Goal: Information Seeking & Learning: Understand process/instructions

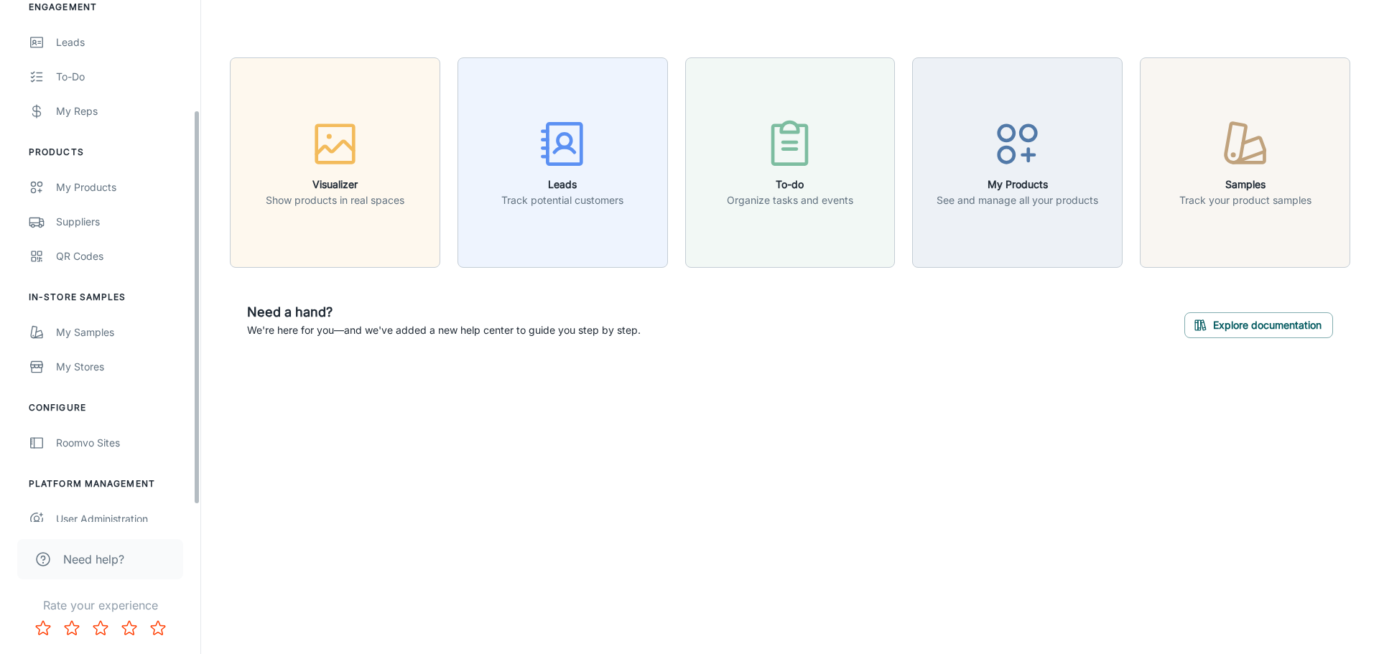
scroll to position [167, 0]
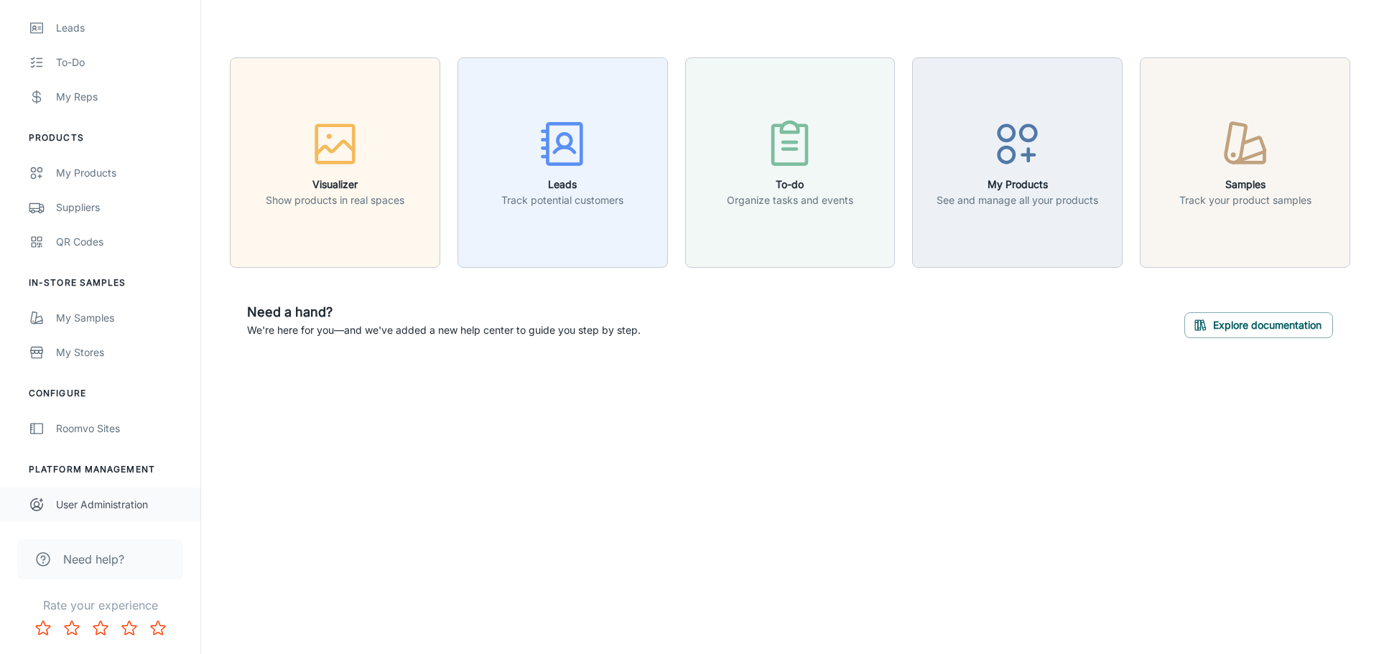
click at [81, 497] on div "User Administration" at bounding box center [121, 505] width 130 height 16
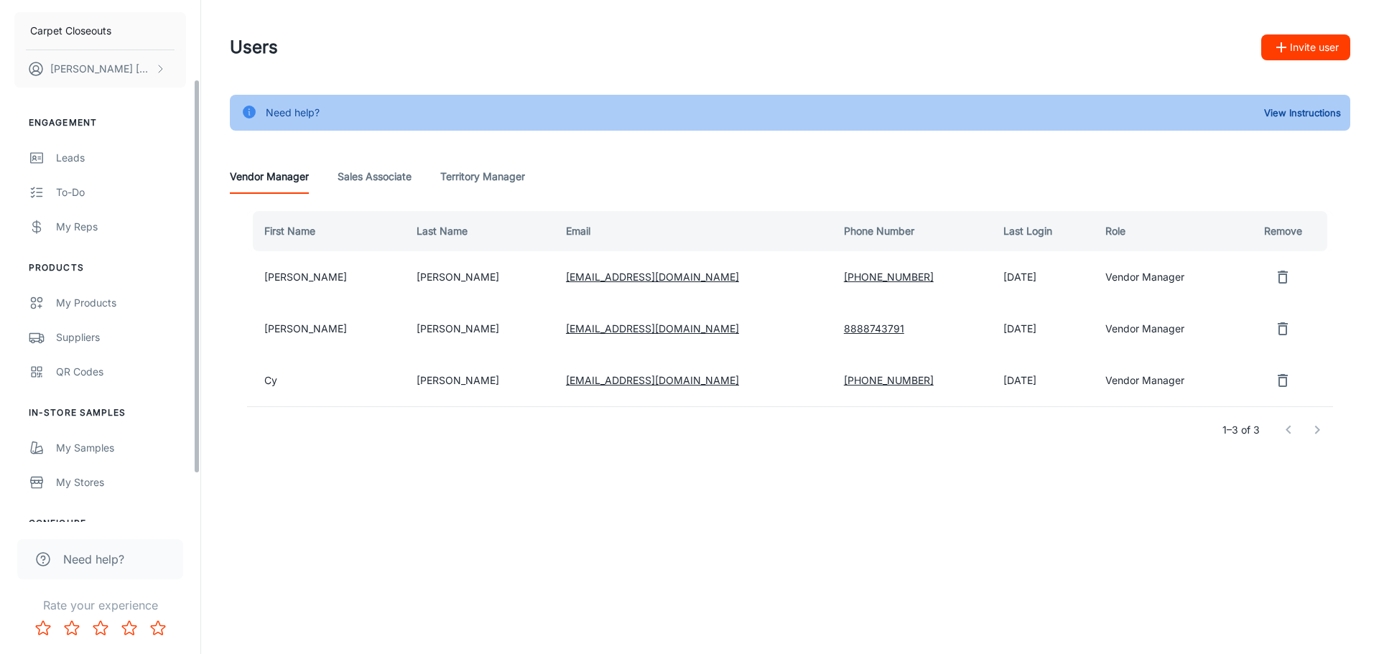
scroll to position [144, 0]
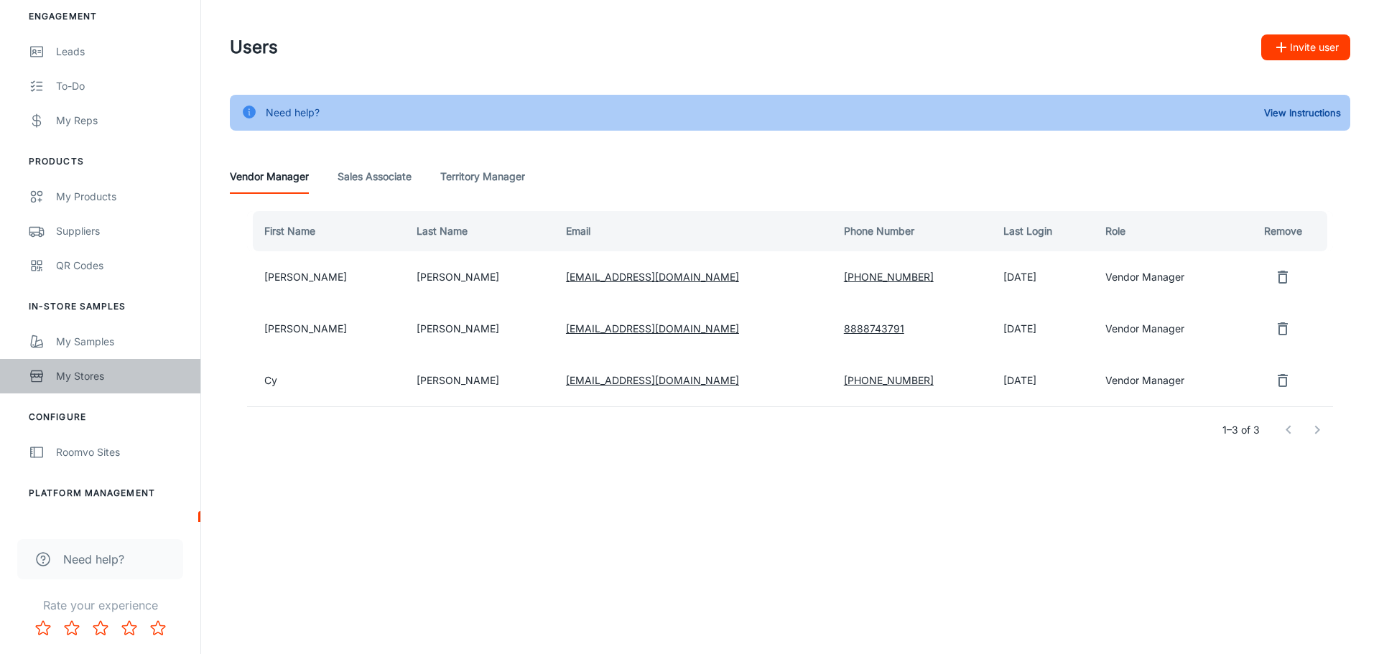
click at [87, 377] on div "My Stores" at bounding box center [121, 376] width 130 height 16
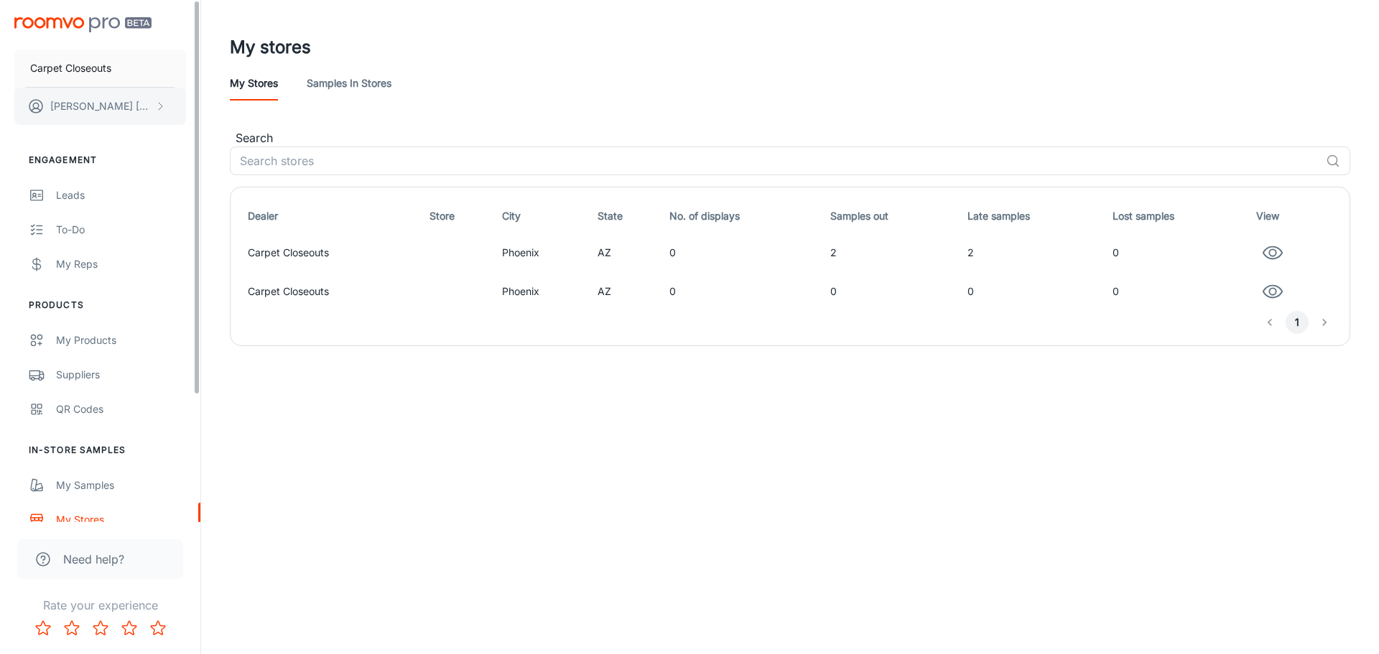
click at [99, 113] on p "[PERSON_NAME]" at bounding box center [100, 106] width 101 height 16
click at [80, 71] on div at bounding box center [689, 327] width 1379 height 654
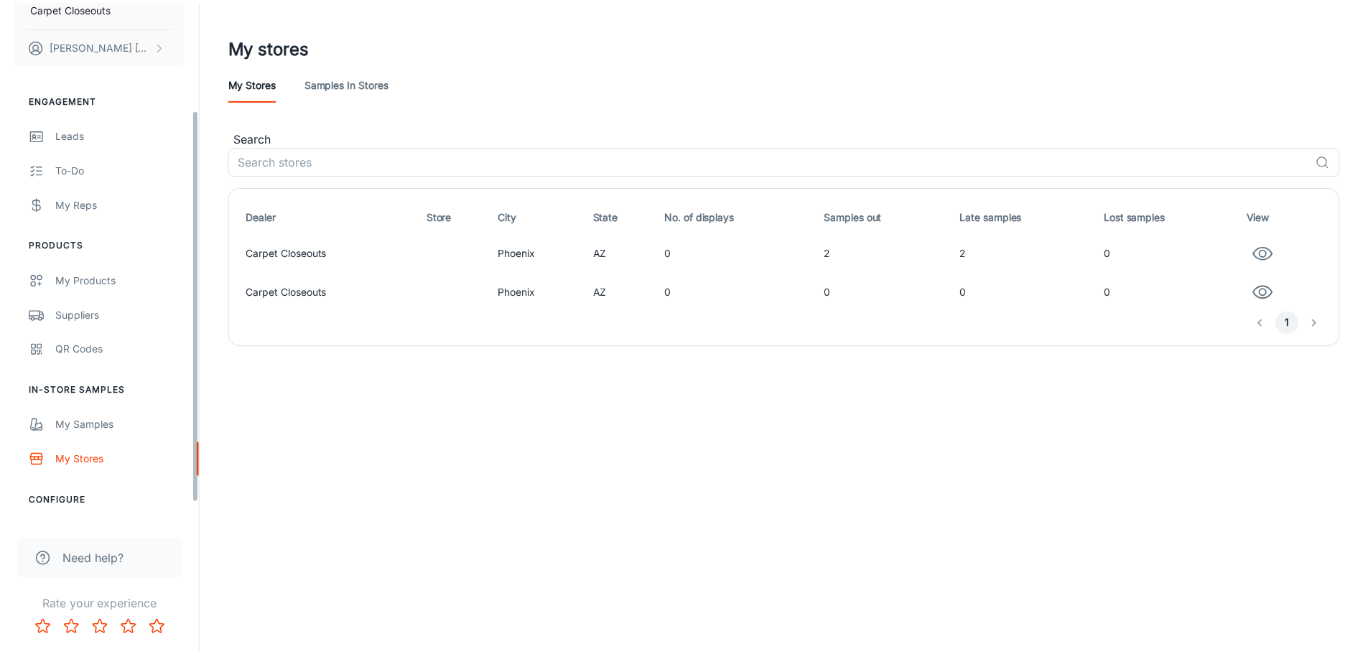
scroll to position [167, 0]
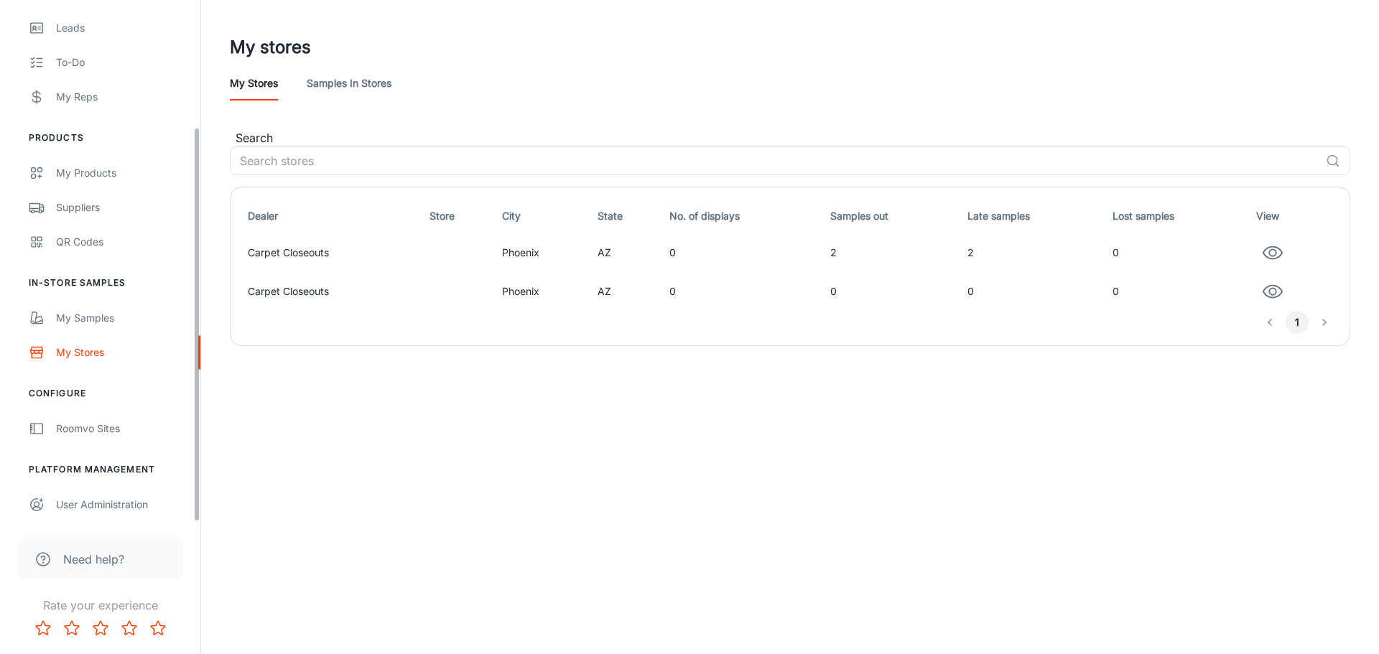
click at [112, 554] on span "Need help?" at bounding box center [93, 559] width 61 height 17
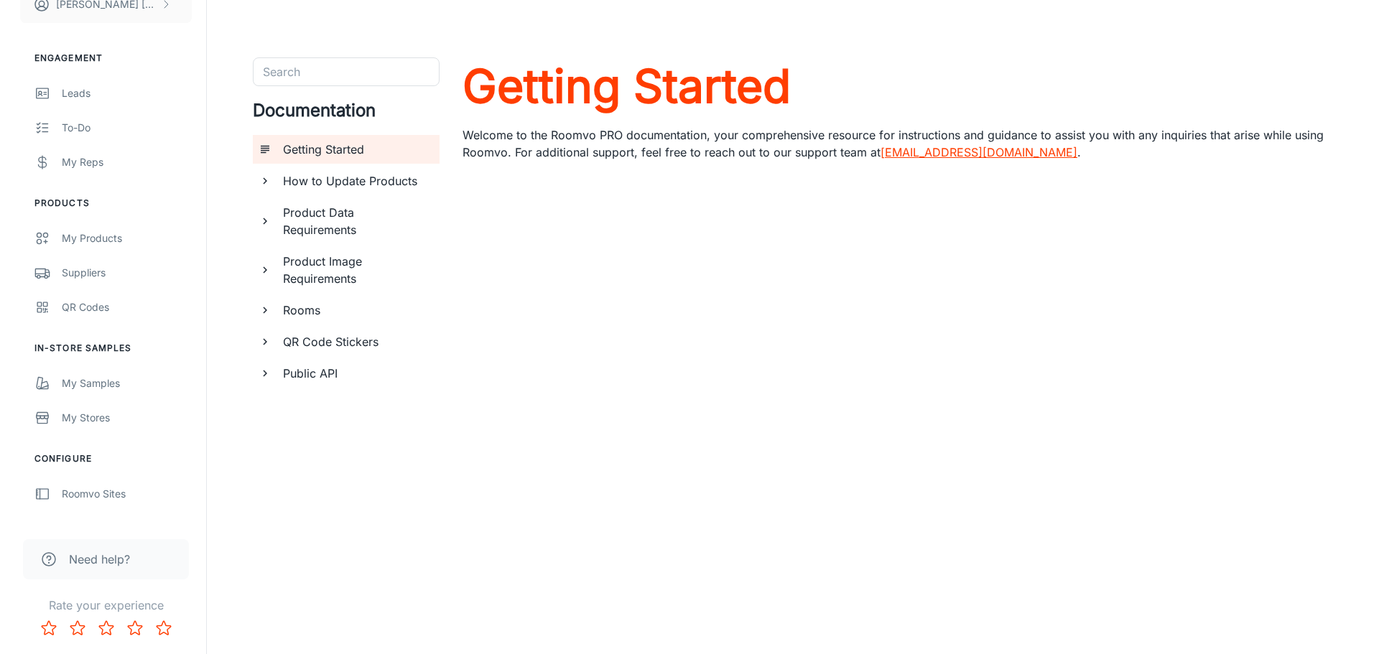
scroll to position [167, 0]
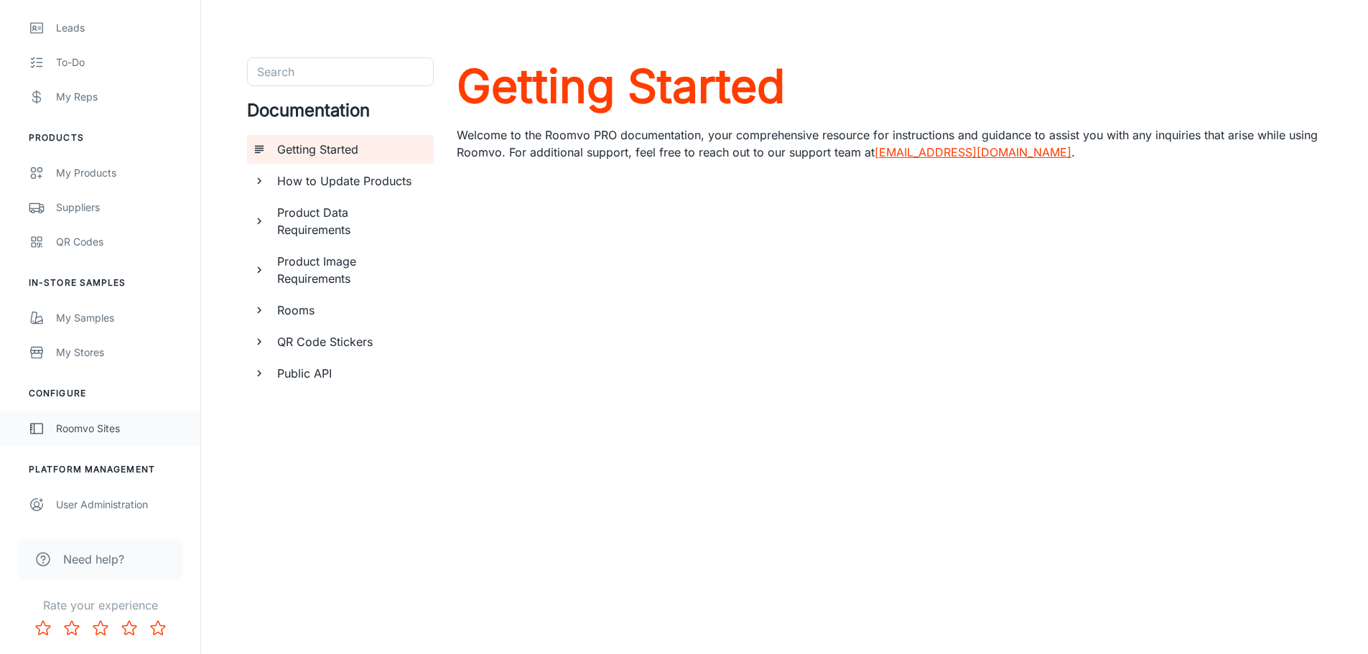
click at [97, 421] on div "Roomvo Sites" at bounding box center [121, 429] width 130 height 16
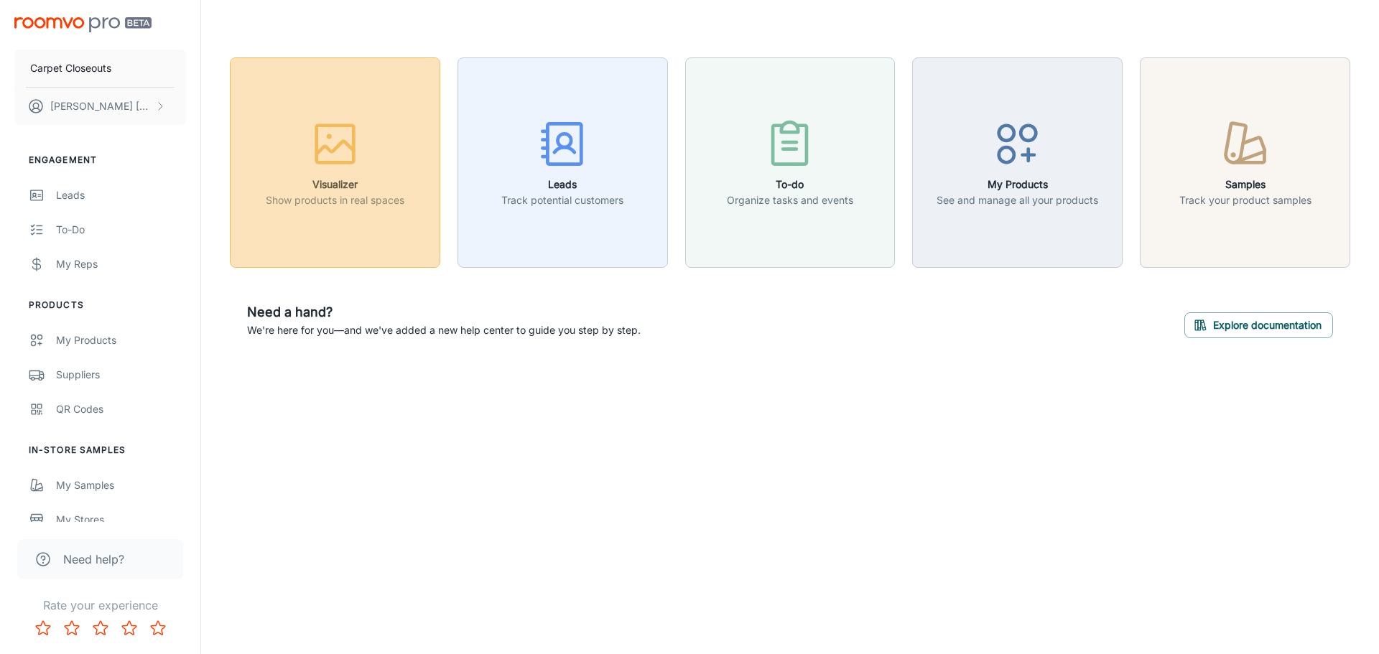
click at [339, 182] on h6 "Visualizer" at bounding box center [335, 185] width 139 height 16
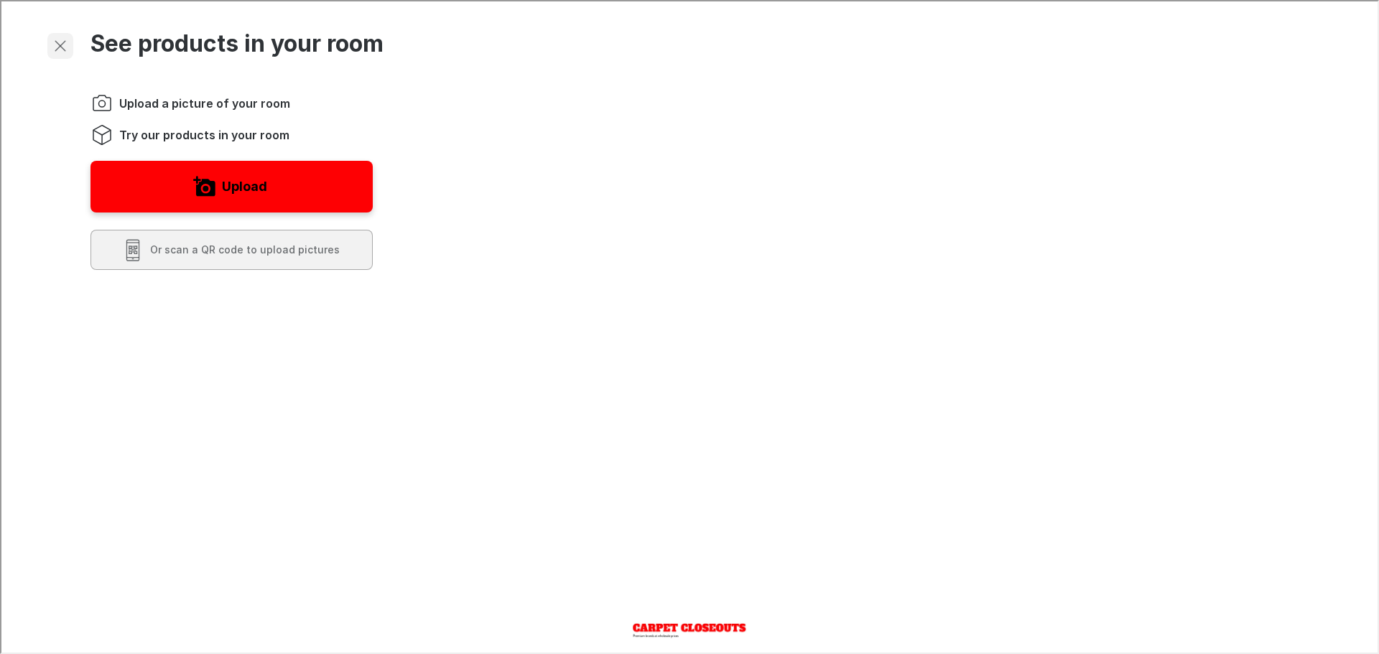
click at [59, 42] on icon "Exit visualizer" at bounding box center [58, 44] width 17 height 17
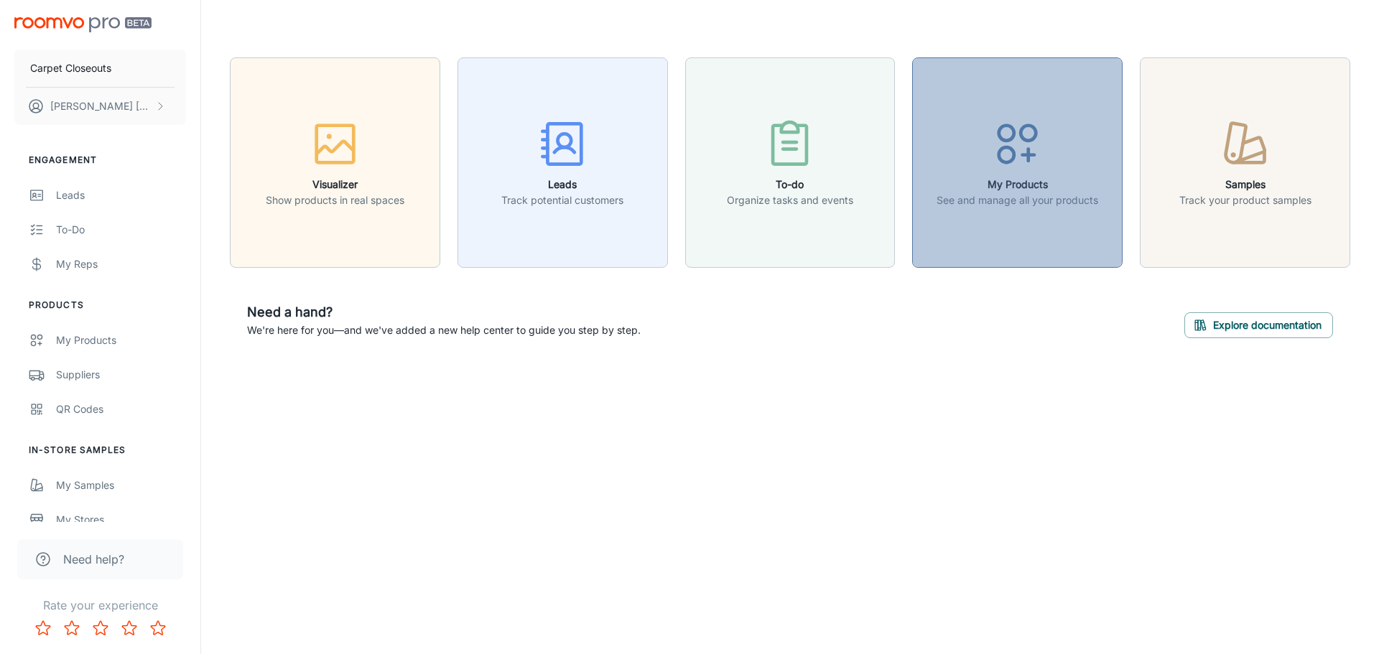
click at [1075, 205] on p "See and manage all your products" at bounding box center [1017, 200] width 162 height 16
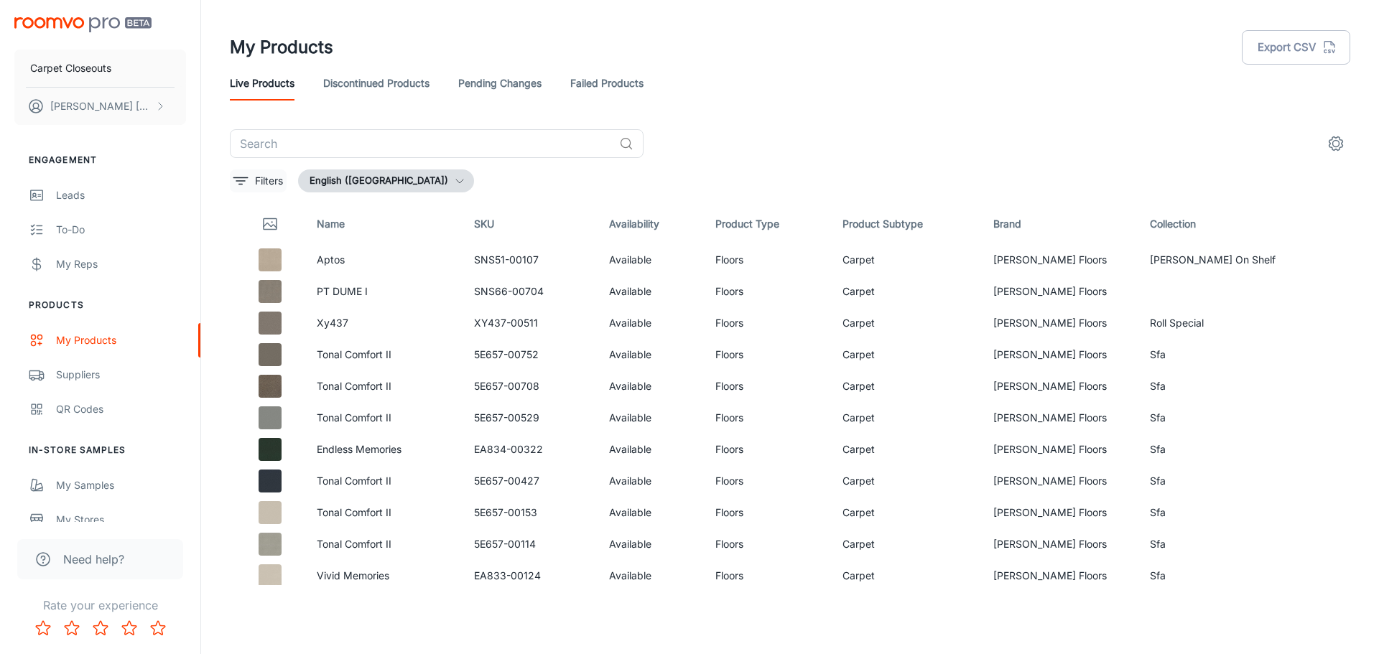
click at [246, 180] on icon "filter" at bounding box center [240, 180] width 17 height 17
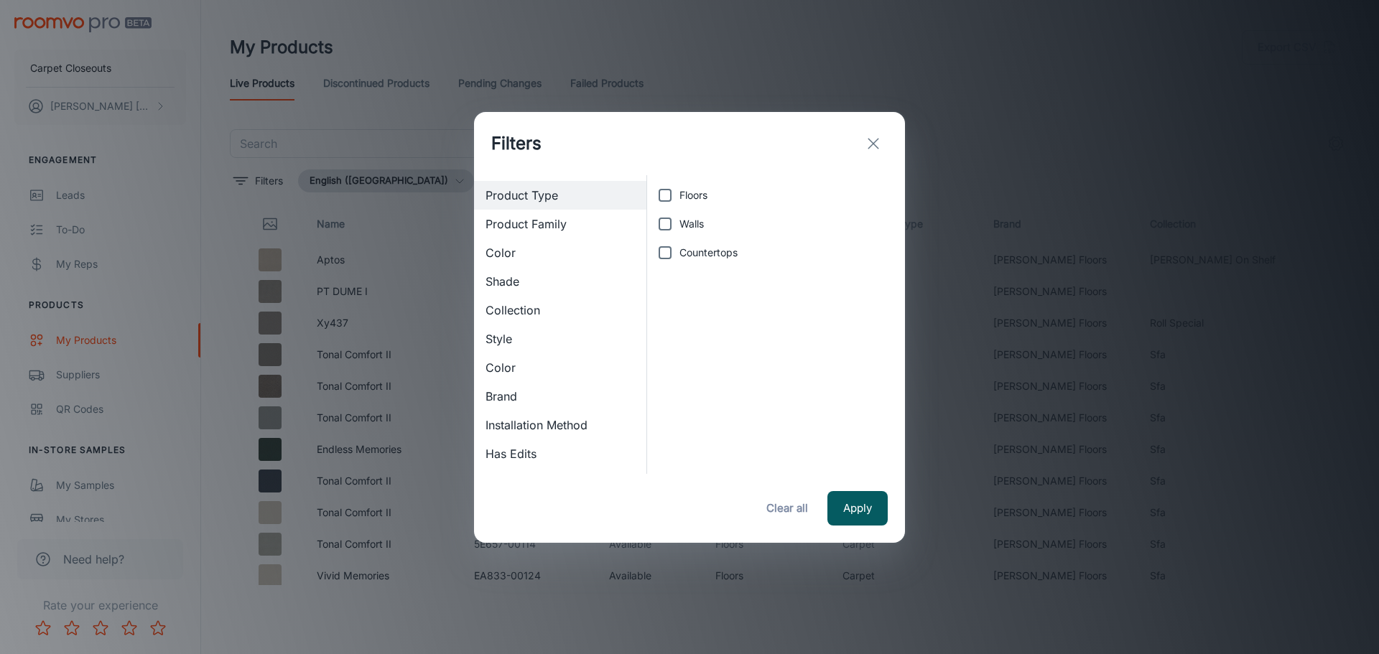
click at [857, 137] on div "Filters" at bounding box center [689, 143] width 431 height 63
click at [869, 140] on icon "exit" at bounding box center [873, 143] width 17 height 17
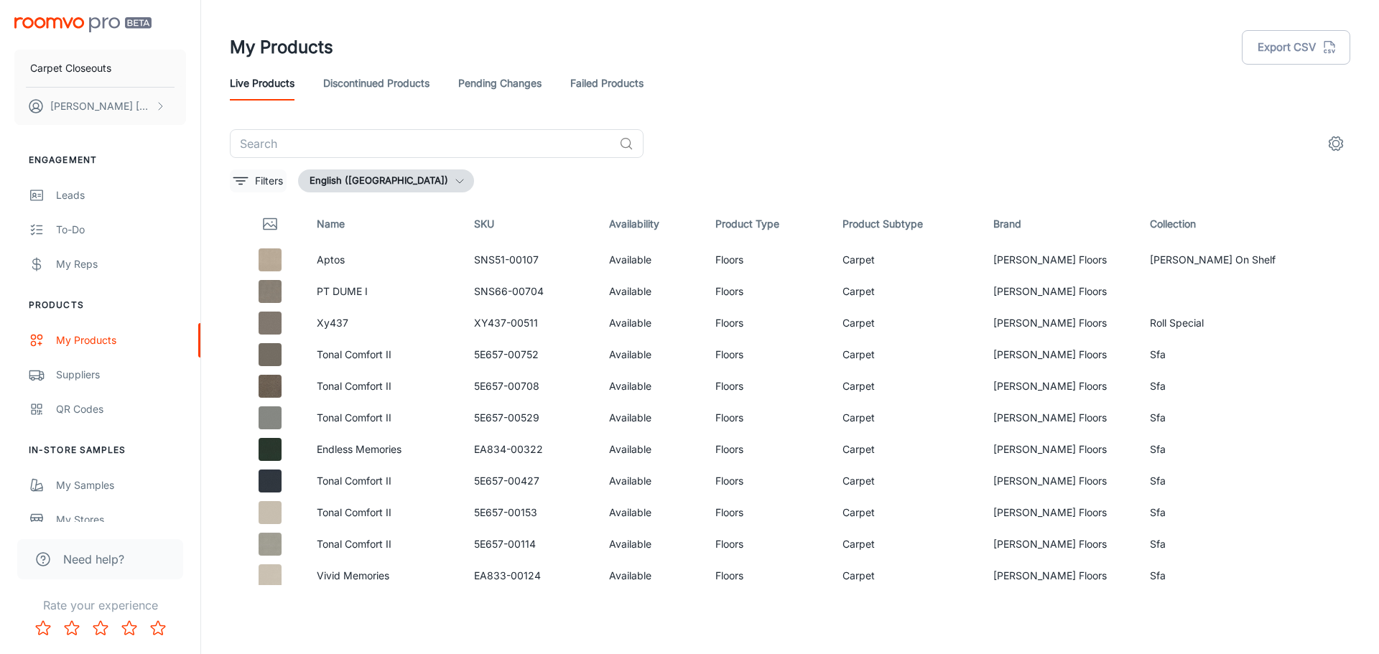
click at [270, 180] on p "Filters" at bounding box center [269, 181] width 28 height 16
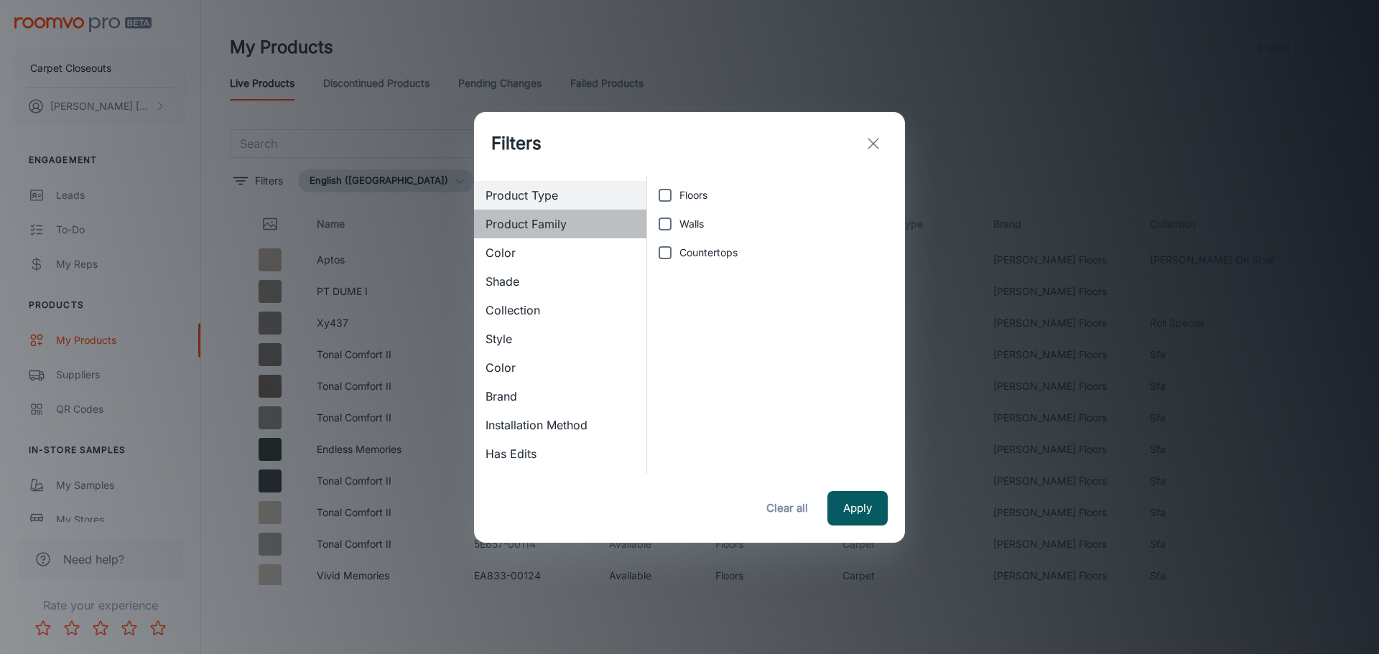
click at [542, 218] on span "Product Family" at bounding box center [559, 223] width 149 height 17
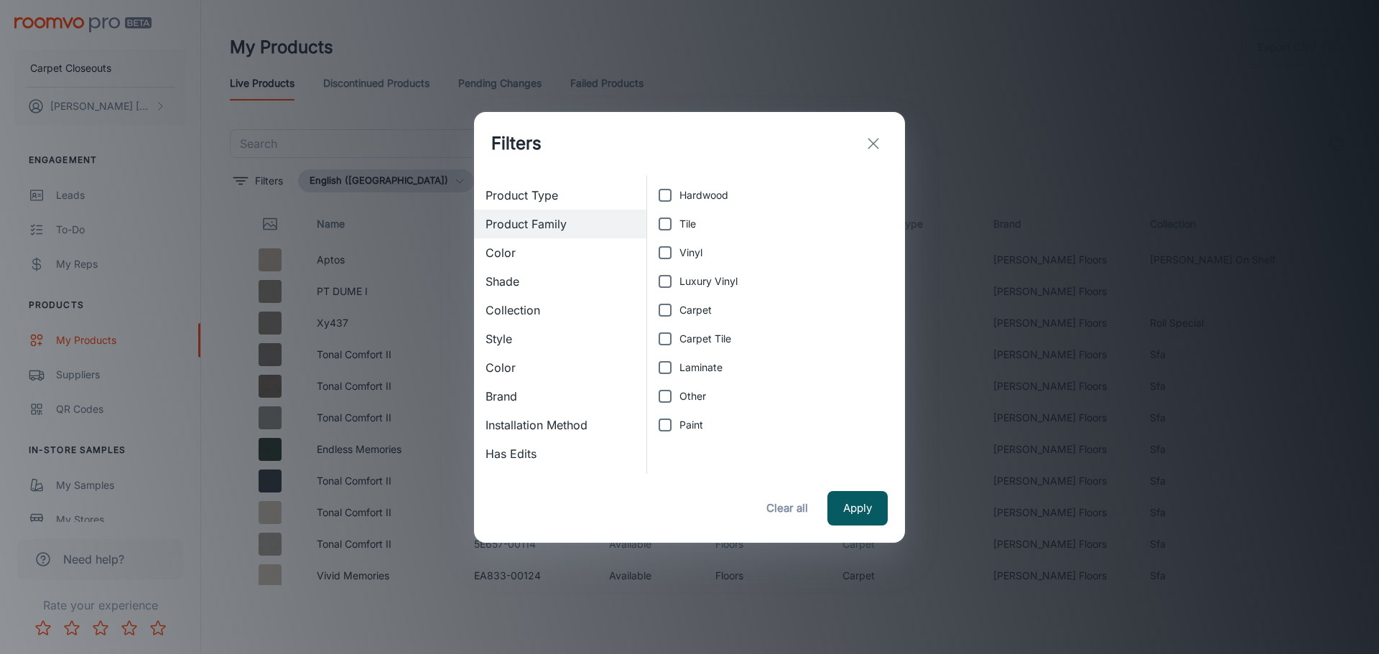
click at [680, 307] on span "Carpet" at bounding box center [695, 310] width 32 height 16
click at [679, 307] on input "Carpet" at bounding box center [665, 310] width 29 height 29
click at [556, 197] on span "Product Type" at bounding box center [559, 195] width 149 height 17
checkbox input "false"
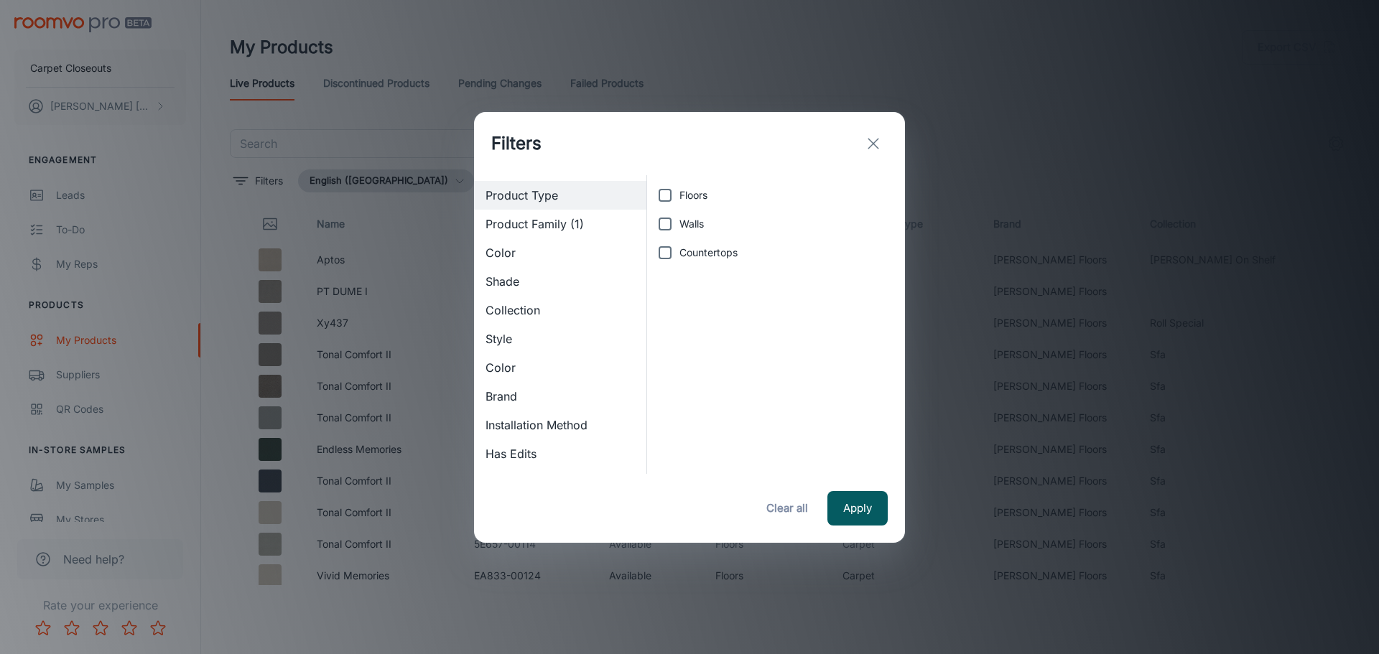
click at [692, 194] on span "Floors" at bounding box center [693, 195] width 28 height 16
click at [679, 194] on input "Floors" at bounding box center [665, 195] width 29 height 29
checkbox input "true"
click at [842, 493] on button "Apply" at bounding box center [857, 508] width 60 height 34
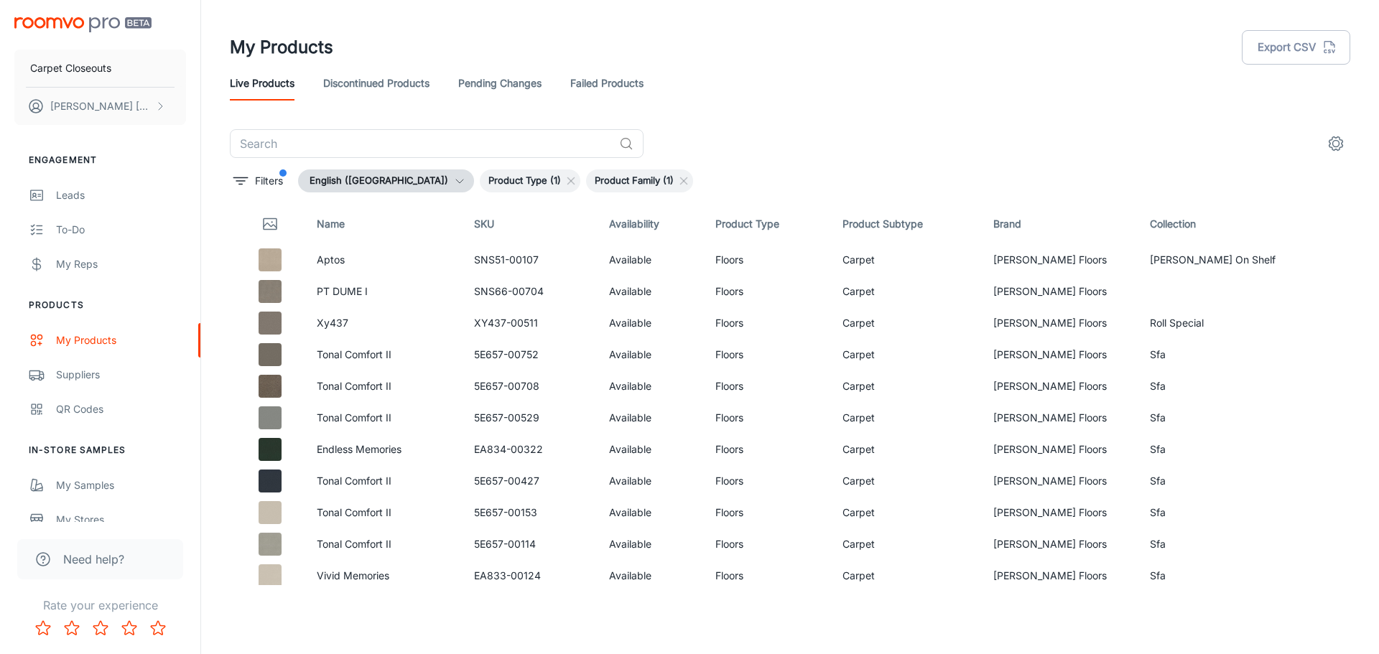
click at [427, 224] on th "Name" at bounding box center [383, 224] width 157 height 40
click at [325, 221] on th "Name" at bounding box center [383, 224] width 157 height 40
click at [1333, 136] on icon "settings" at bounding box center [1335, 143] width 17 height 17
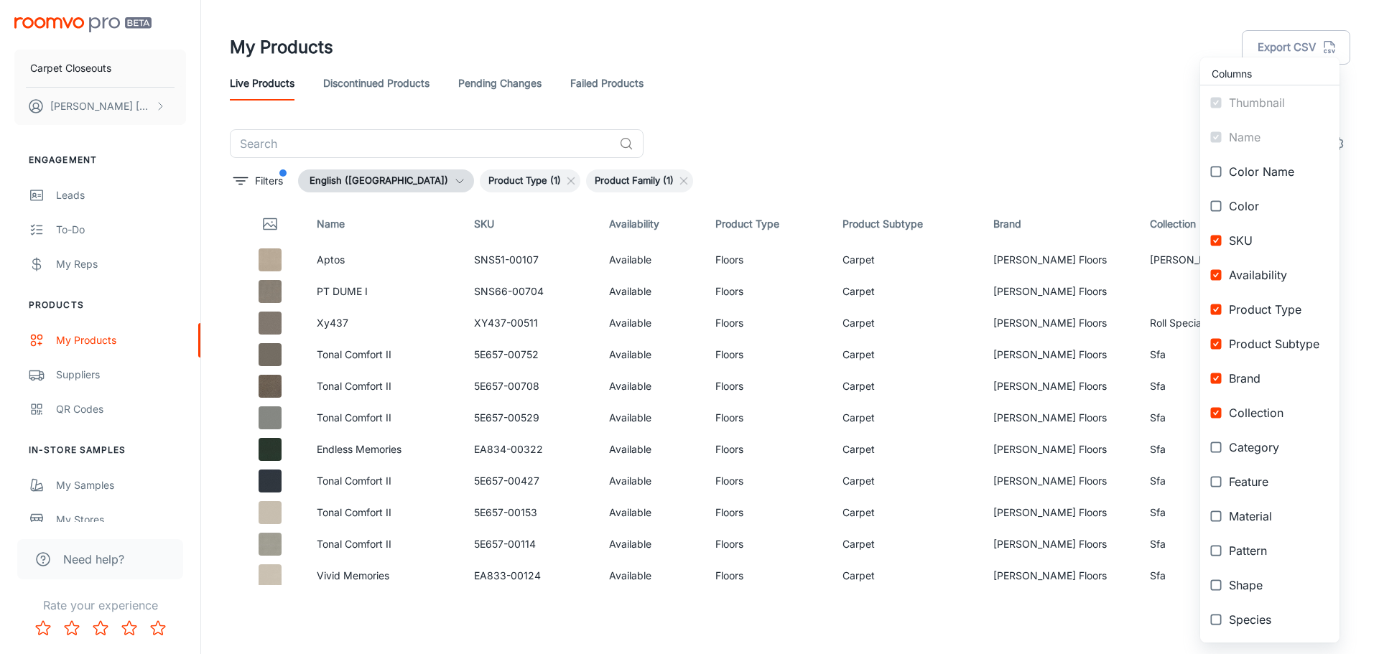
click at [889, 145] on div at bounding box center [689, 327] width 1379 height 654
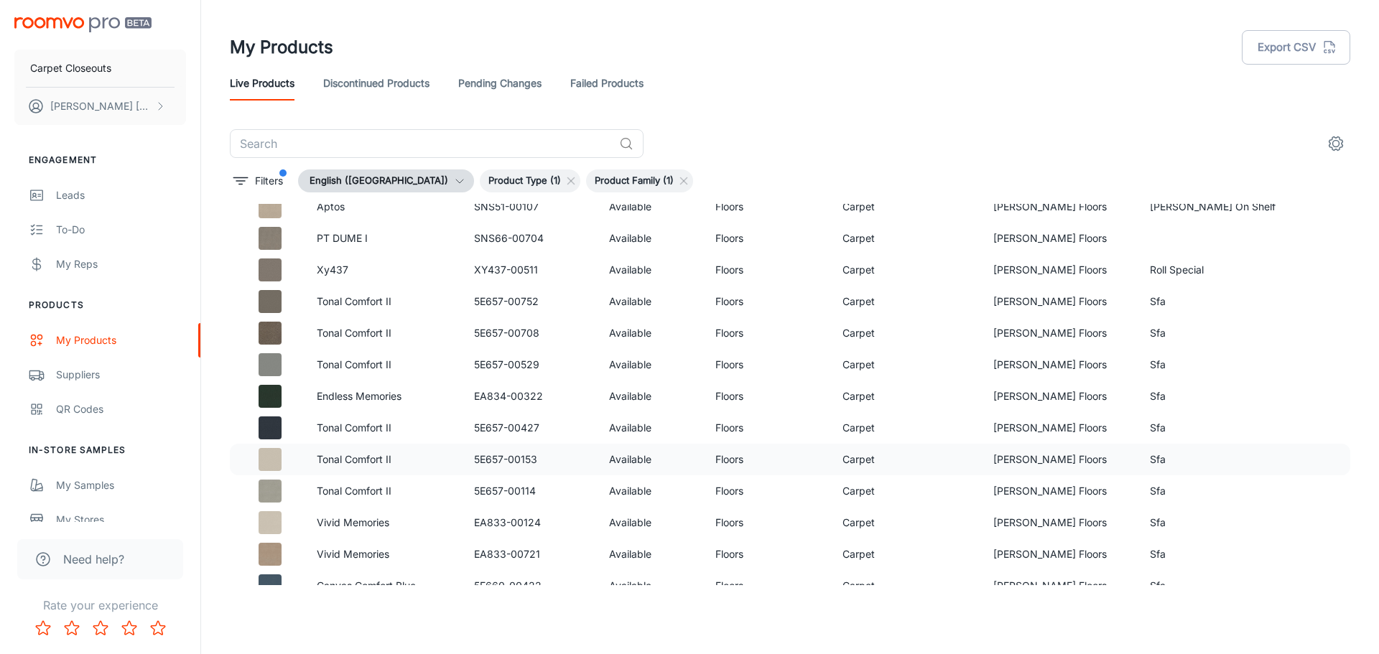
scroll to position [287, 0]
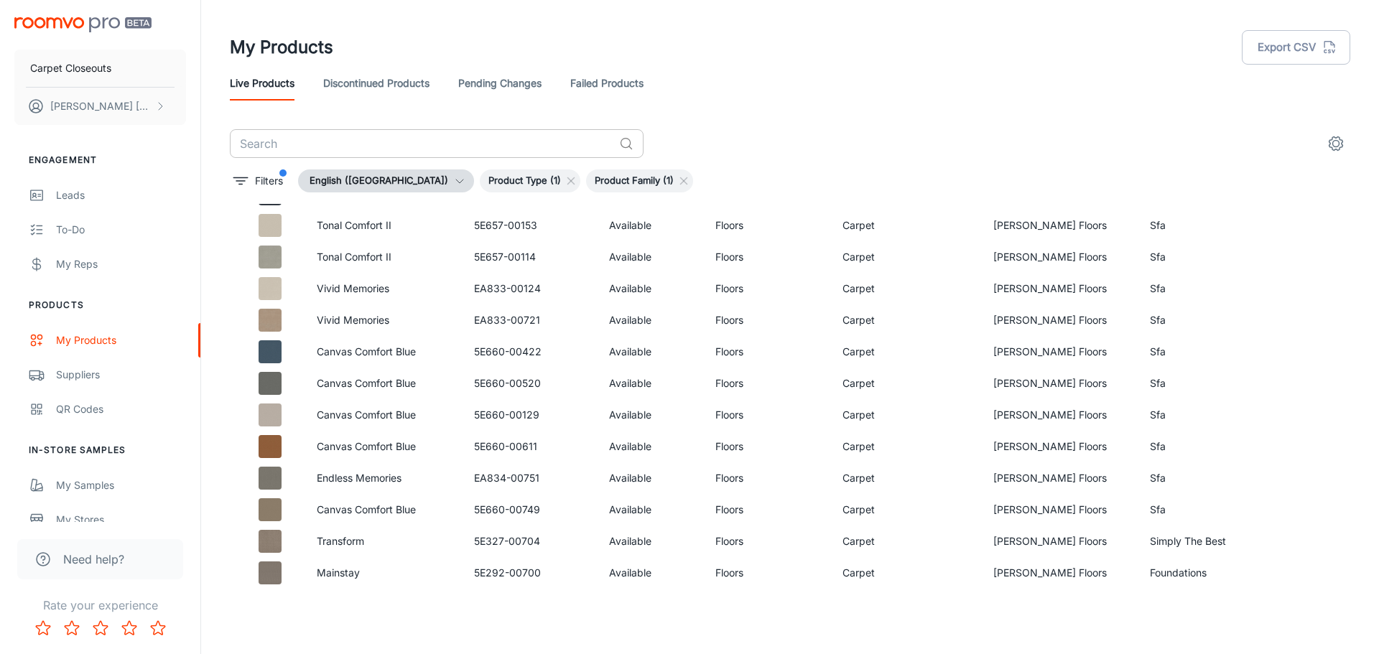
click at [335, 139] on input "text" at bounding box center [421, 143] width 383 height 29
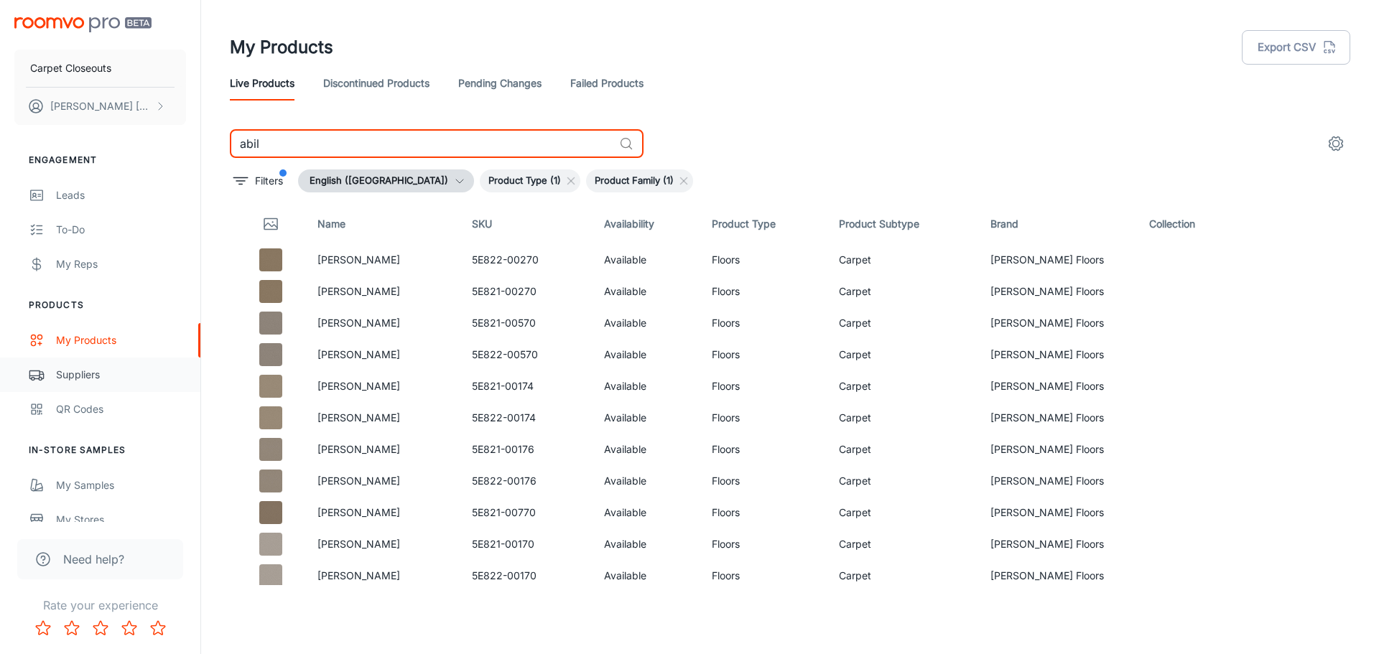
type input "abil"
click at [83, 380] on div "Suppliers" at bounding box center [121, 375] width 130 height 16
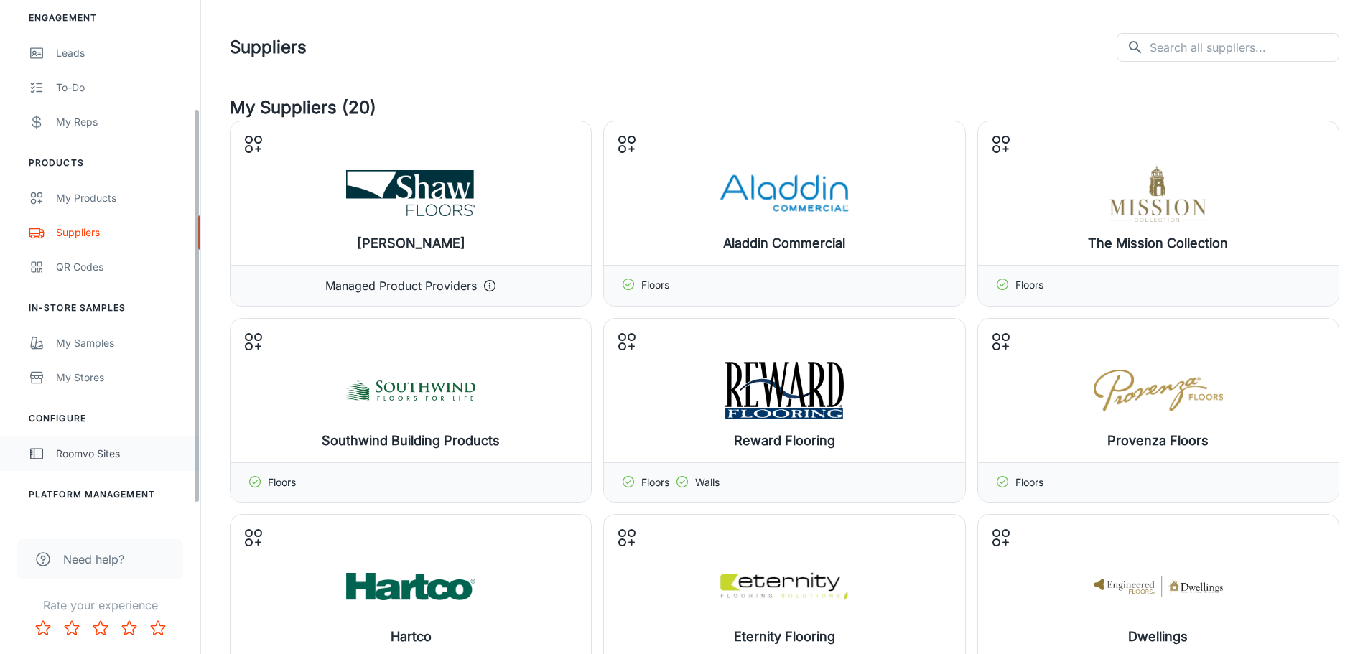
scroll to position [144, 0]
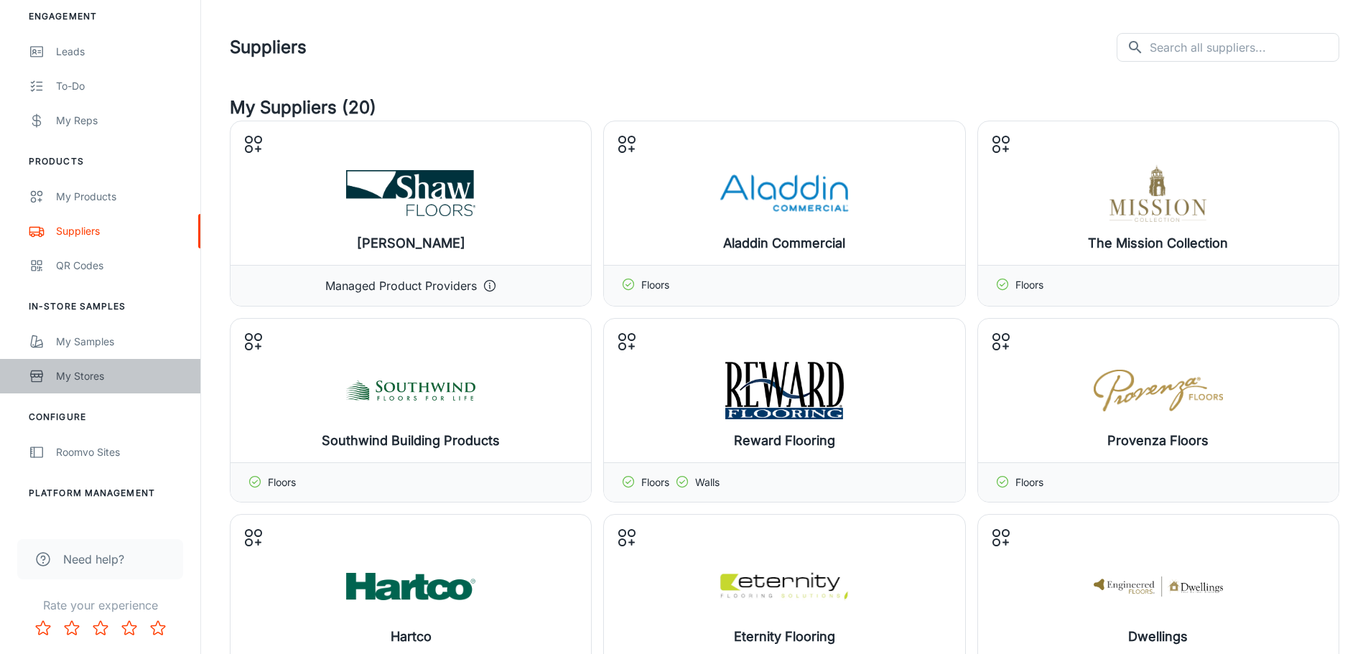
click at [90, 385] on link "My Stores" at bounding box center [100, 376] width 200 height 34
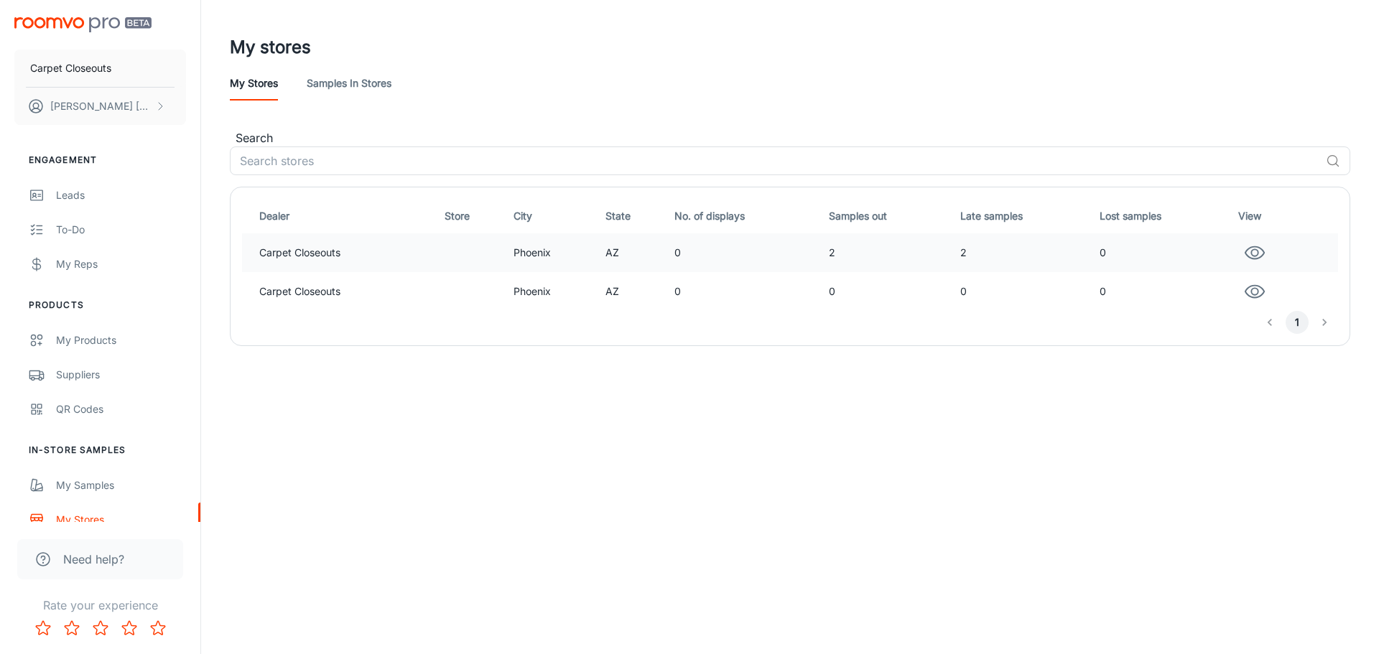
click at [349, 261] on td "Carpet Closeouts" at bounding box center [340, 252] width 197 height 39
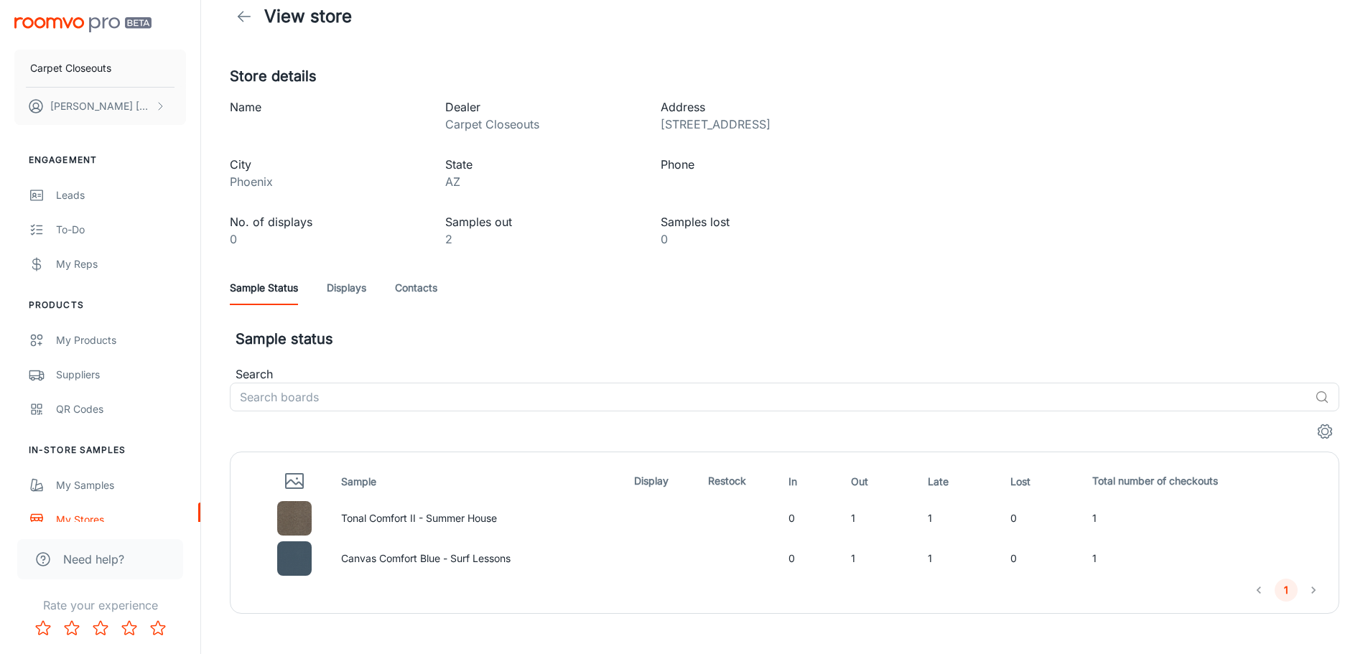
scroll to position [50, 0]
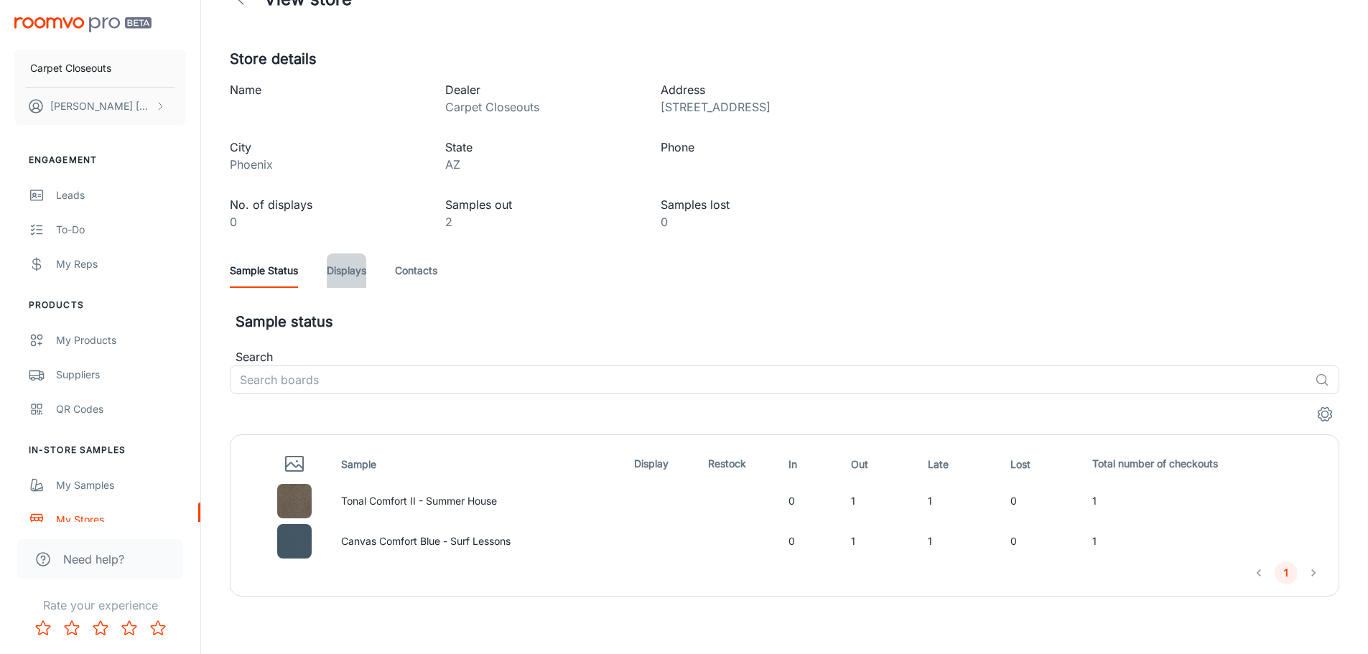
click at [358, 270] on link "Displays" at bounding box center [346, 270] width 39 height 34
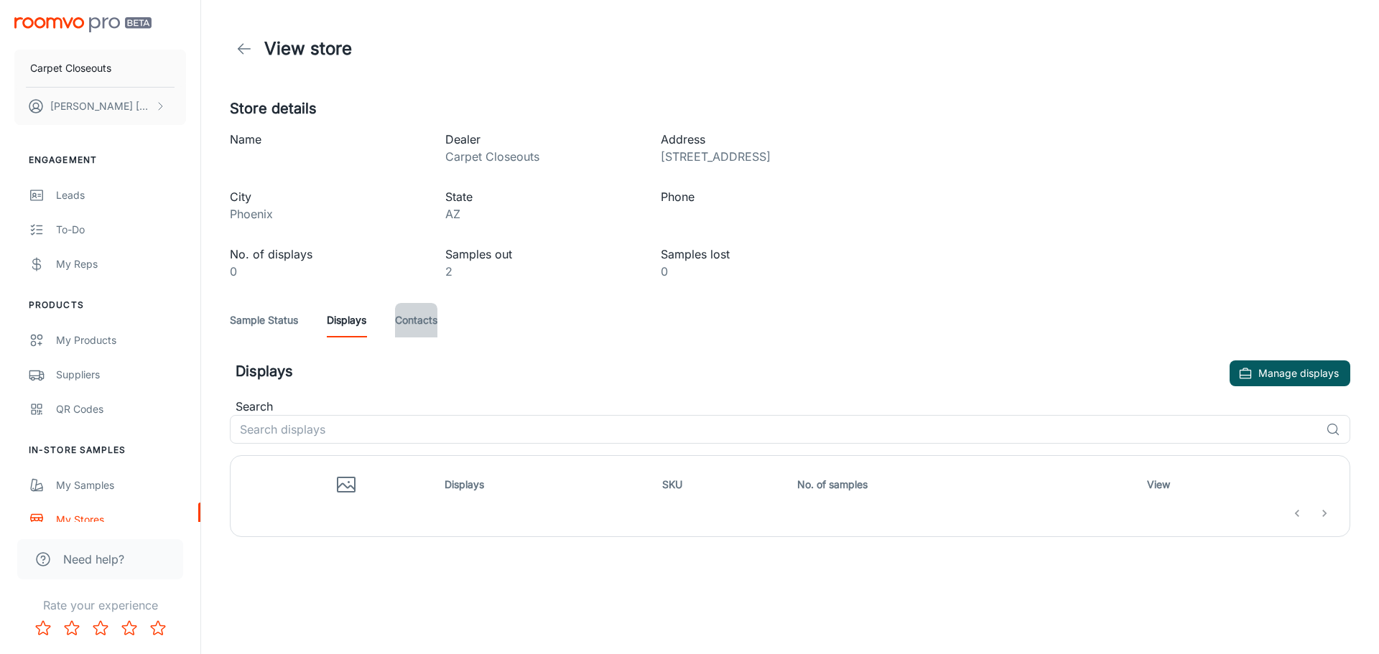
click at [398, 322] on link "Contacts" at bounding box center [416, 320] width 42 height 34
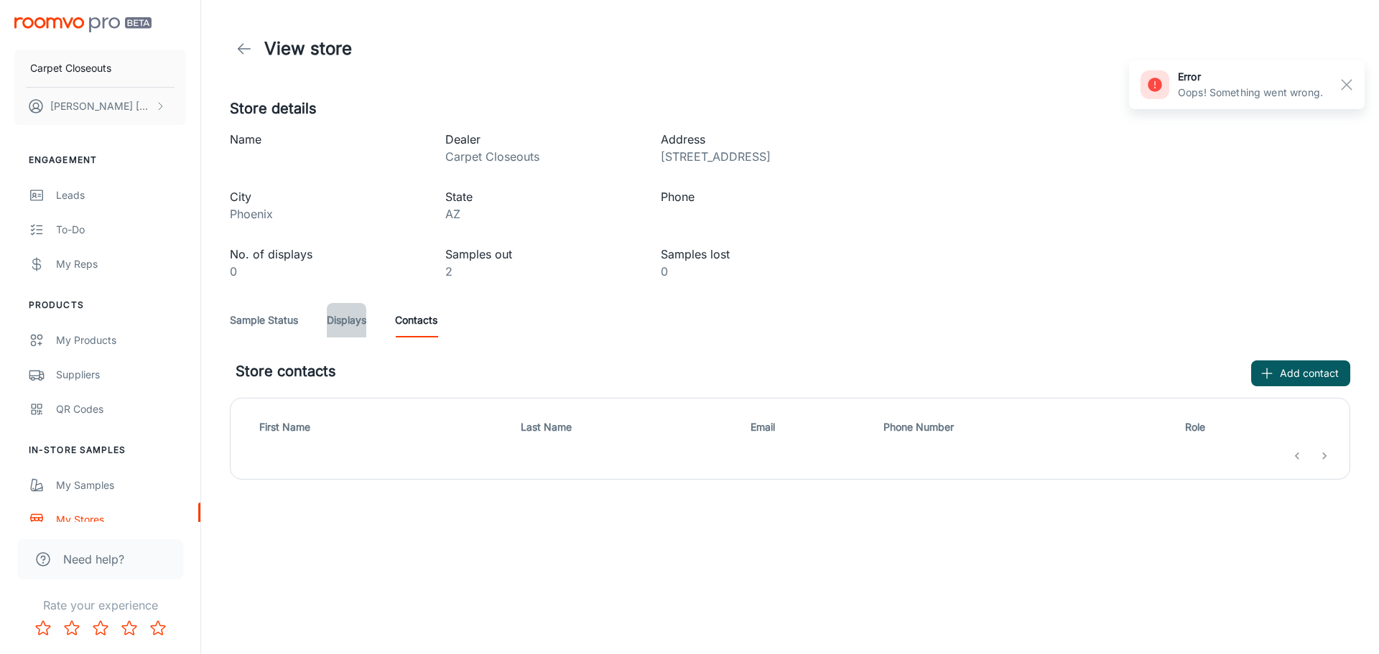
click at [341, 320] on link "Displays" at bounding box center [346, 320] width 39 height 34
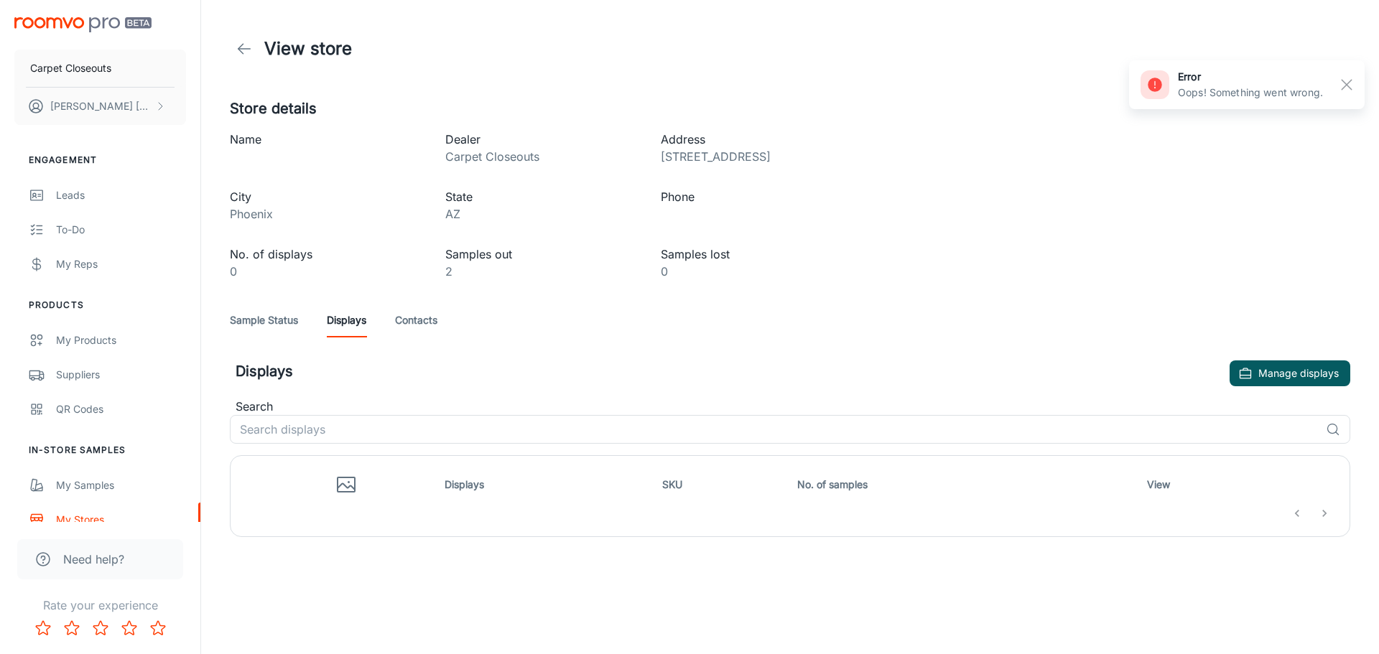
click at [269, 322] on link "Sample Status" at bounding box center [264, 320] width 68 height 34
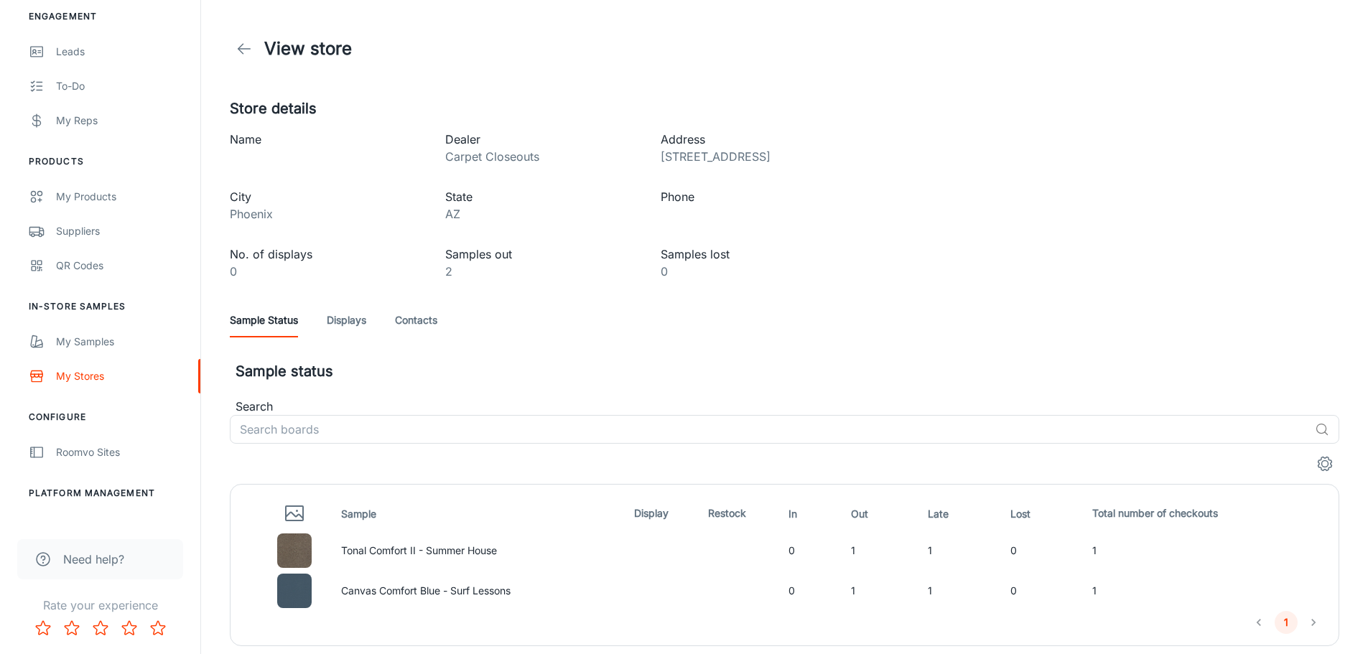
click at [243, 49] on line at bounding box center [244, 49] width 12 height 0
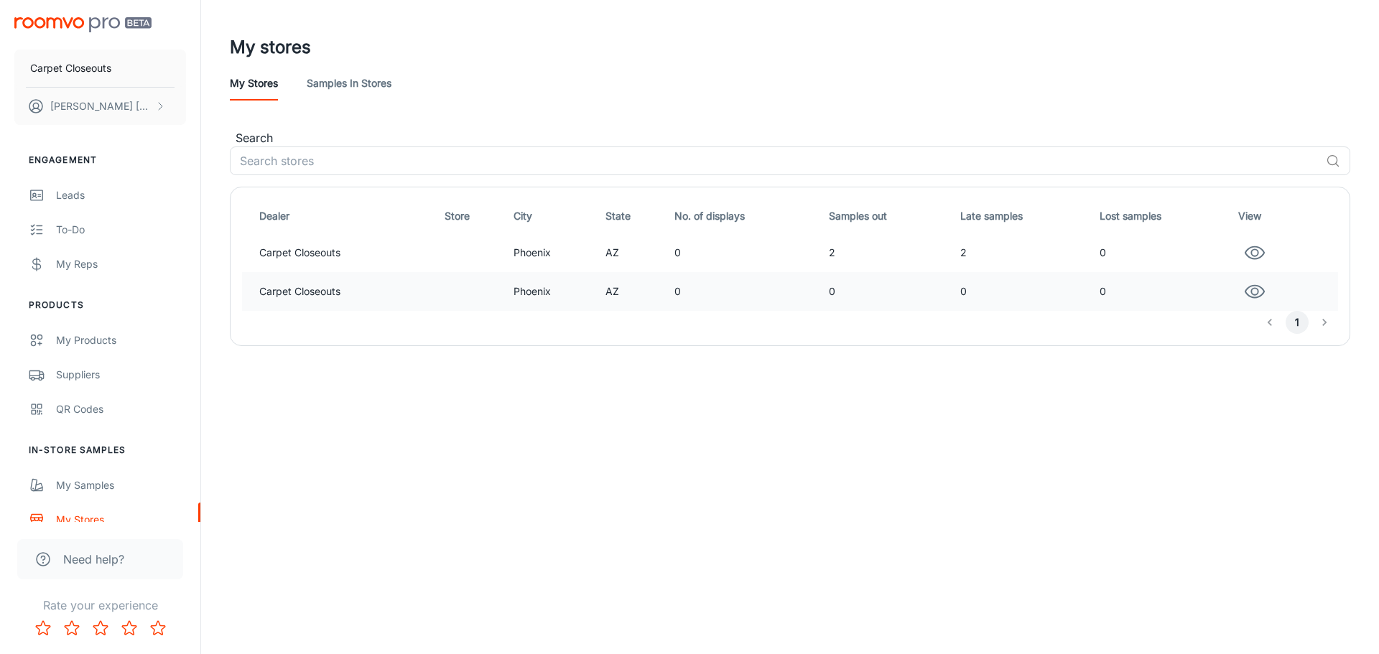
click at [409, 298] on td "Carpet Closeouts" at bounding box center [340, 291] width 197 height 39
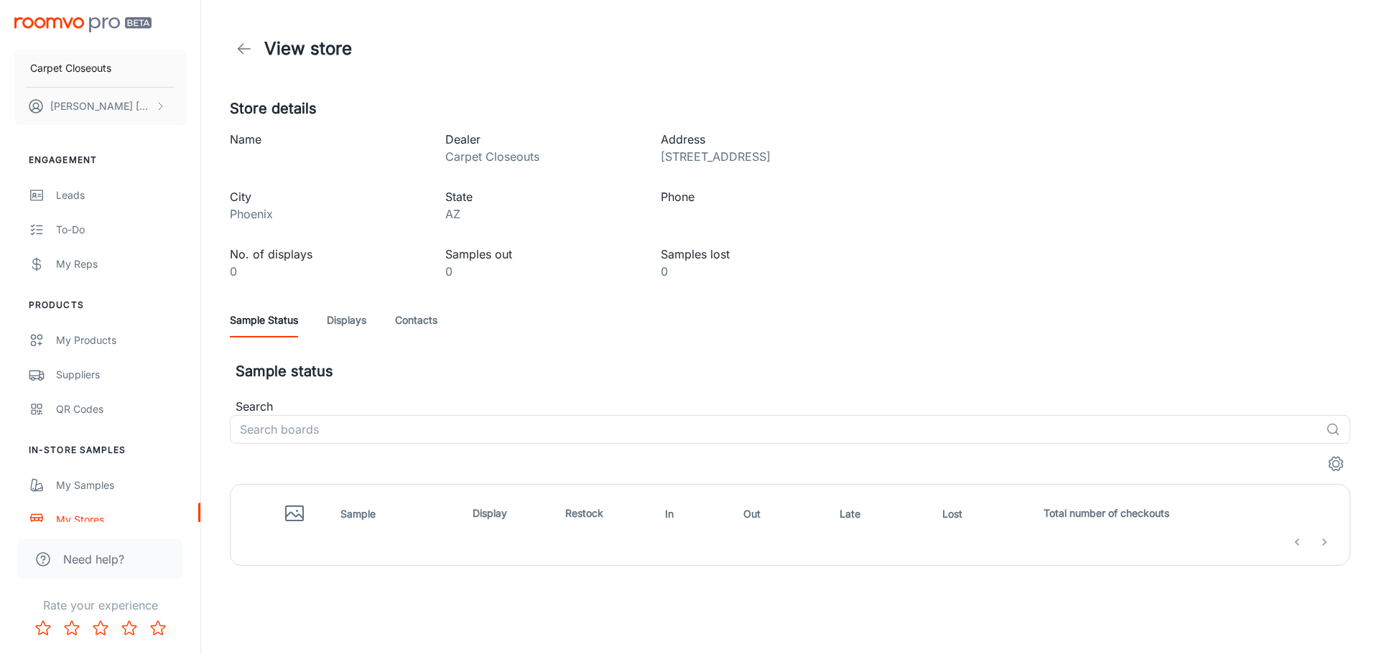
drag, startPoint x: 368, startPoint y: 340, endPoint x: 358, endPoint y: 339, distance: 10.1
click at [368, 340] on div "Store details Name Dealer Carpet Closeouts Address [STREET_ADDRESS][US_STATE] P…" at bounding box center [790, 332] width 1155 height 468
click at [345, 330] on link "Displays" at bounding box center [346, 320] width 39 height 34
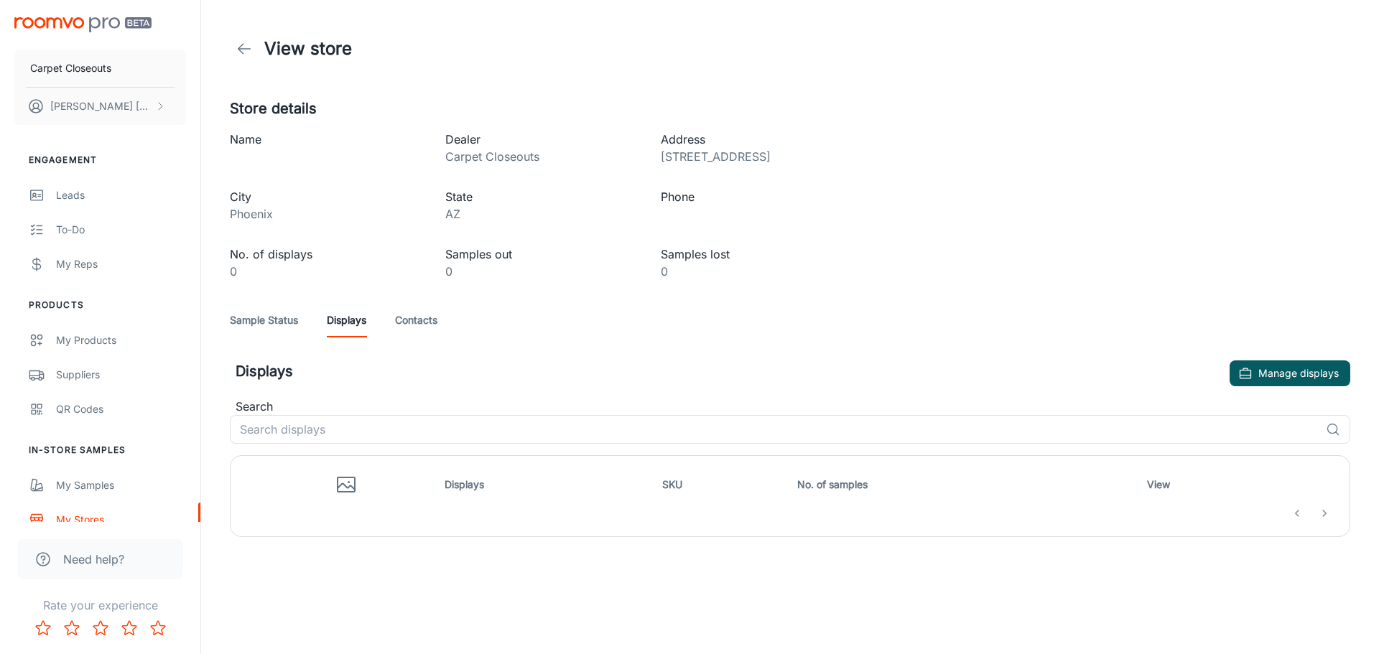
click at [243, 47] on icon at bounding box center [244, 48] width 17 height 17
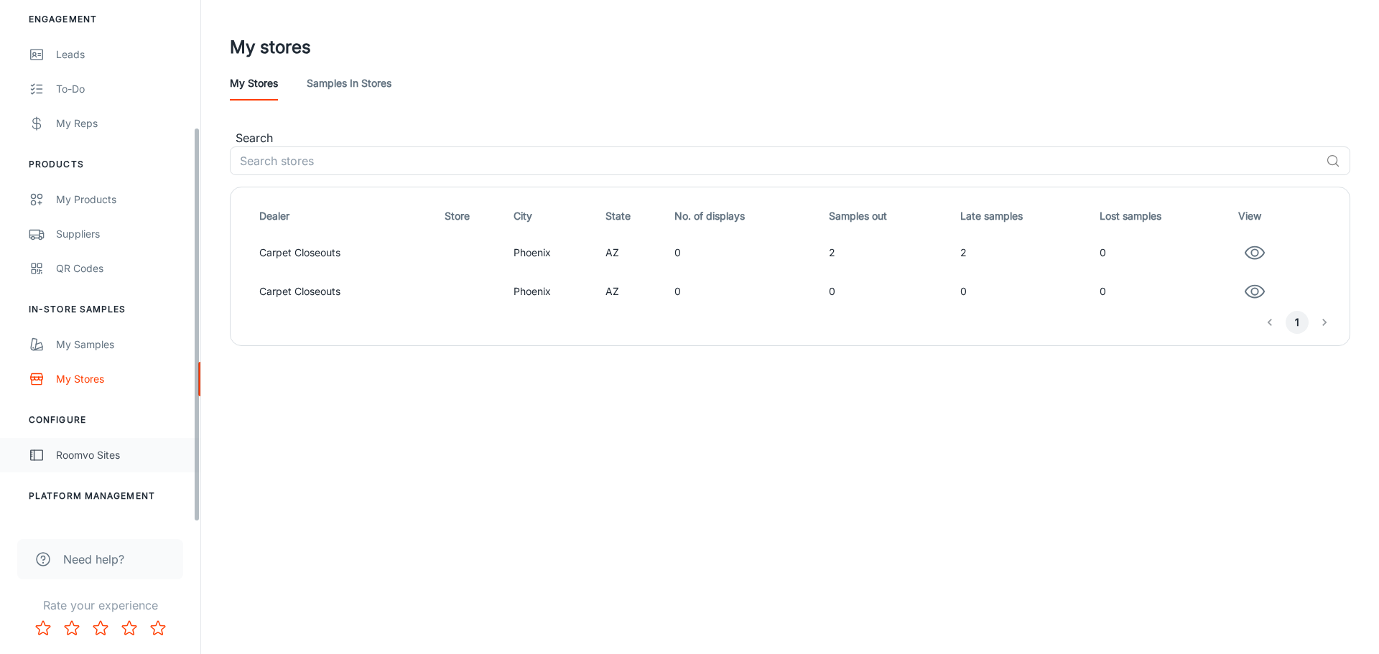
scroll to position [167, 0]
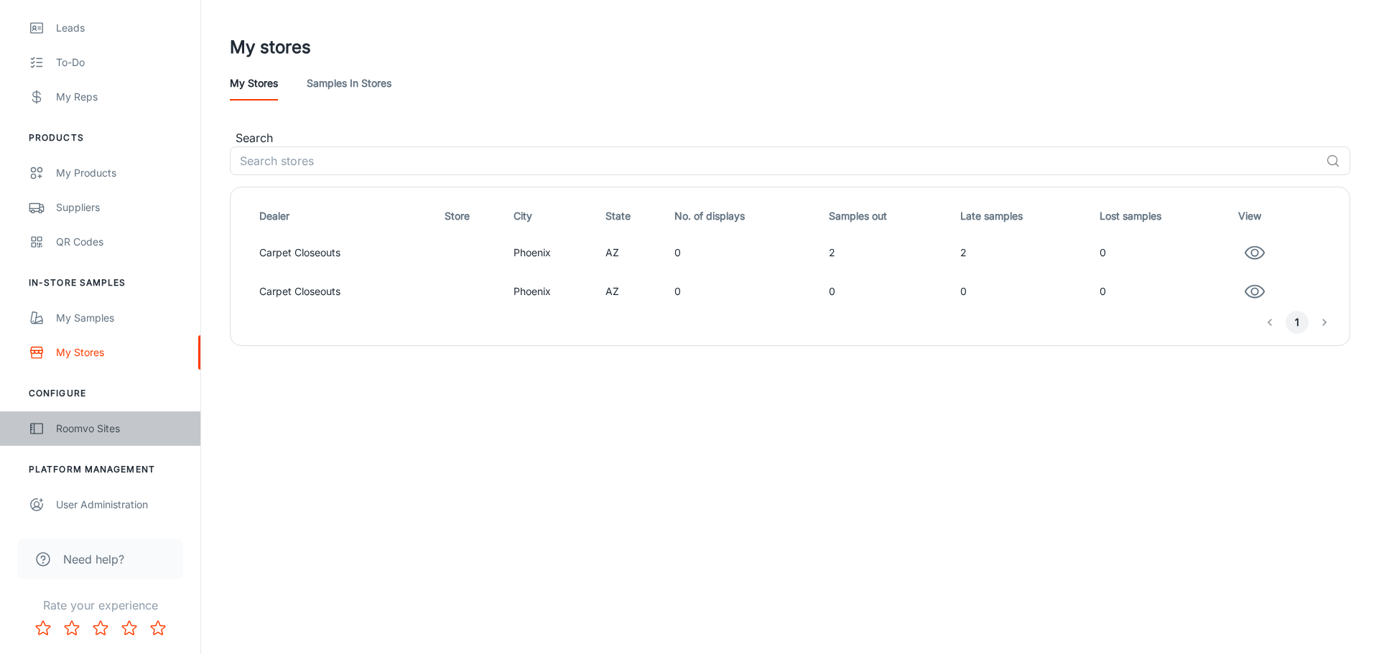
click at [119, 434] on div "Roomvo Sites" at bounding box center [121, 429] width 130 height 16
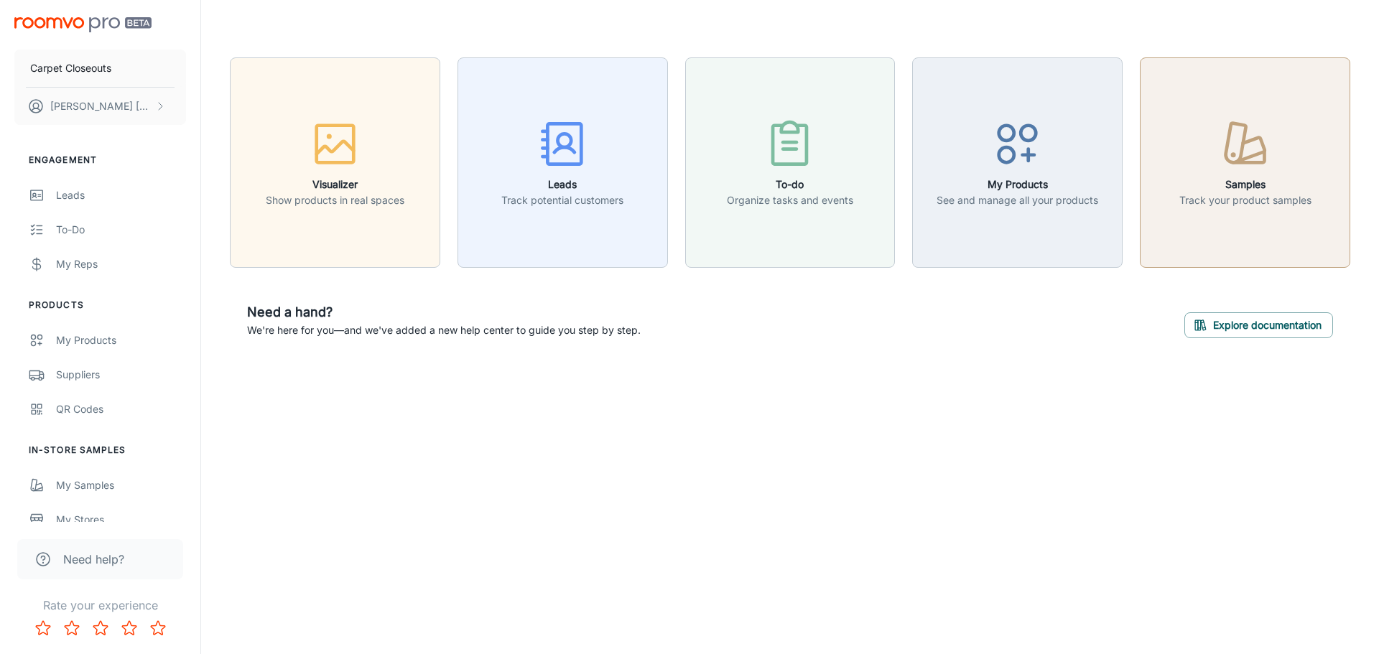
click at [1204, 233] on button "Samples Track your product samples" at bounding box center [1245, 162] width 210 height 210
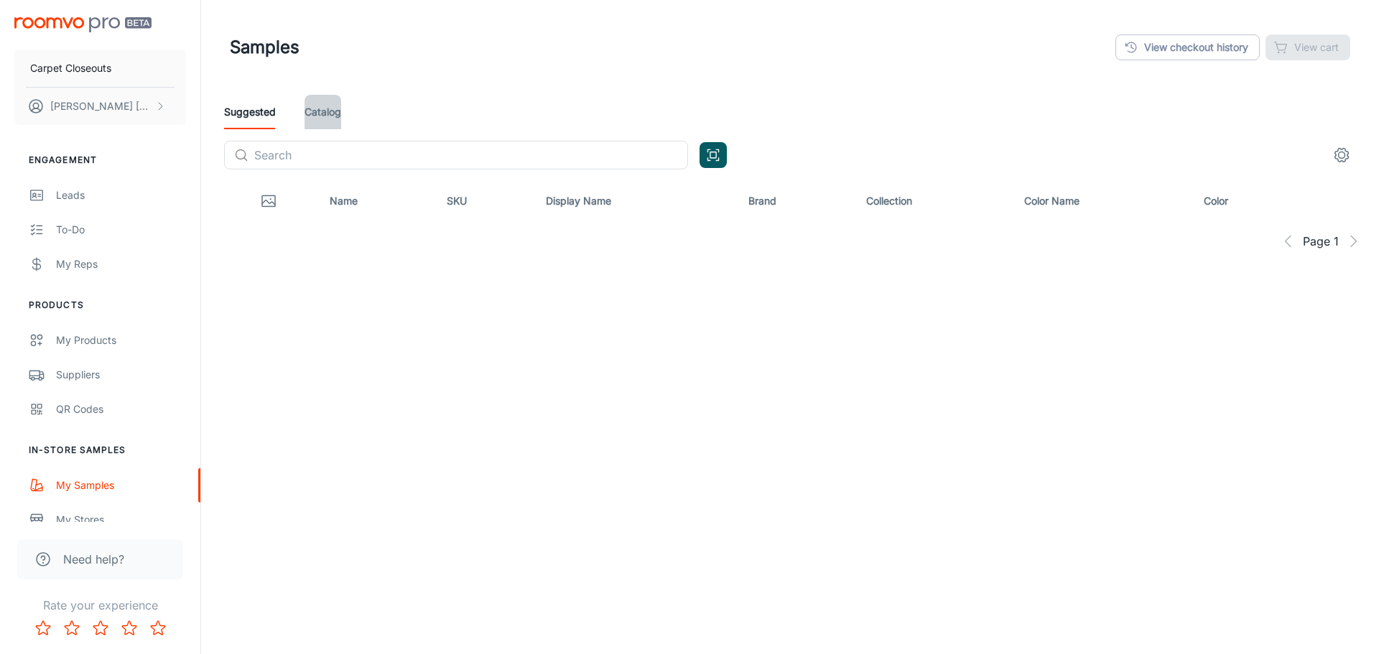
click at [325, 107] on link "Catalog" at bounding box center [322, 112] width 37 height 34
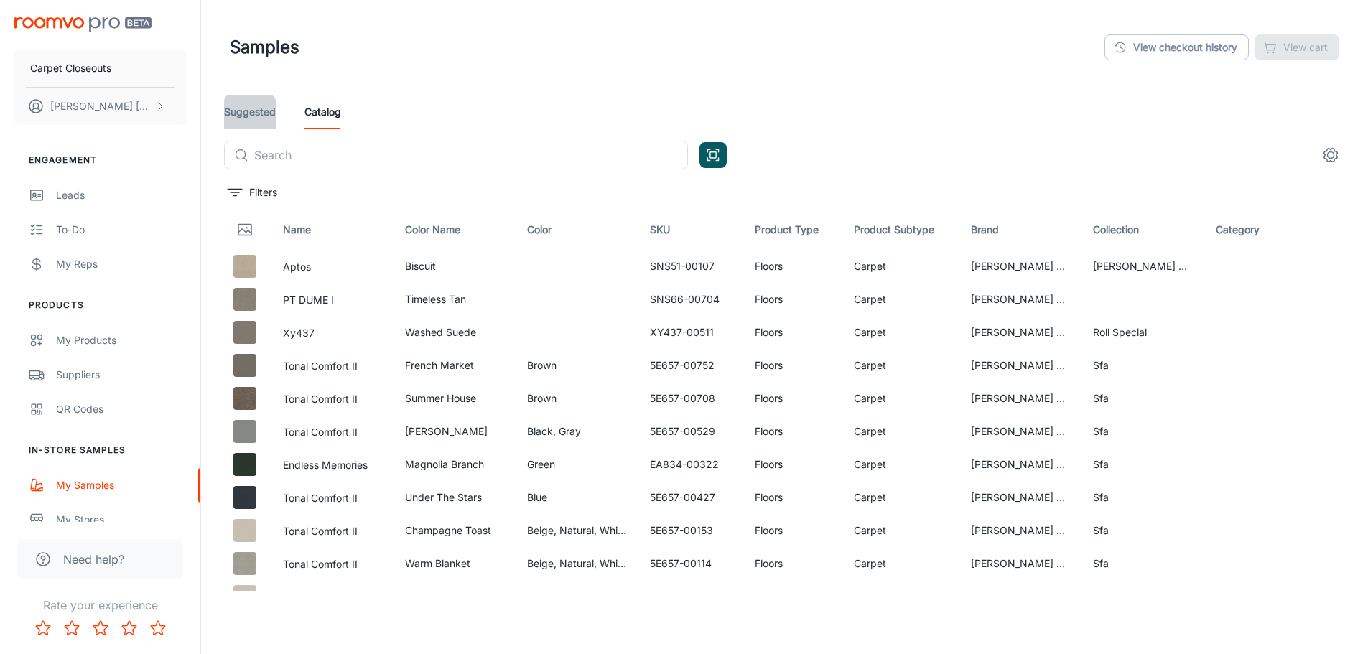
click at [233, 121] on link "Suggested" at bounding box center [250, 112] width 52 height 34
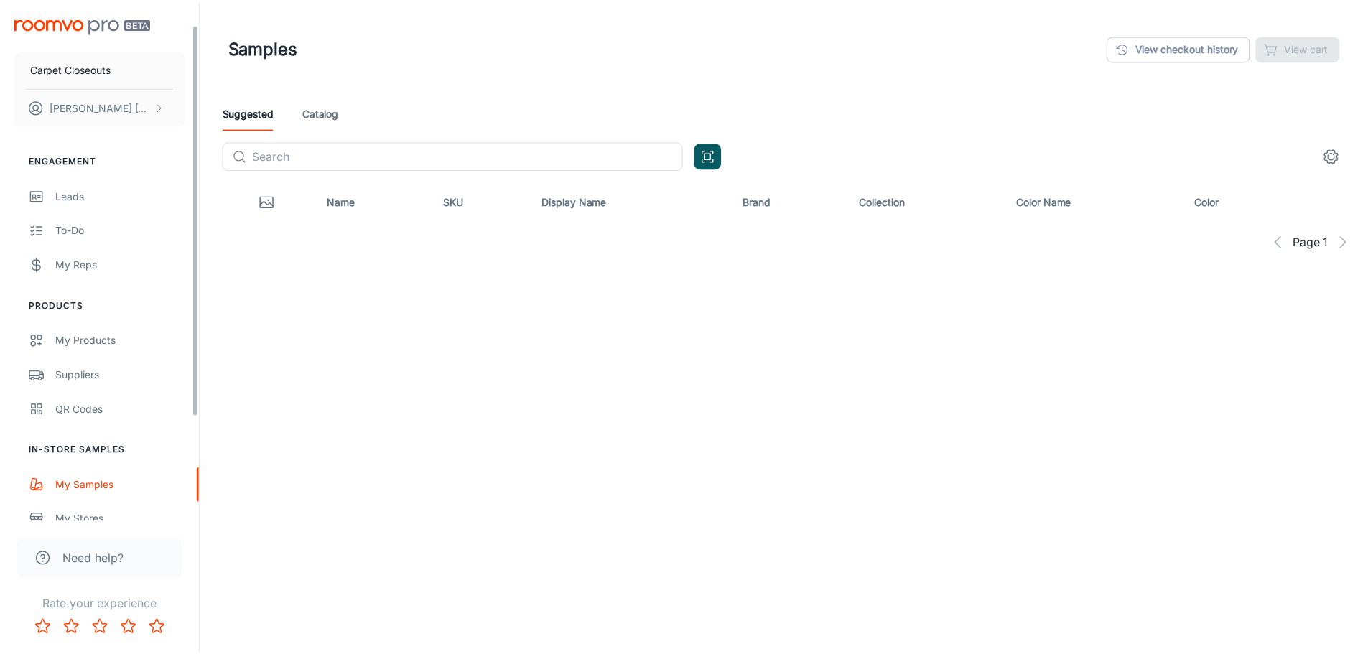
scroll to position [167, 0]
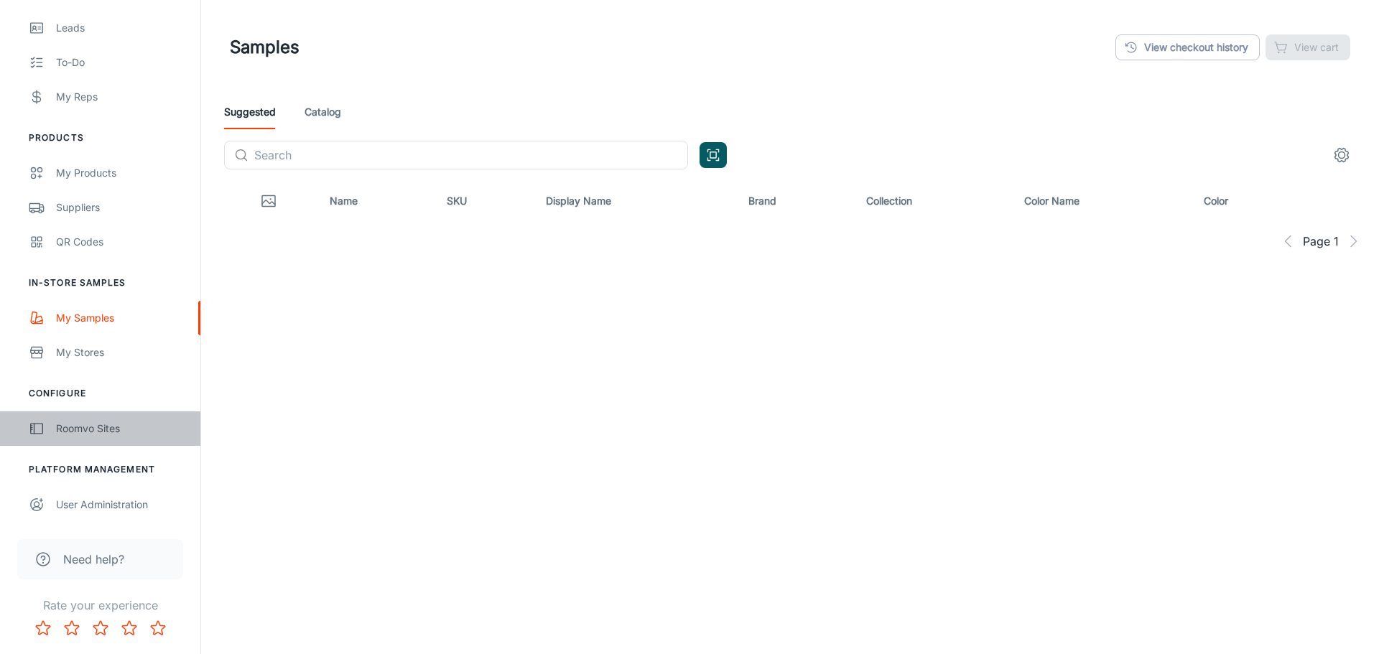
click at [108, 431] on div "Roomvo Sites" at bounding box center [121, 429] width 130 height 16
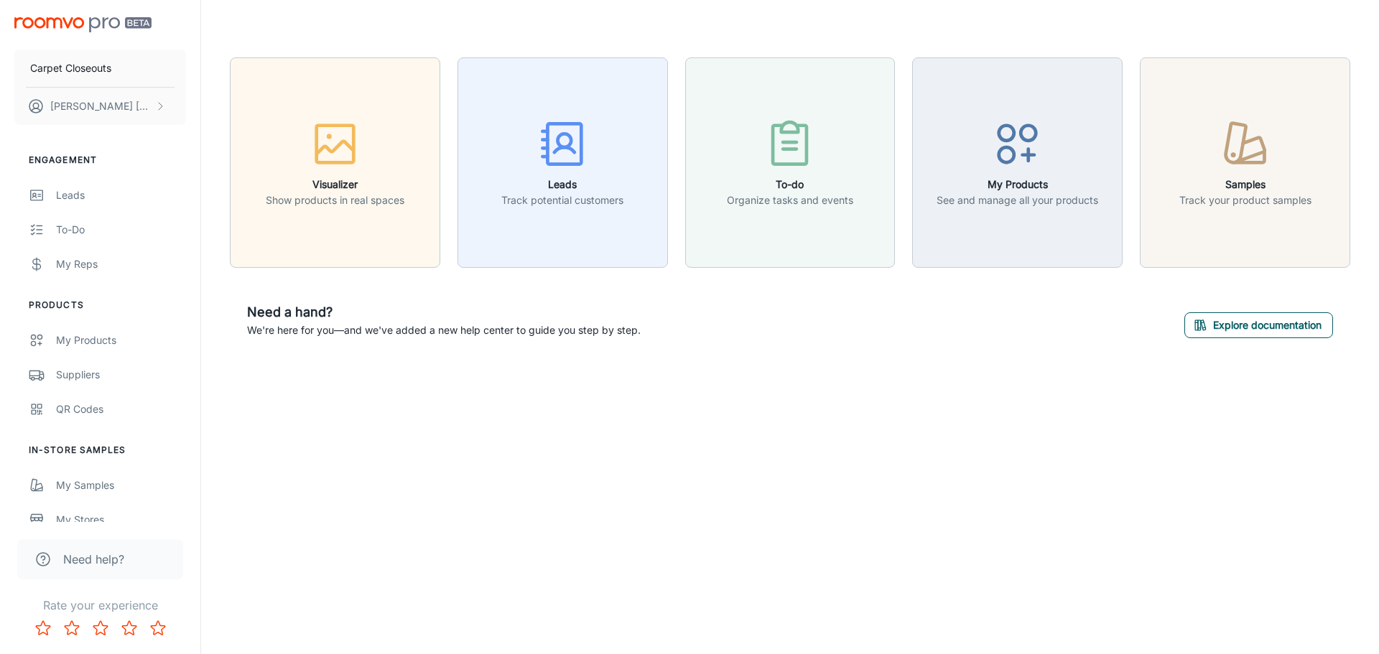
click at [1221, 319] on button "Explore documentation" at bounding box center [1258, 325] width 149 height 26
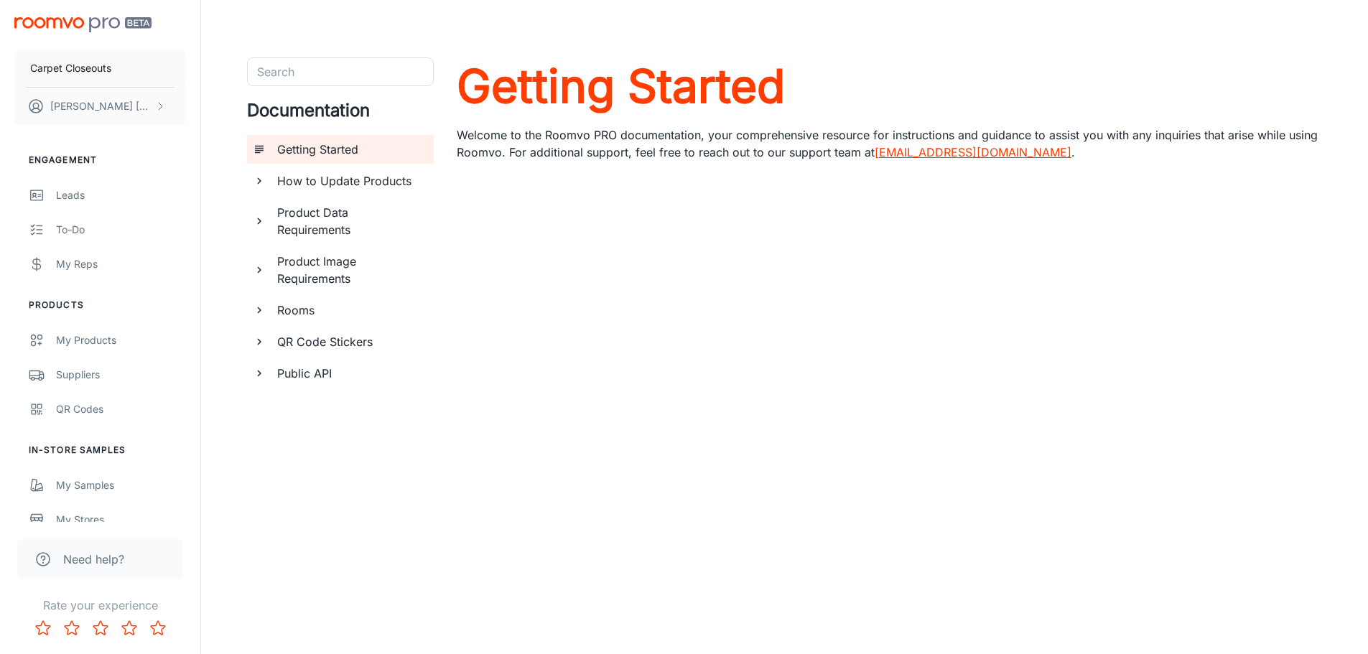
click at [350, 377] on h6 "Public API" at bounding box center [349, 373] width 145 height 17
click at [361, 427] on div "Using Roomvo API" at bounding box center [356, 436] width 144 height 29
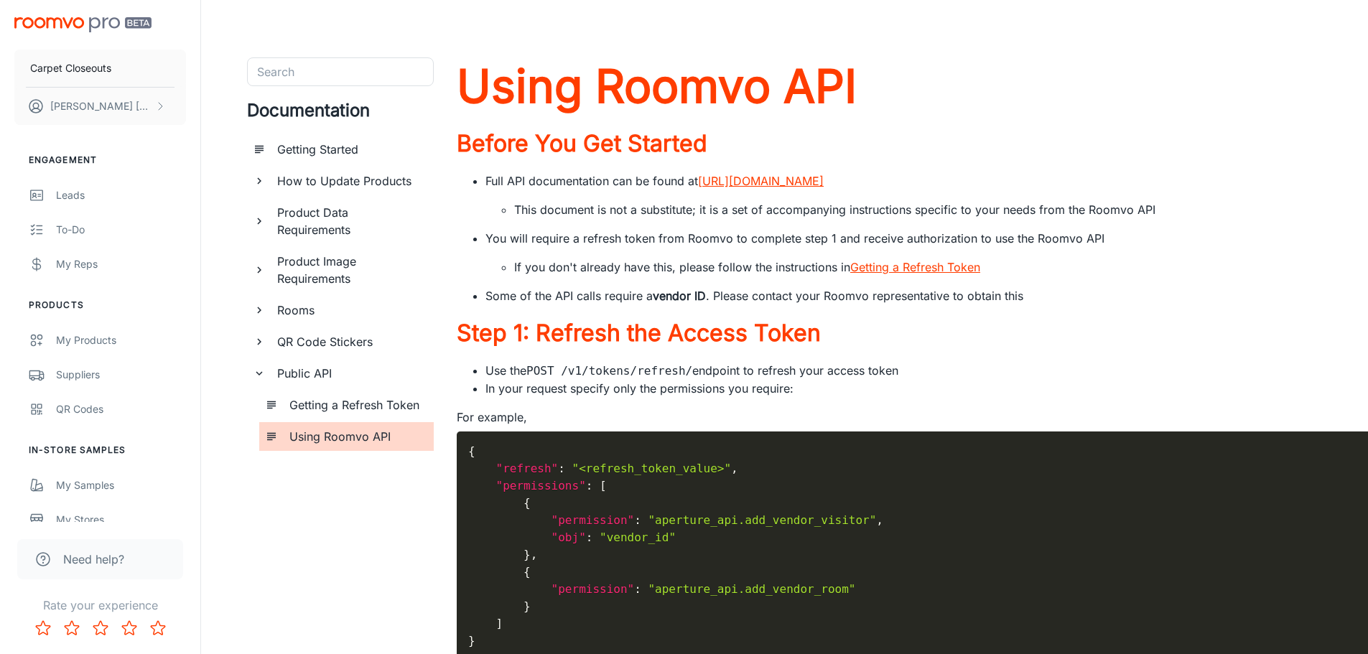
click at [316, 370] on h6 "Public API" at bounding box center [349, 373] width 145 height 17
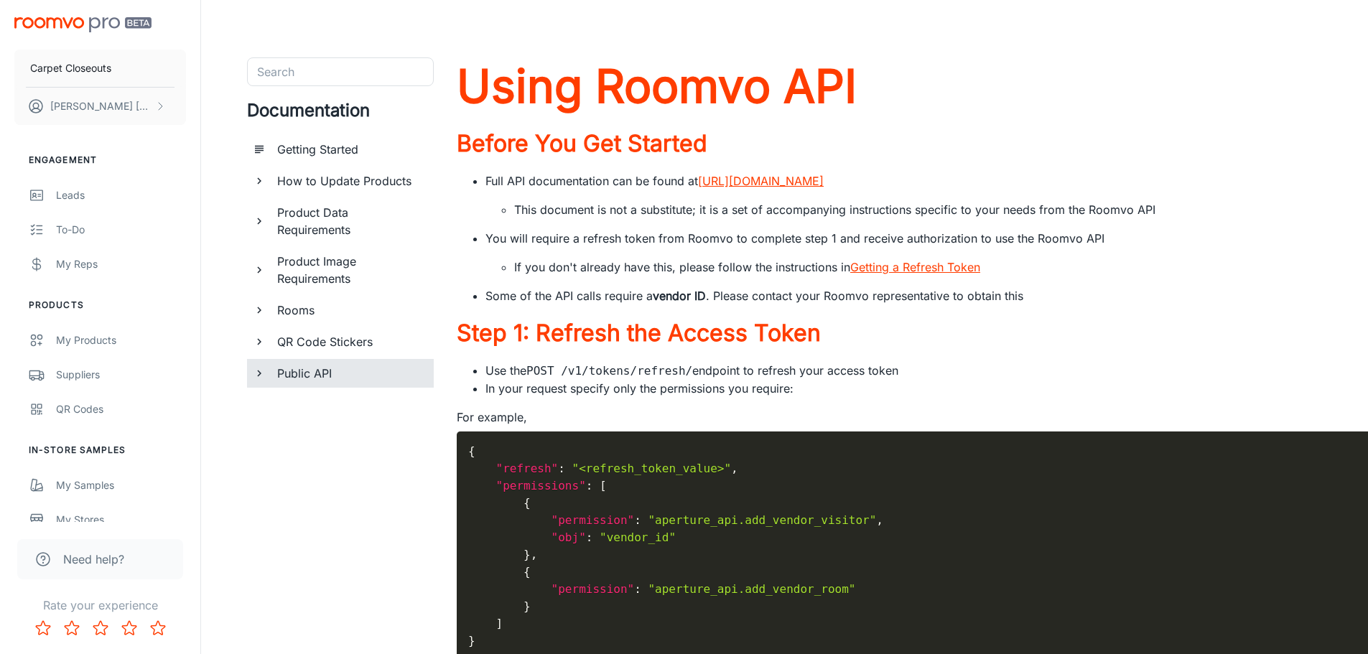
click at [321, 376] on h6 "Public API" at bounding box center [349, 373] width 145 height 17
click at [327, 332] on div "QR Code Stickers" at bounding box center [349, 341] width 157 height 29
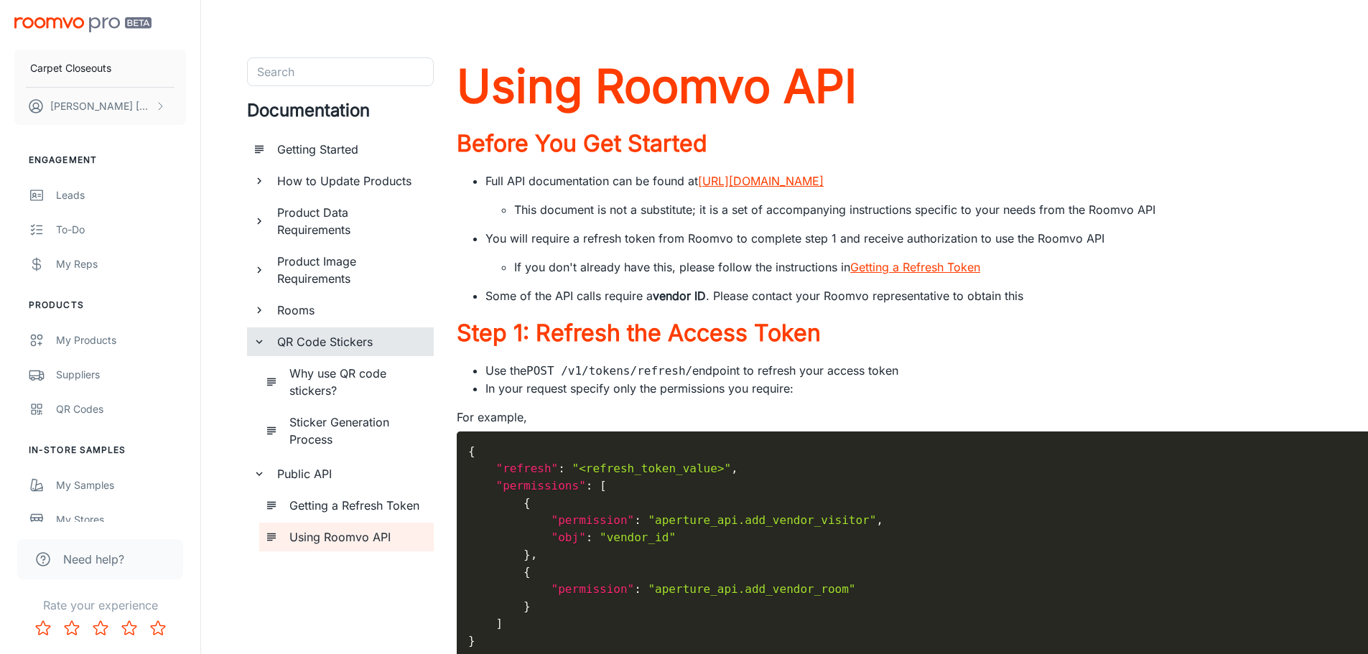
click at [287, 153] on h6 "Getting Started" at bounding box center [349, 149] width 145 height 17
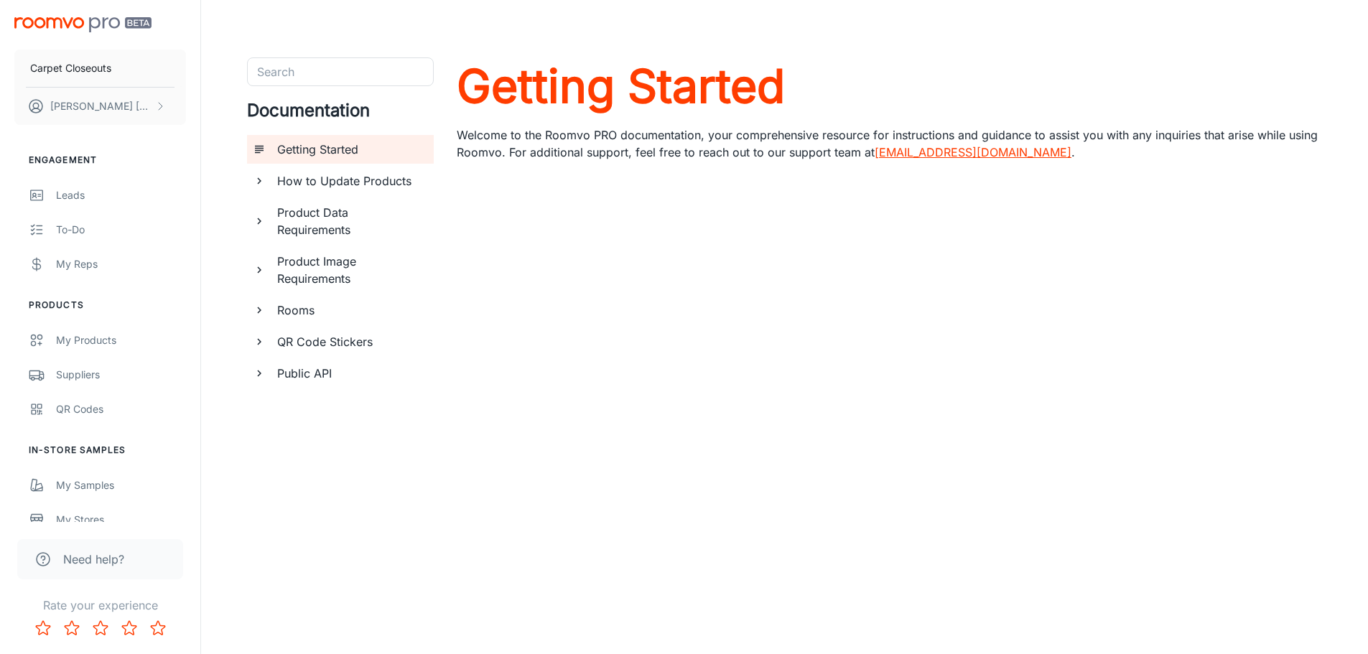
click at [301, 271] on h6 "Product Image Requirements" at bounding box center [349, 270] width 145 height 34
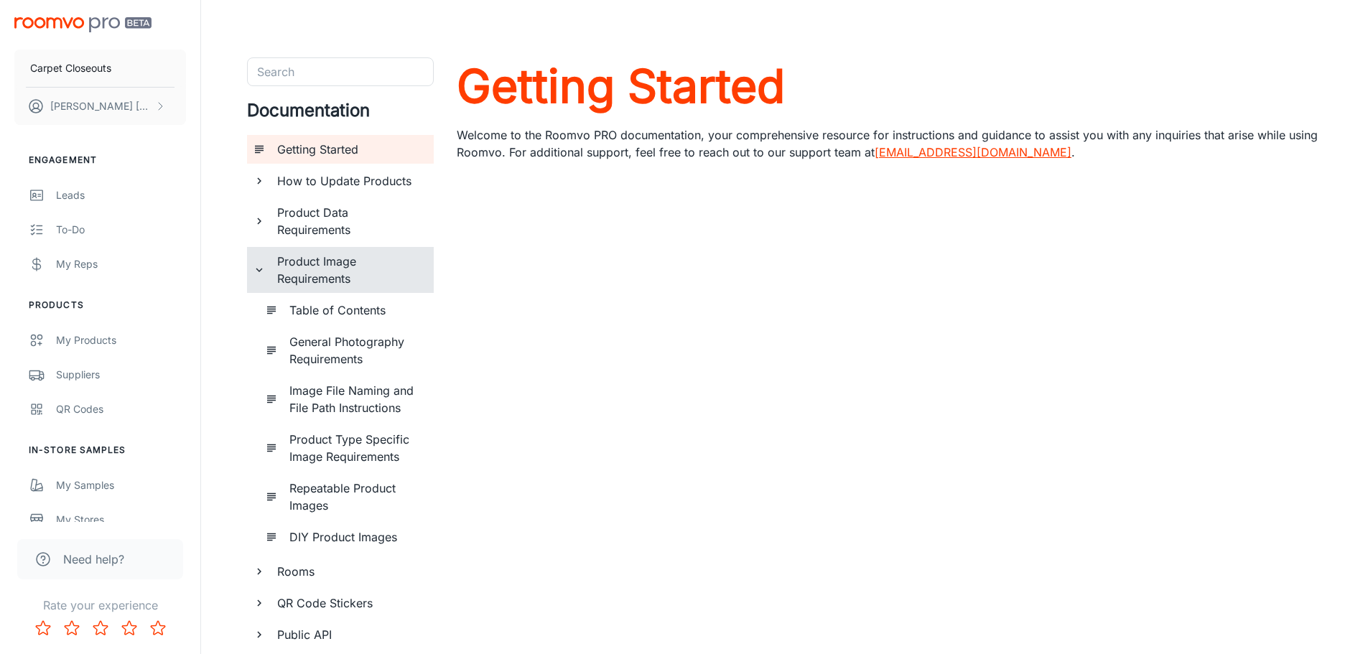
click at [301, 258] on h6 "Product Image Requirements" at bounding box center [349, 270] width 145 height 34
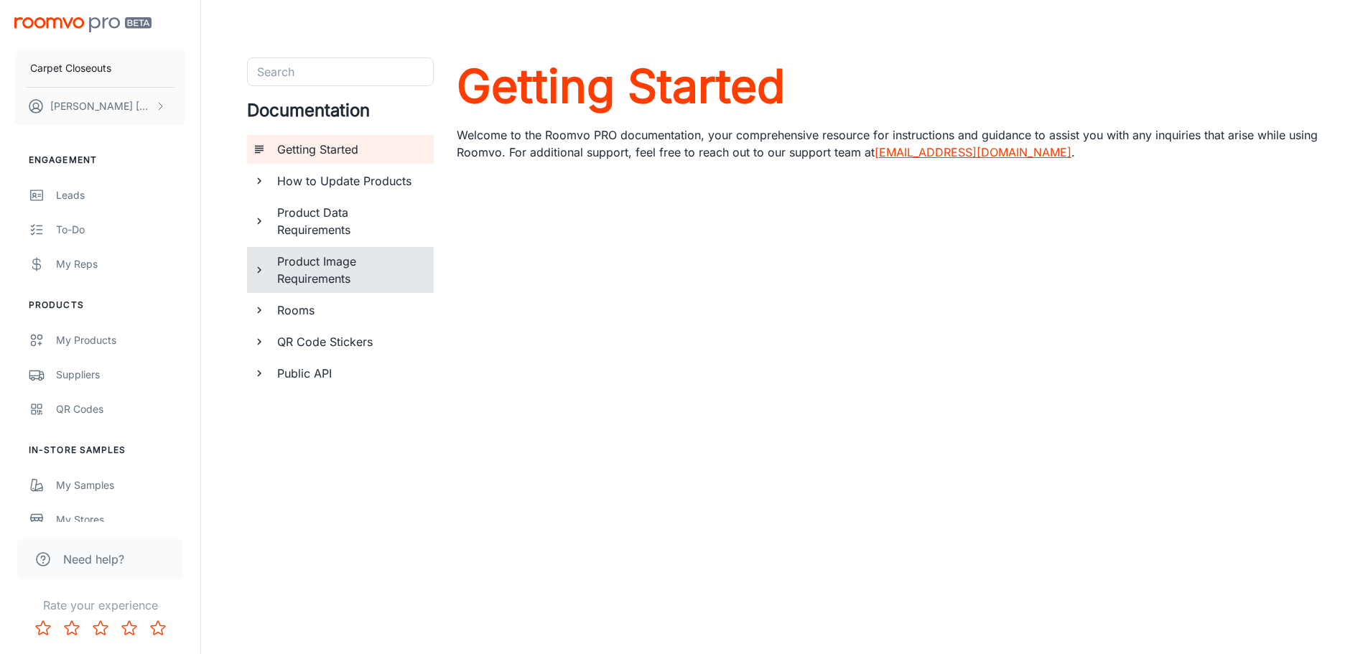
click at [314, 318] on h6 "Rooms" at bounding box center [349, 310] width 145 height 17
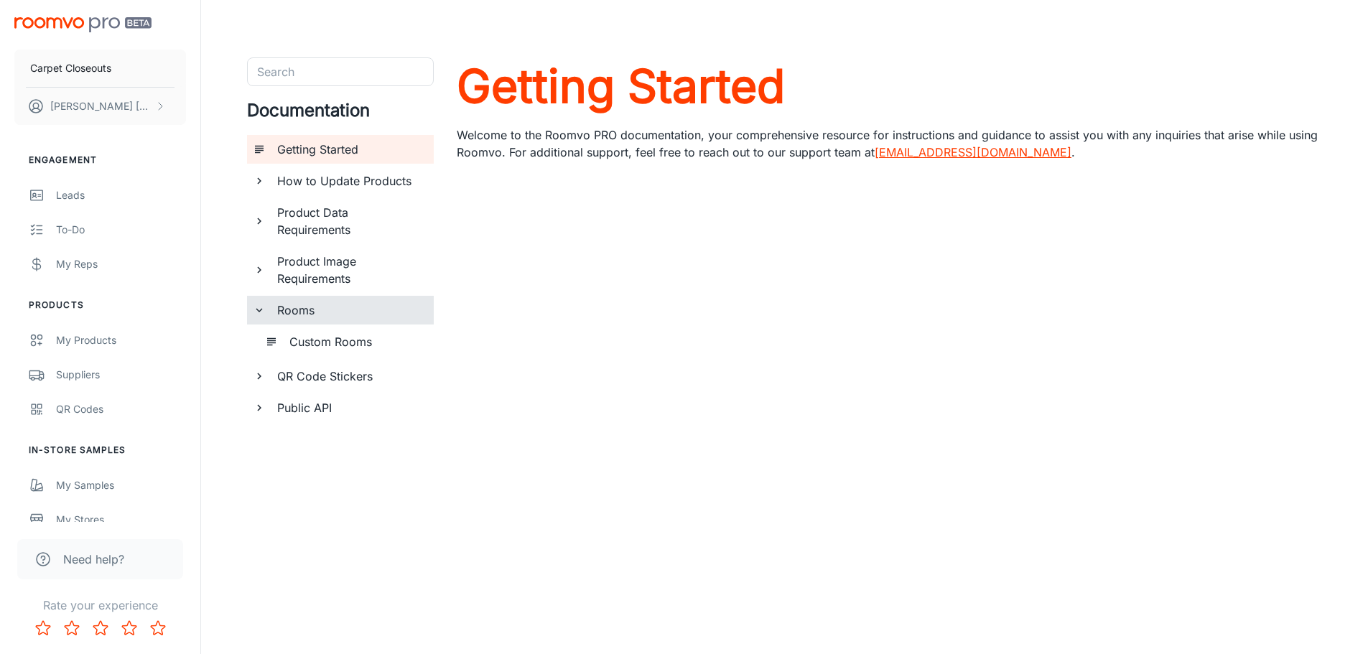
click at [327, 318] on h6 "Rooms" at bounding box center [349, 310] width 145 height 17
click at [327, 363] on div "Public API" at bounding box center [349, 373] width 157 height 29
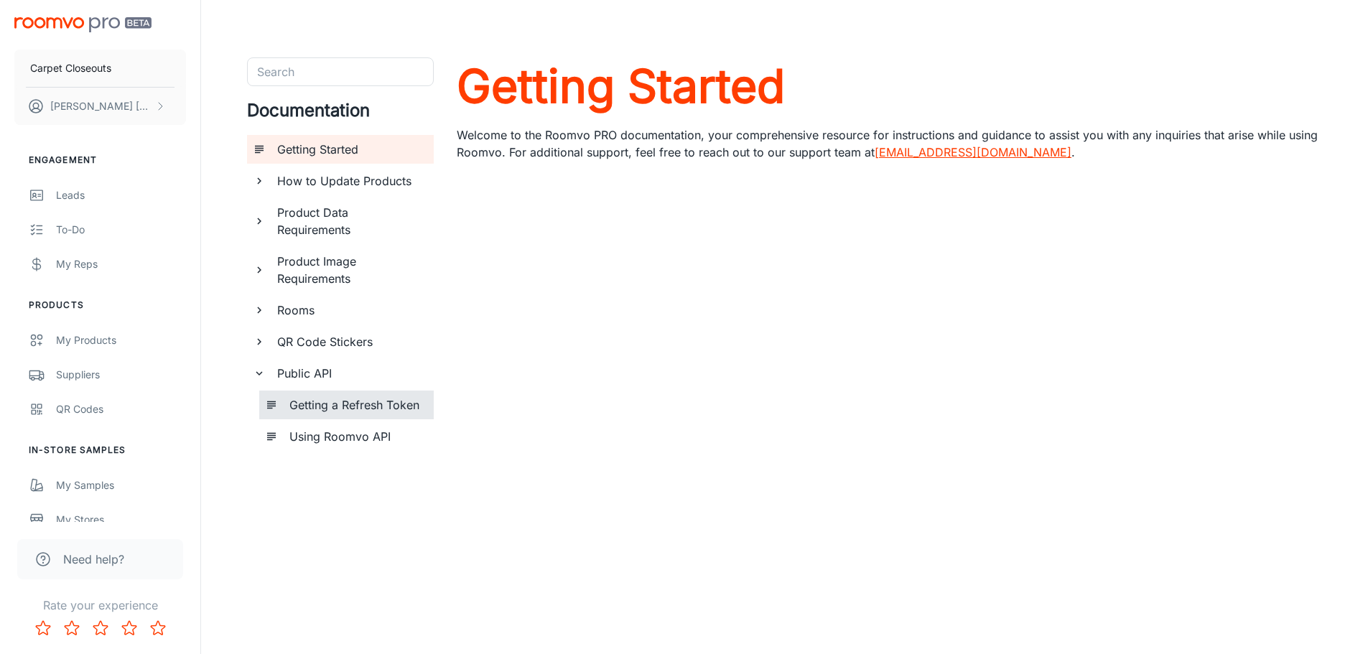
click at [322, 400] on h6 "Getting a Refresh Token" at bounding box center [355, 404] width 133 height 17
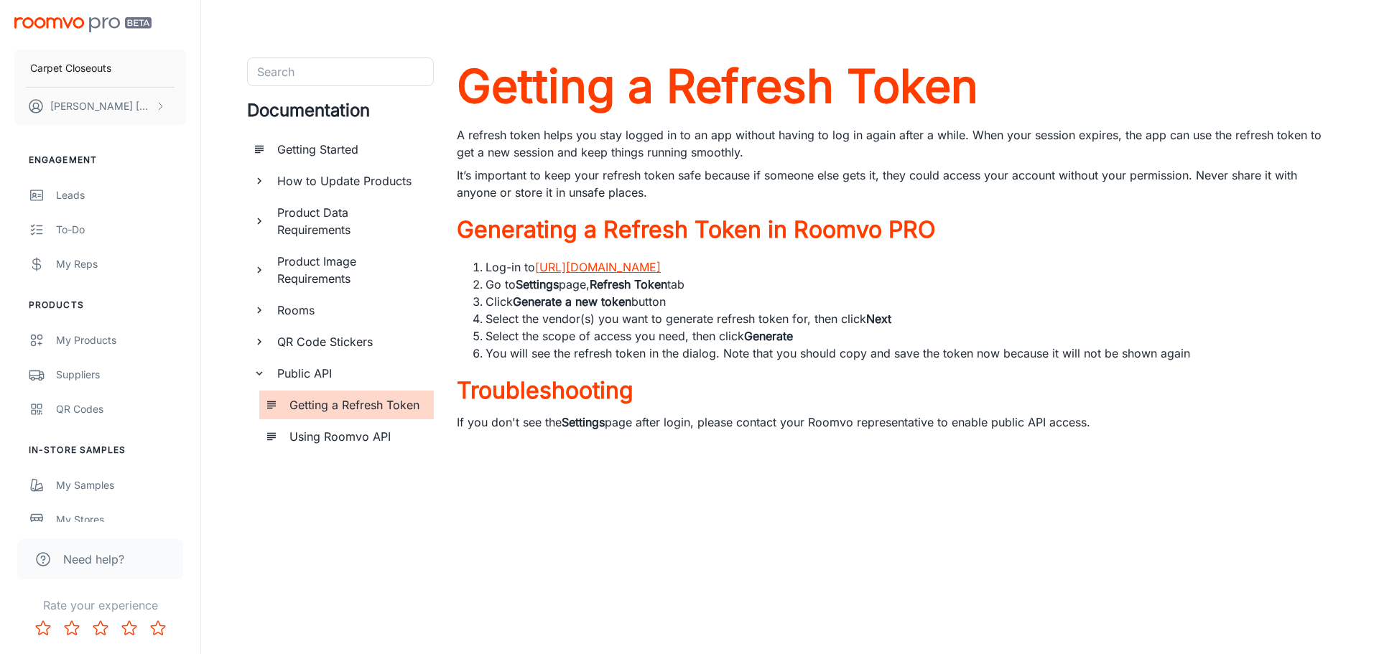
click at [361, 429] on h6 "Using Roomvo API" at bounding box center [355, 436] width 133 height 17
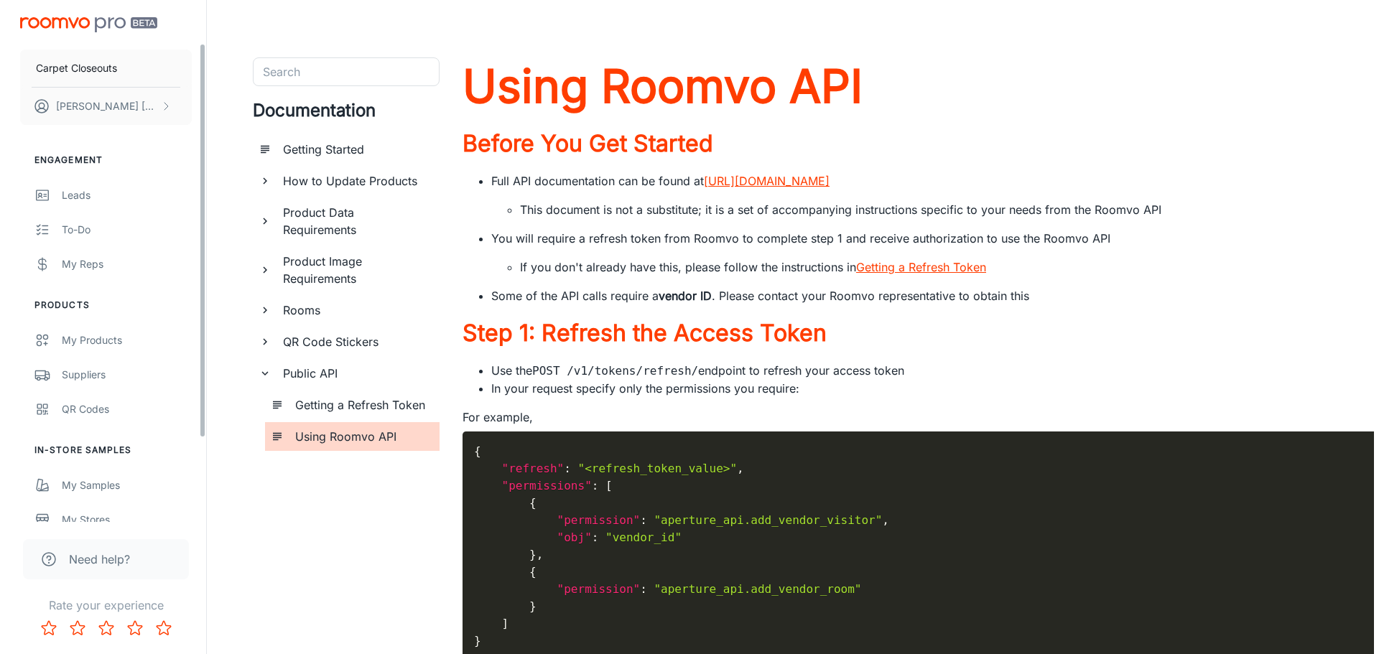
scroll to position [144, 0]
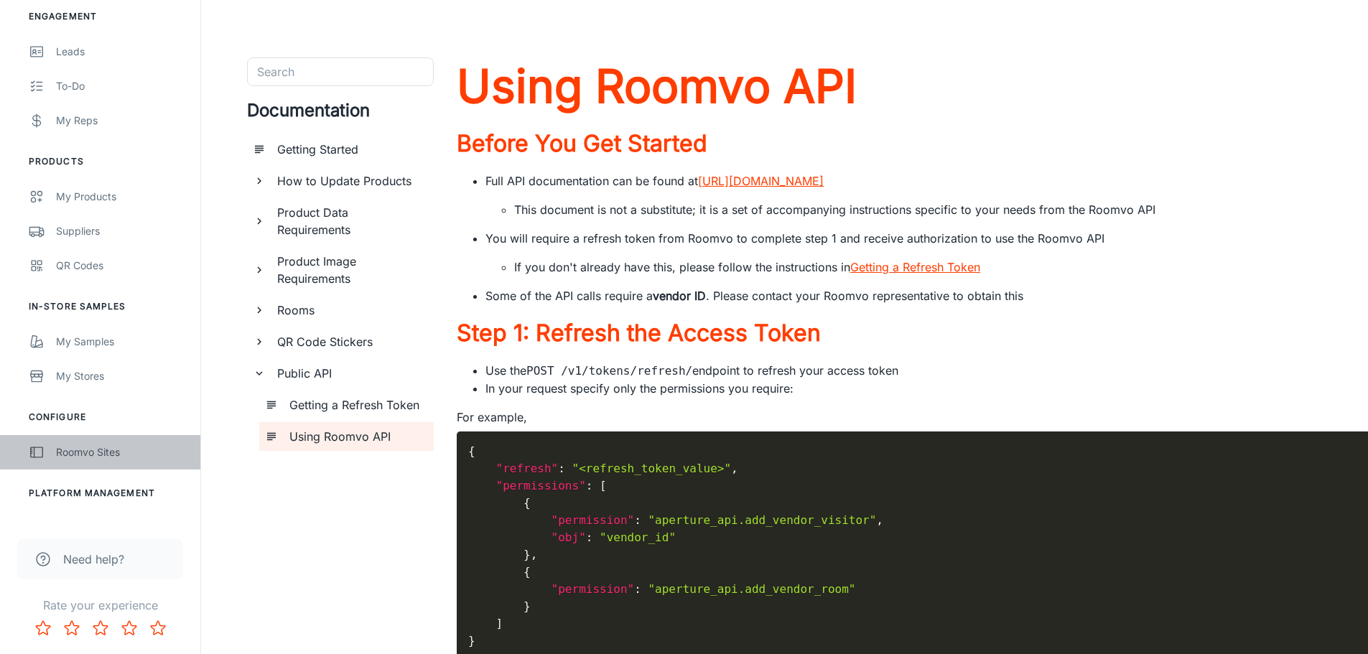
click at [55, 455] on link "Roomvo Sites" at bounding box center [100, 452] width 200 height 34
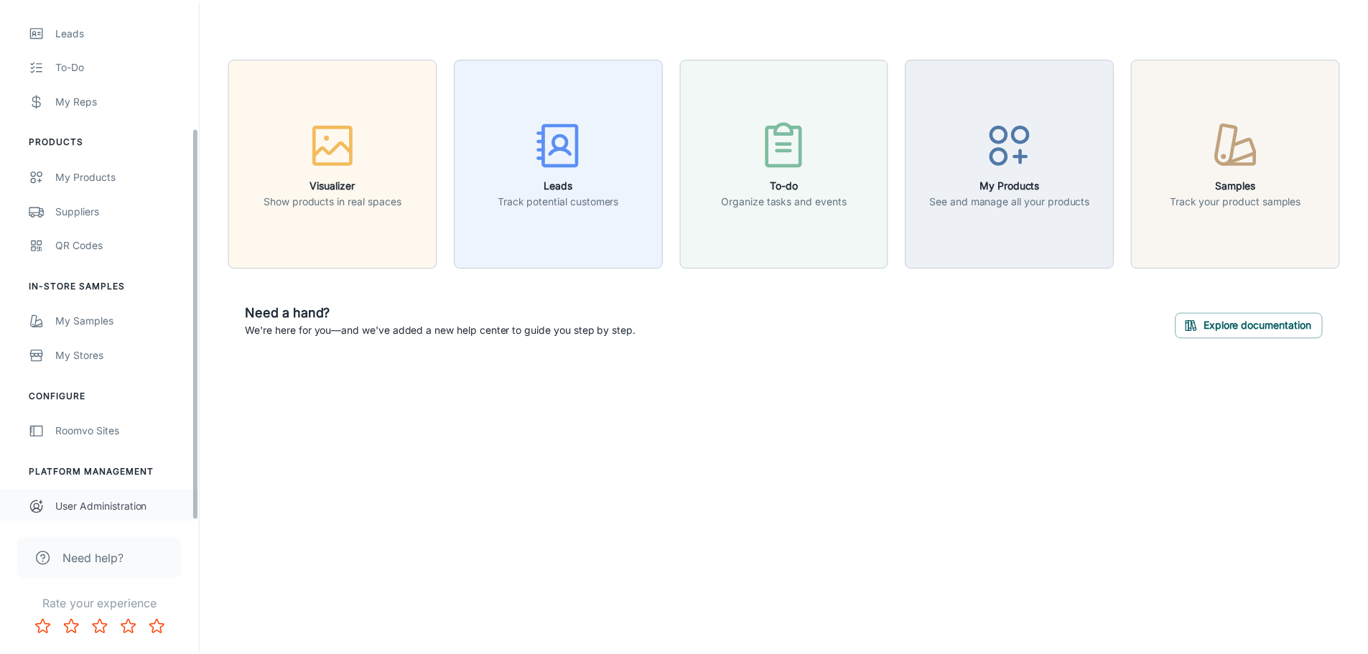
scroll to position [167, 0]
click at [85, 349] on div "My Stores" at bounding box center [121, 353] width 130 height 16
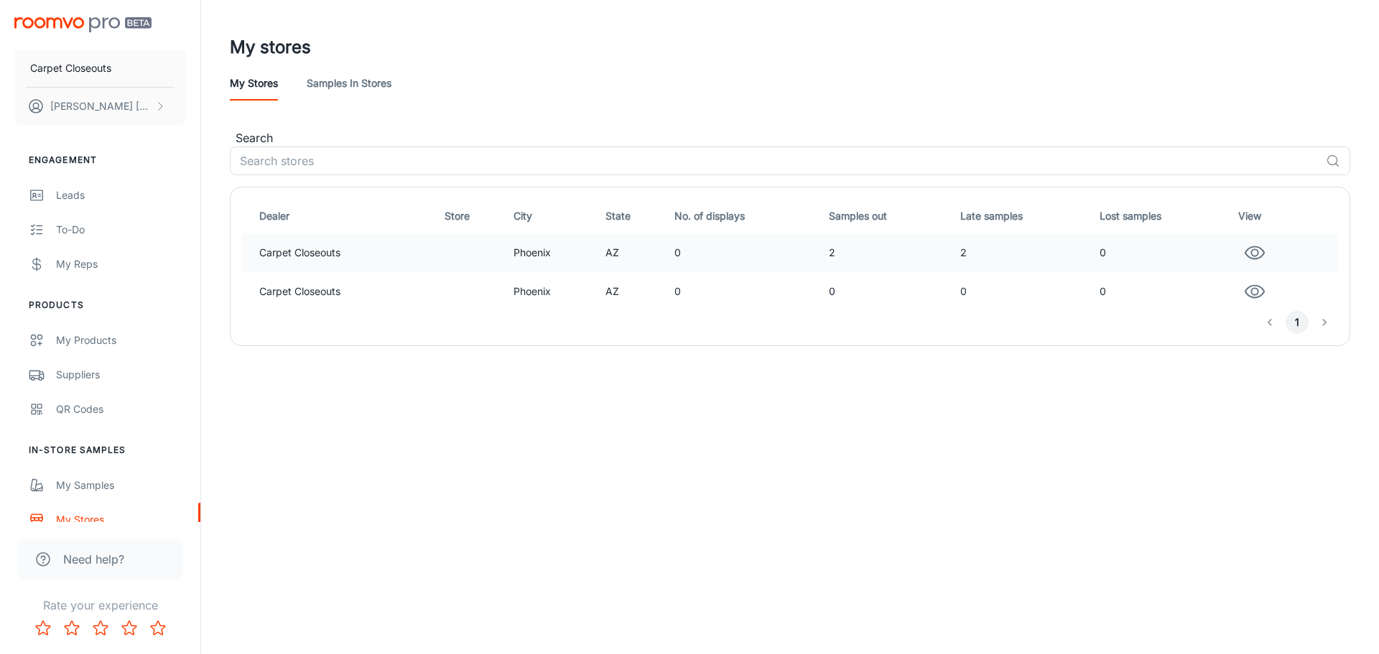
click at [442, 255] on td at bounding box center [473, 252] width 69 height 39
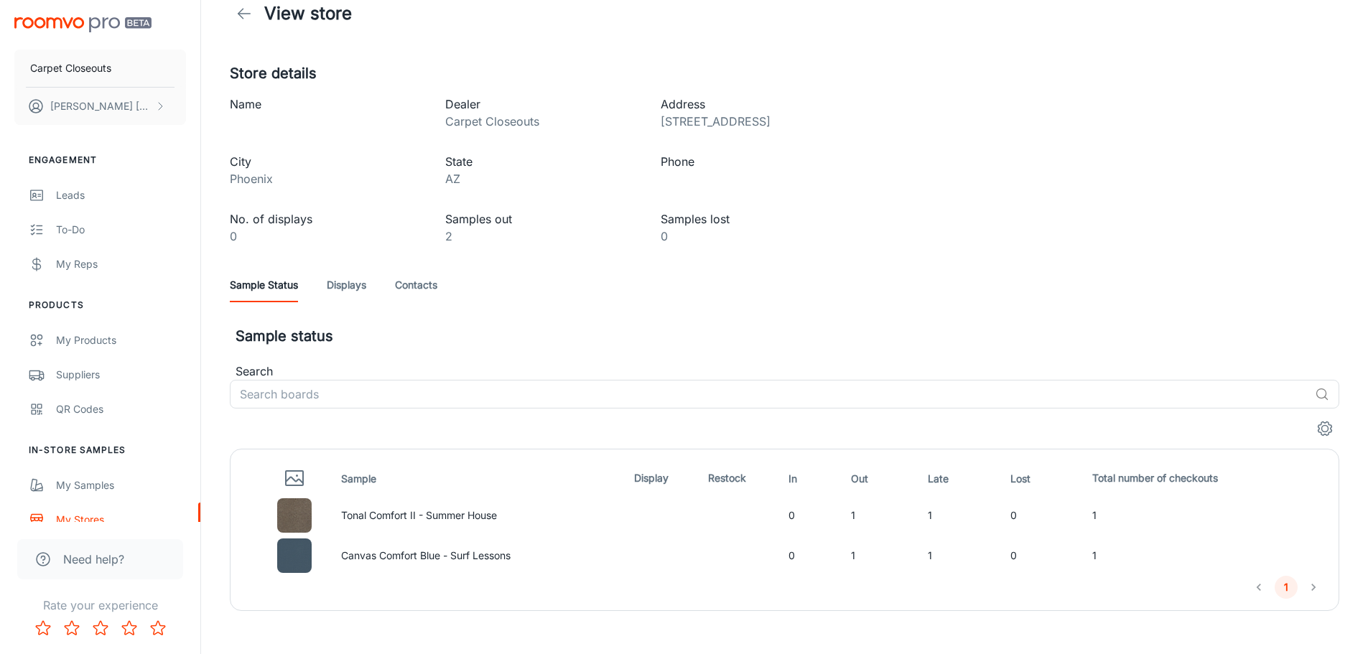
scroll to position [50, 0]
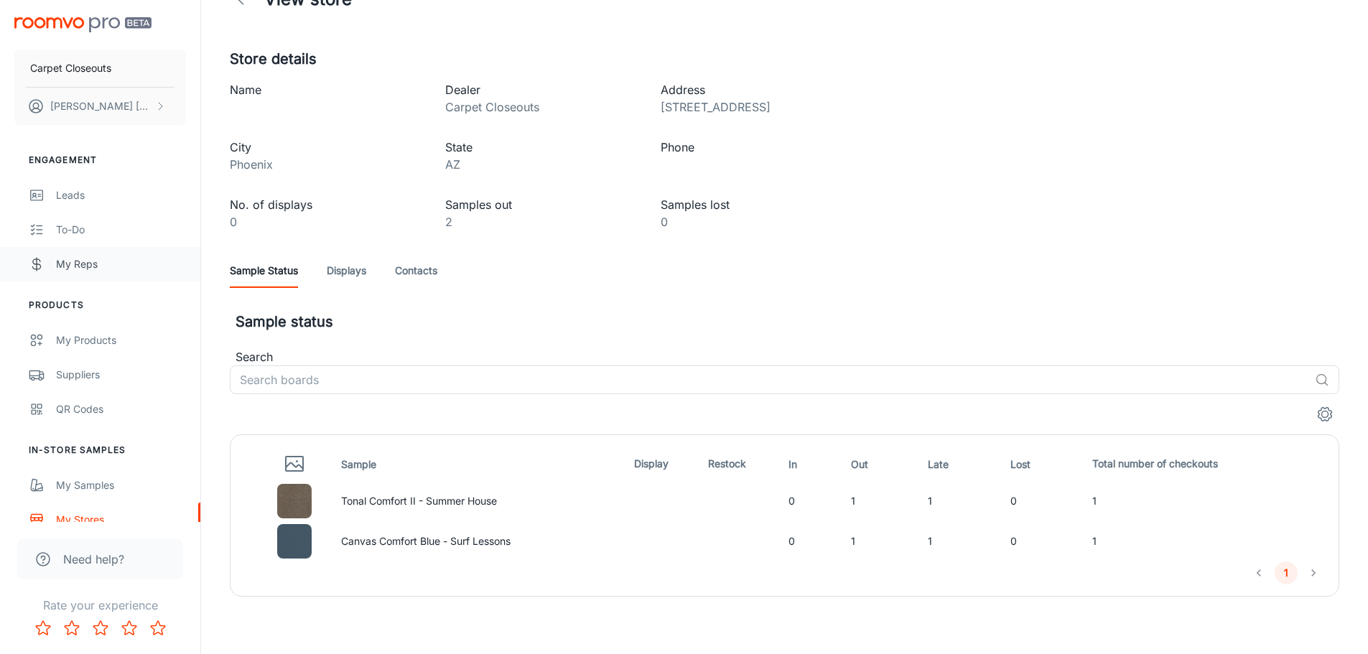
click at [98, 262] on div "My Reps" at bounding box center [121, 264] width 130 height 16
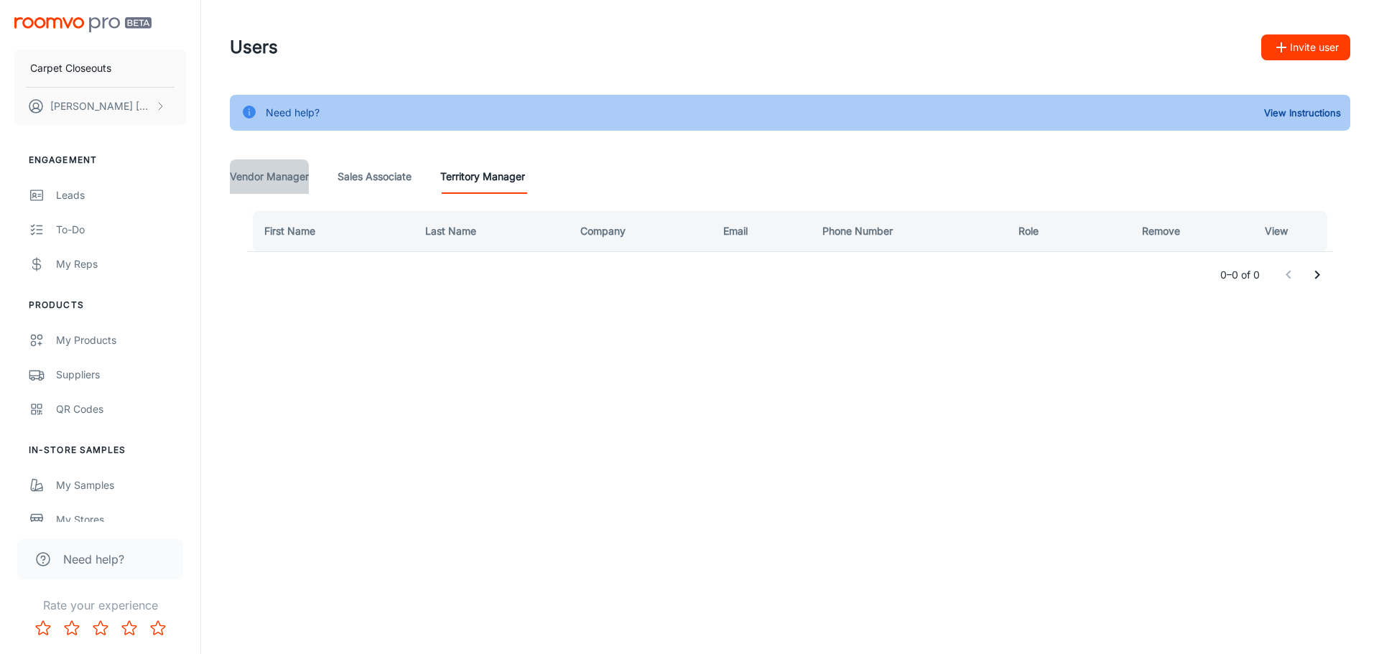
click at [299, 190] on Manager "Vendor Manager" at bounding box center [269, 176] width 79 height 34
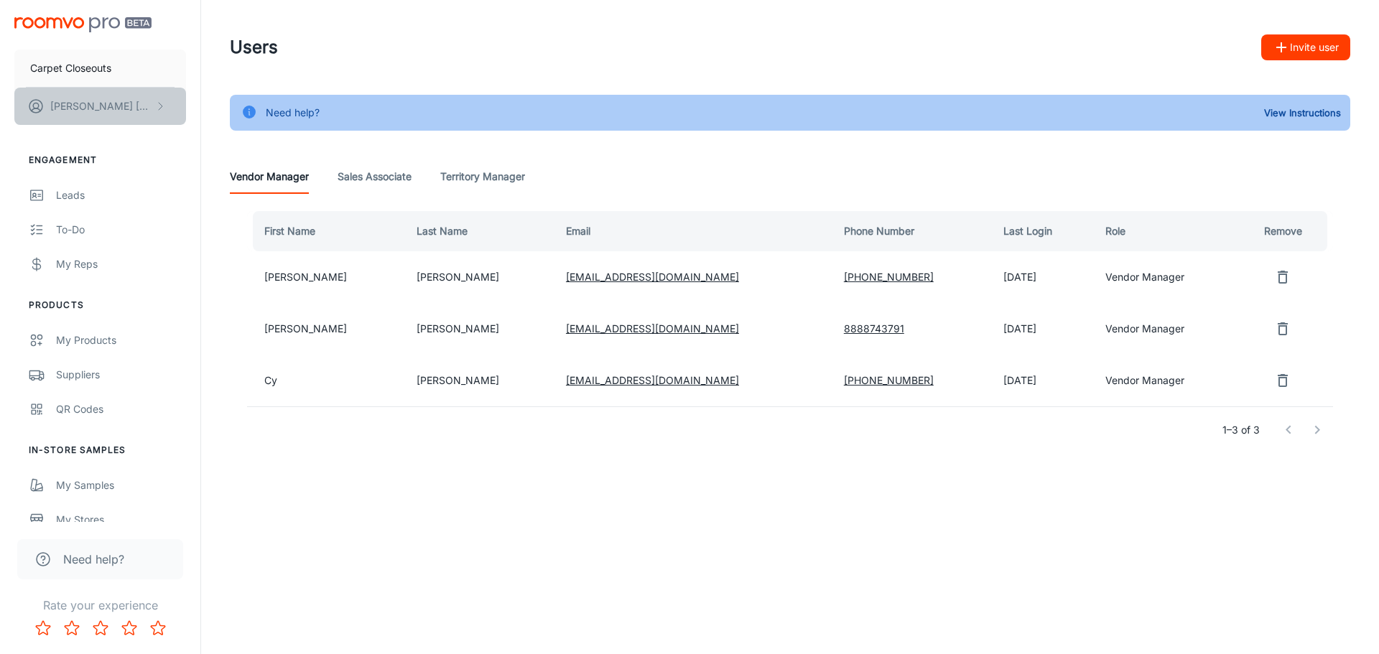
click at [74, 110] on p "[PERSON_NAME]" at bounding box center [100, 106] width 101 height 16
click at [214, 105] on li "User Profile" at bounding box center [224, 105] width 77 height 24
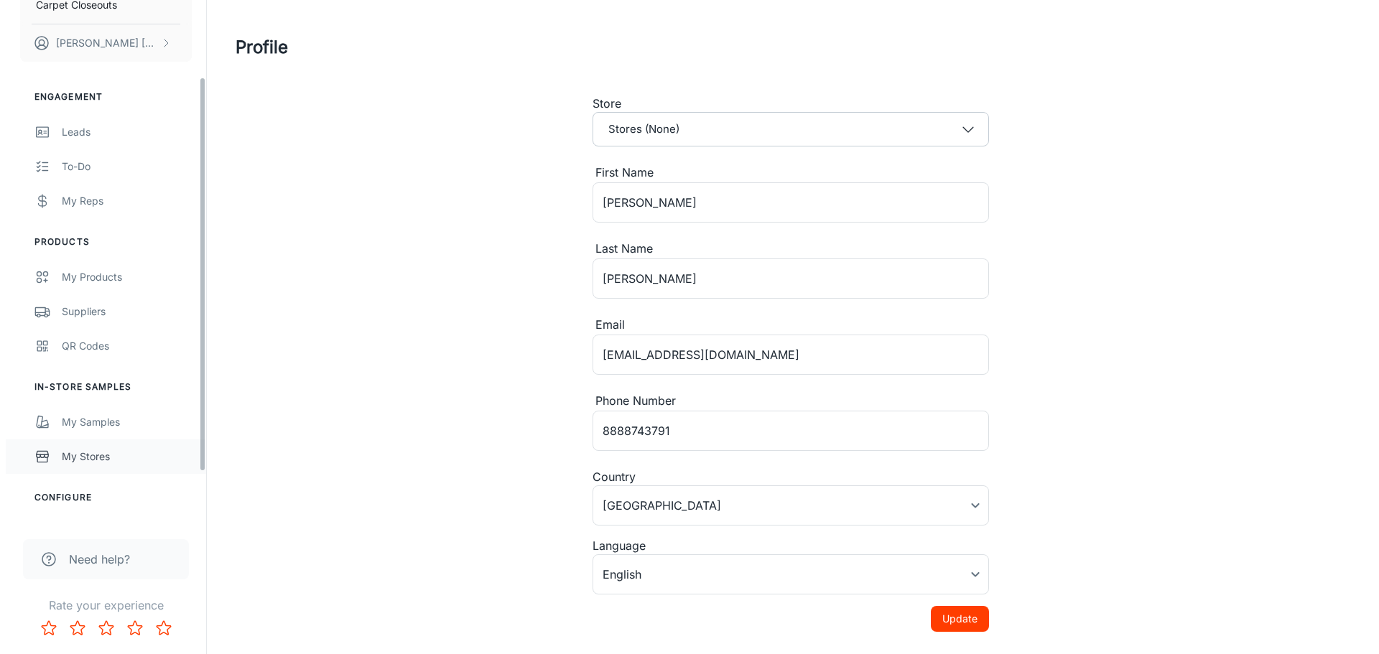
scroll to position [144, 0]
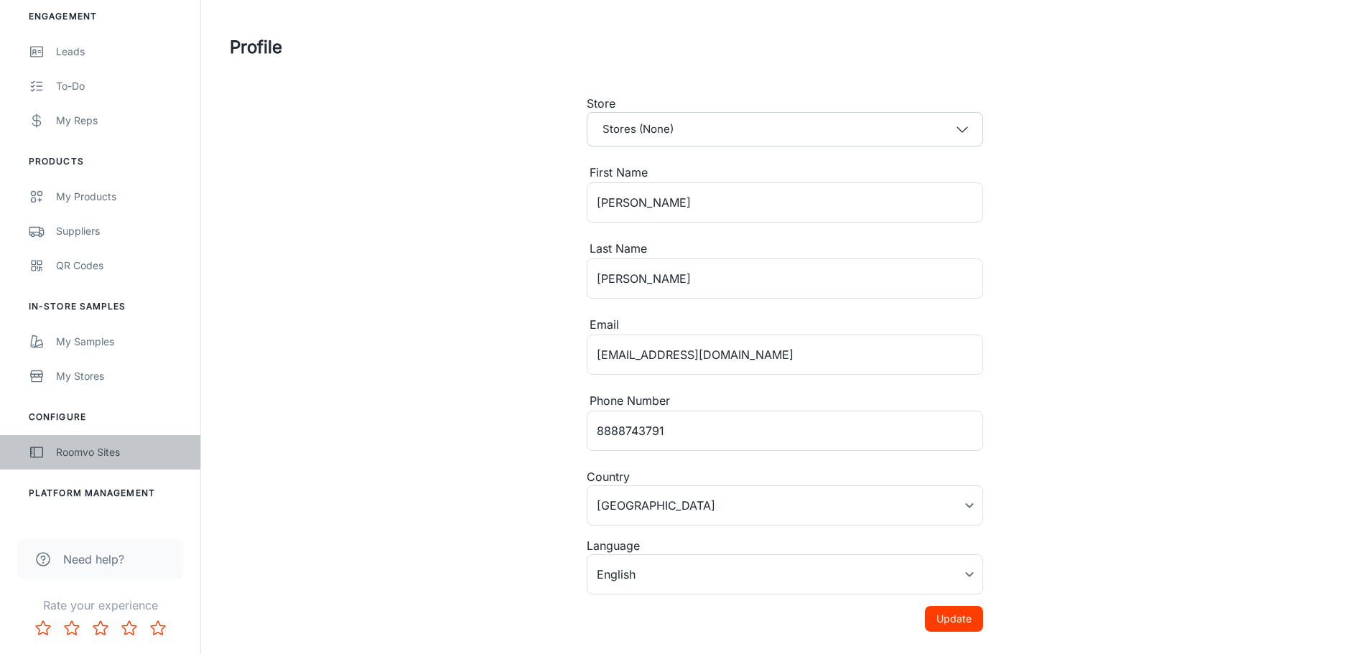
click at [93, 456] on div "Roomvo Sites" at bounding box center [121, 452] width 130 height 16
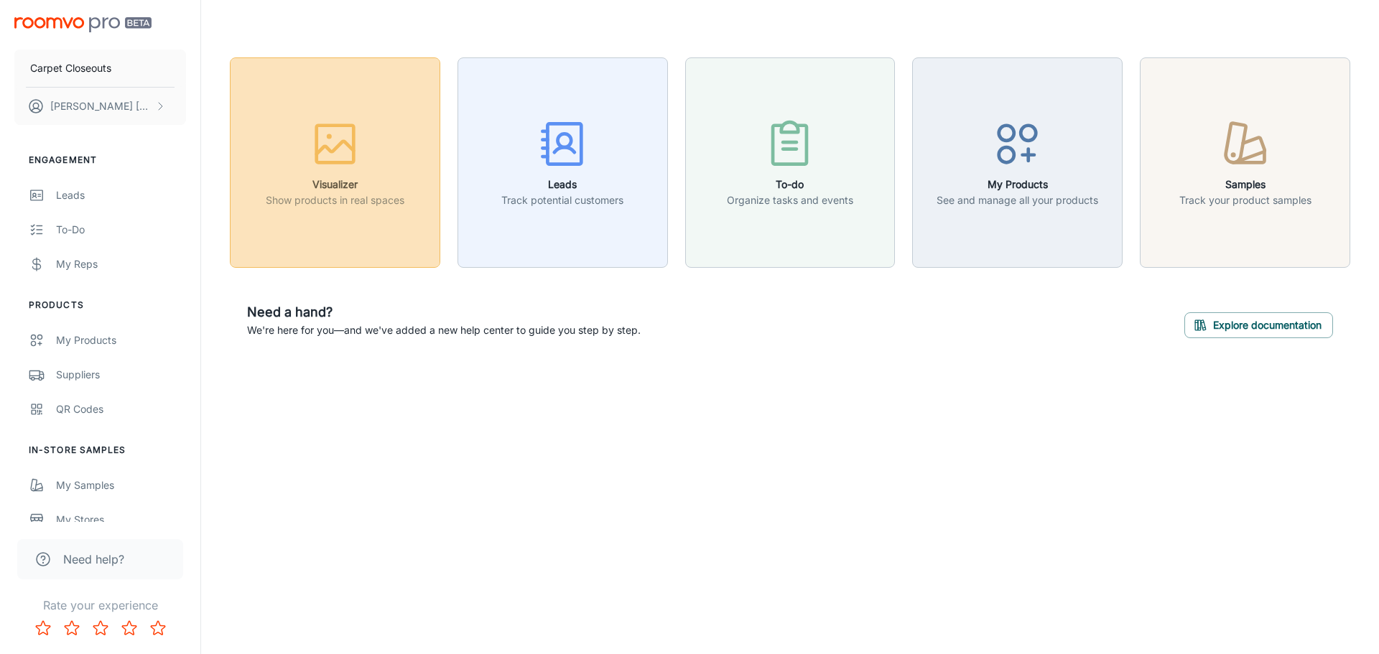
click at [381, 205] on p "Show products in real spaces" at bounding box center [335, 200] width 139 height 16
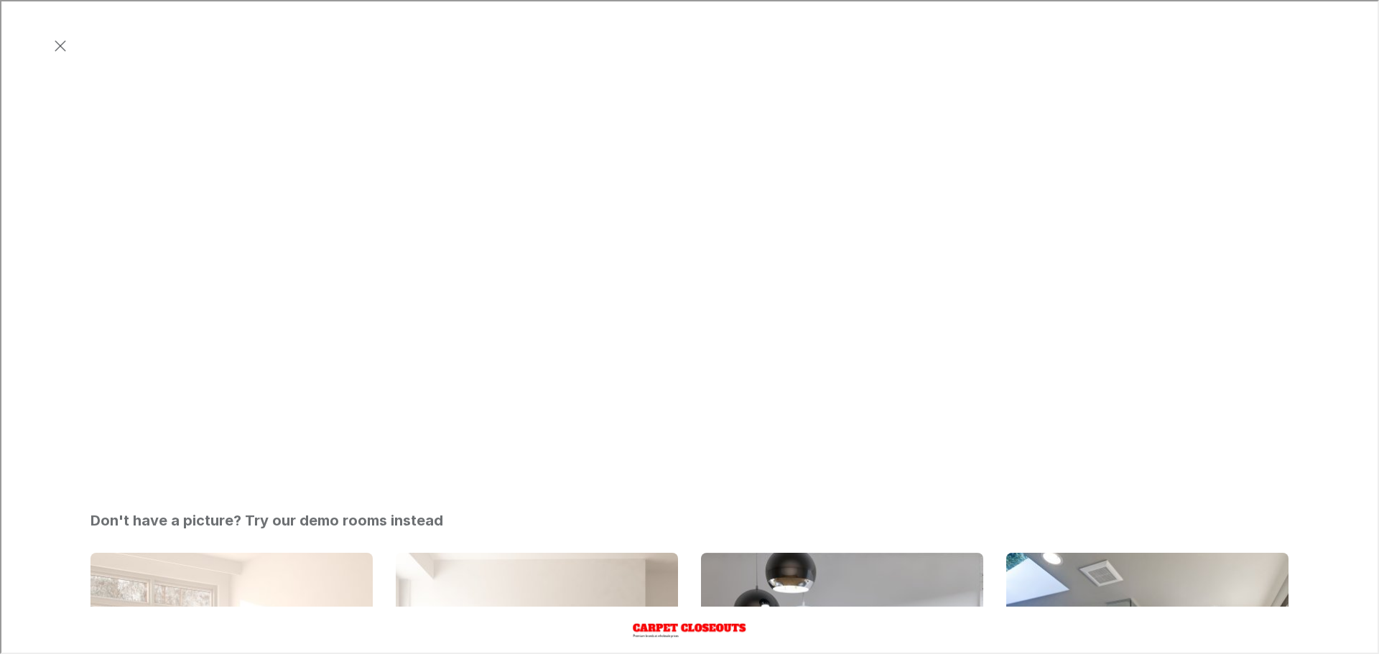
scroll to position [592, 0]
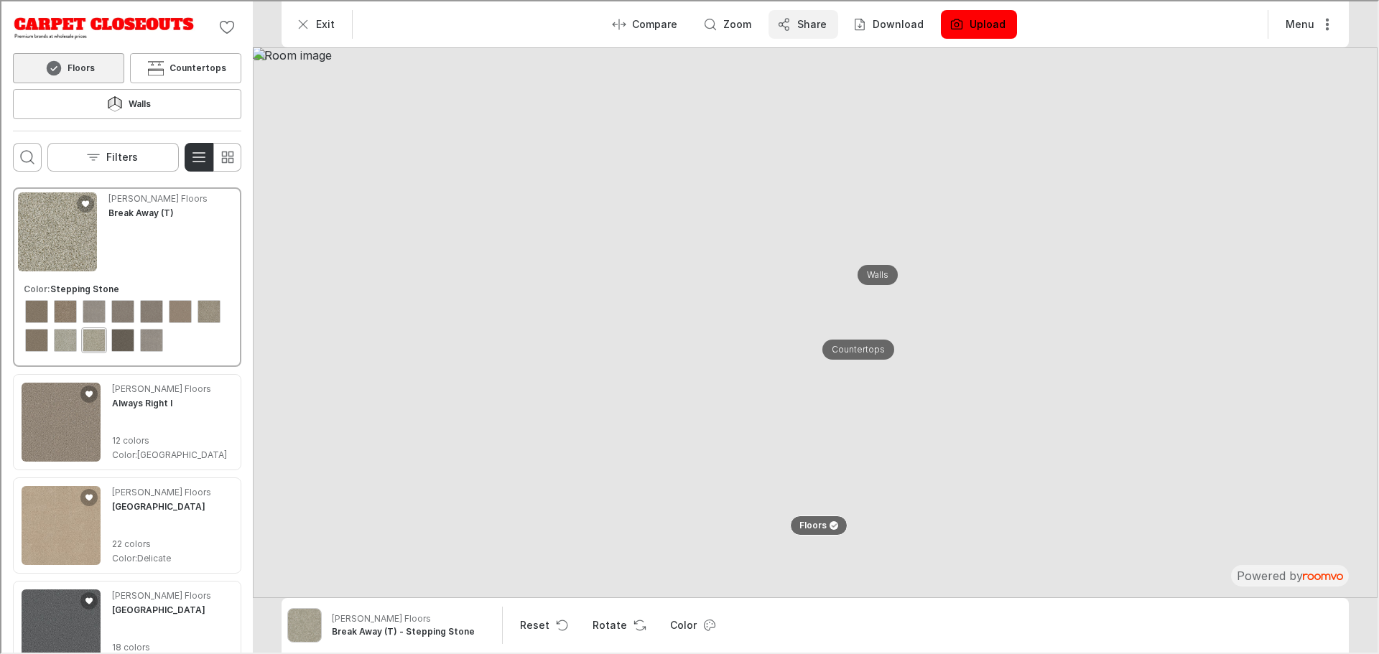
click at [788, 19] on icon "button" at bounding box center [782, 23] width 14 height 14
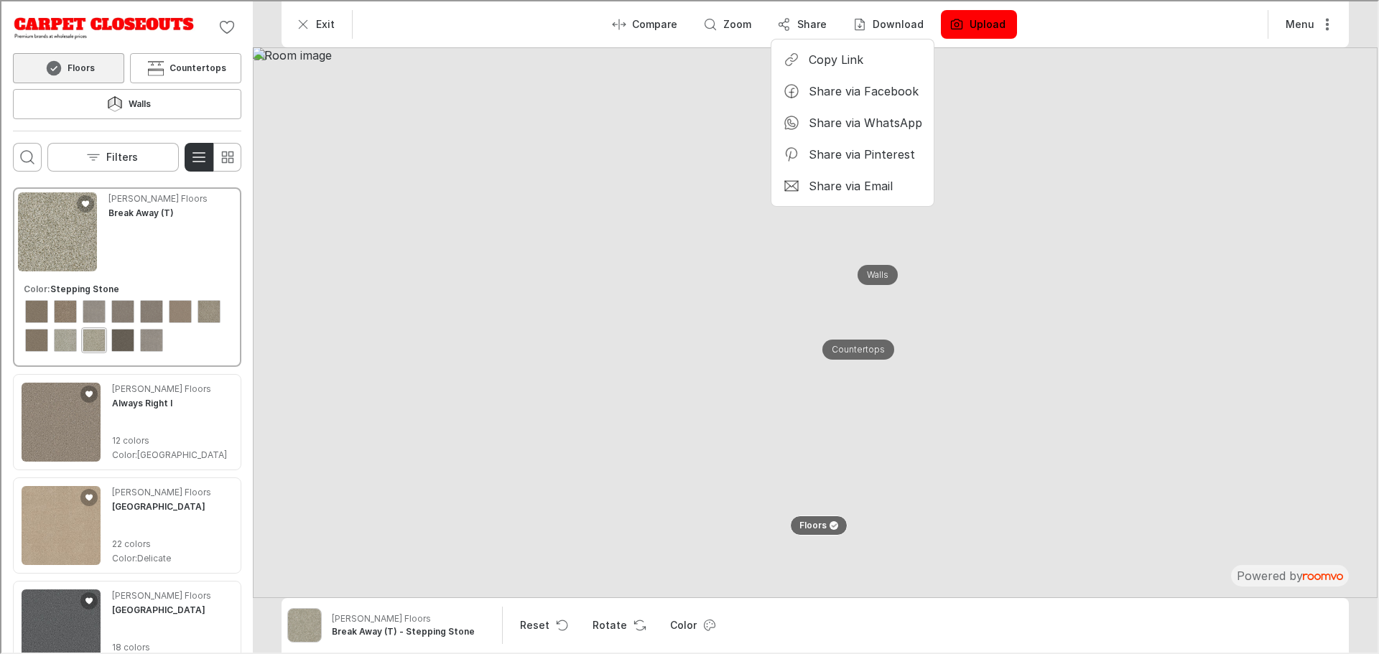
click at [831, 55] on p "Copy Link" at bounding box center [834, 58] width 55 height 16
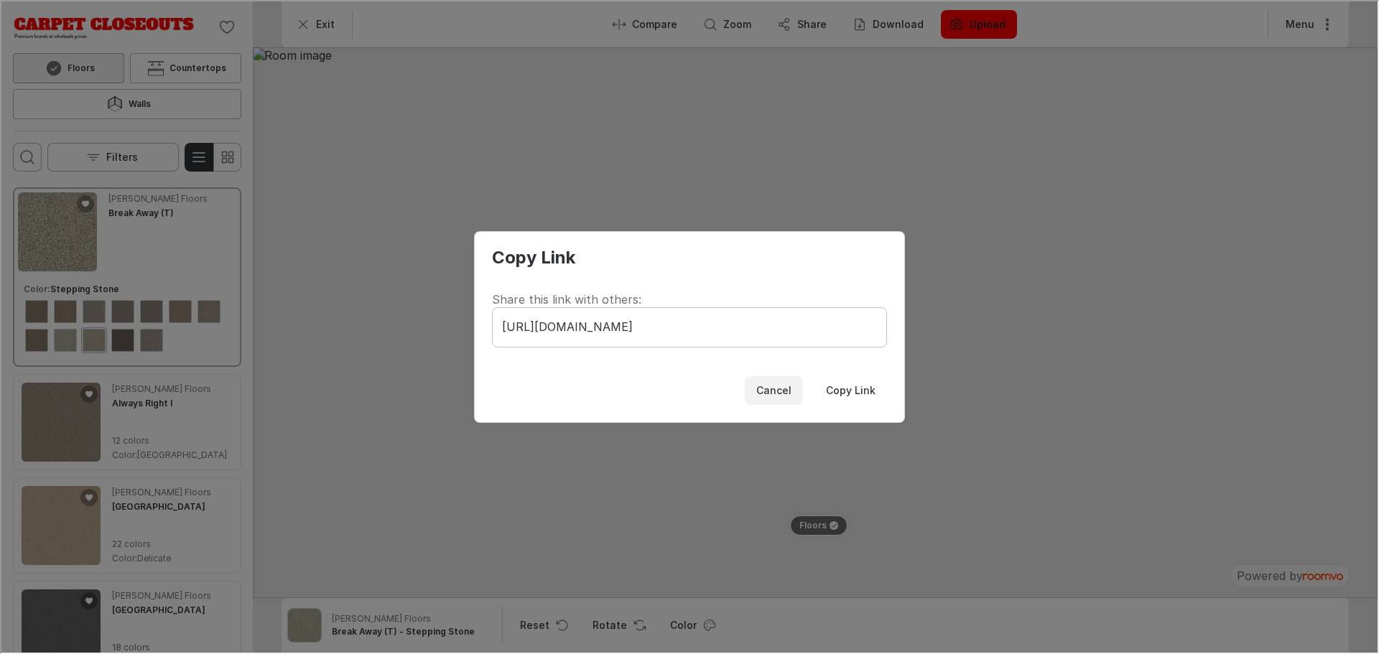
click at [783, 391] on p "Cancel" at bounding box center [772, 389] width 35 height 14
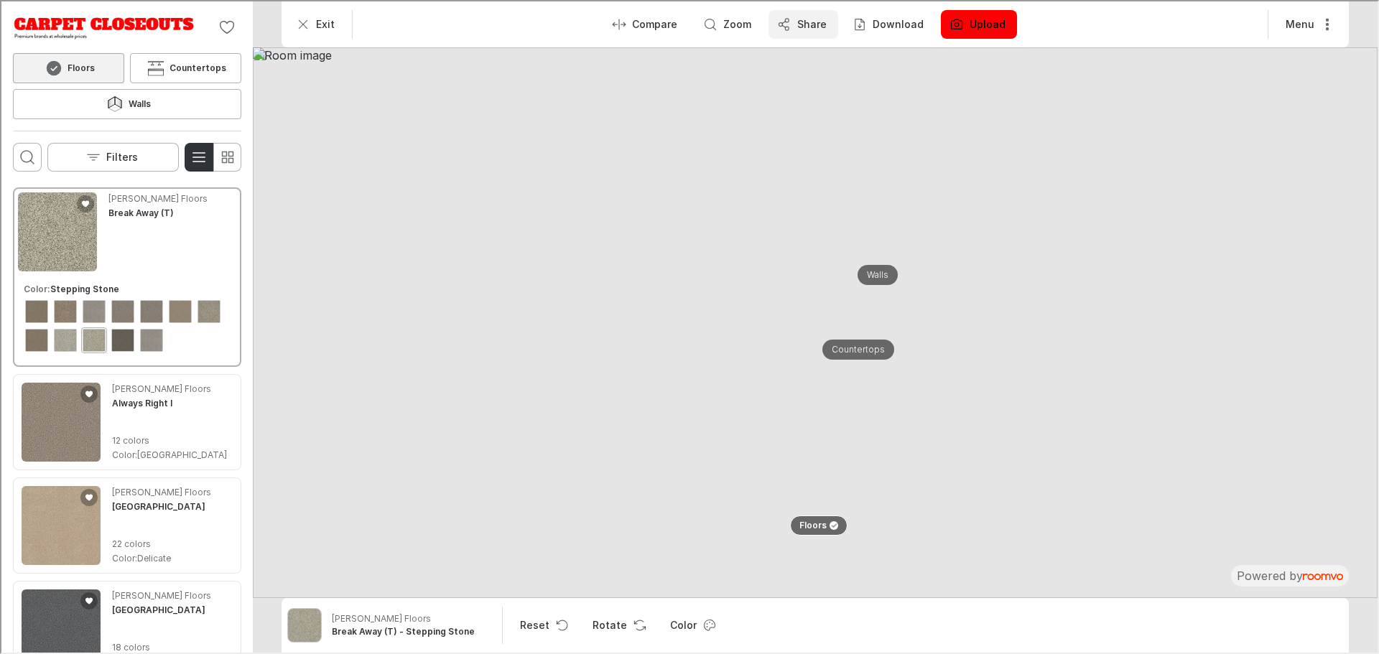
click at [830, 16] on button "Share" at bounding box center [802, 23] width 70 height 29
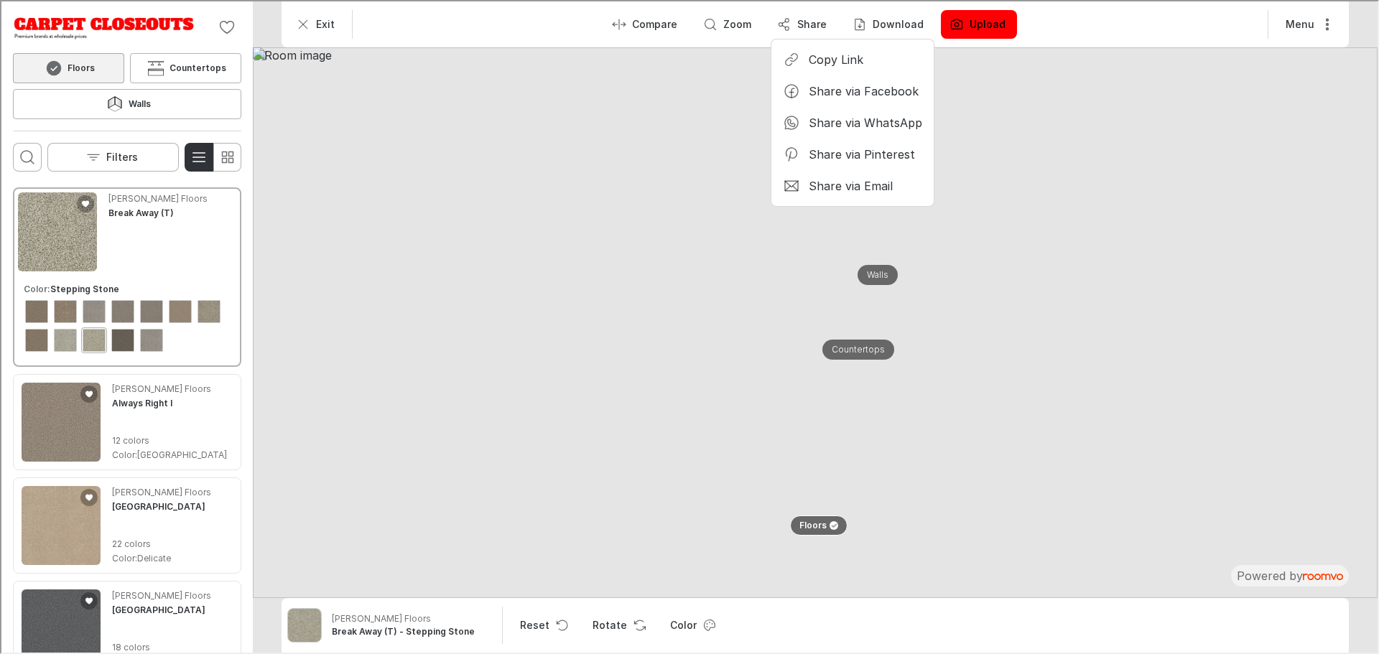
drag, startPoint x: 1140, startPoint y: 22, endPoint x: 1236, endPoint y: 23, distance: 96.2
click at [1141, 23] on div at bounding box center [688, 325] width 1376 height 651
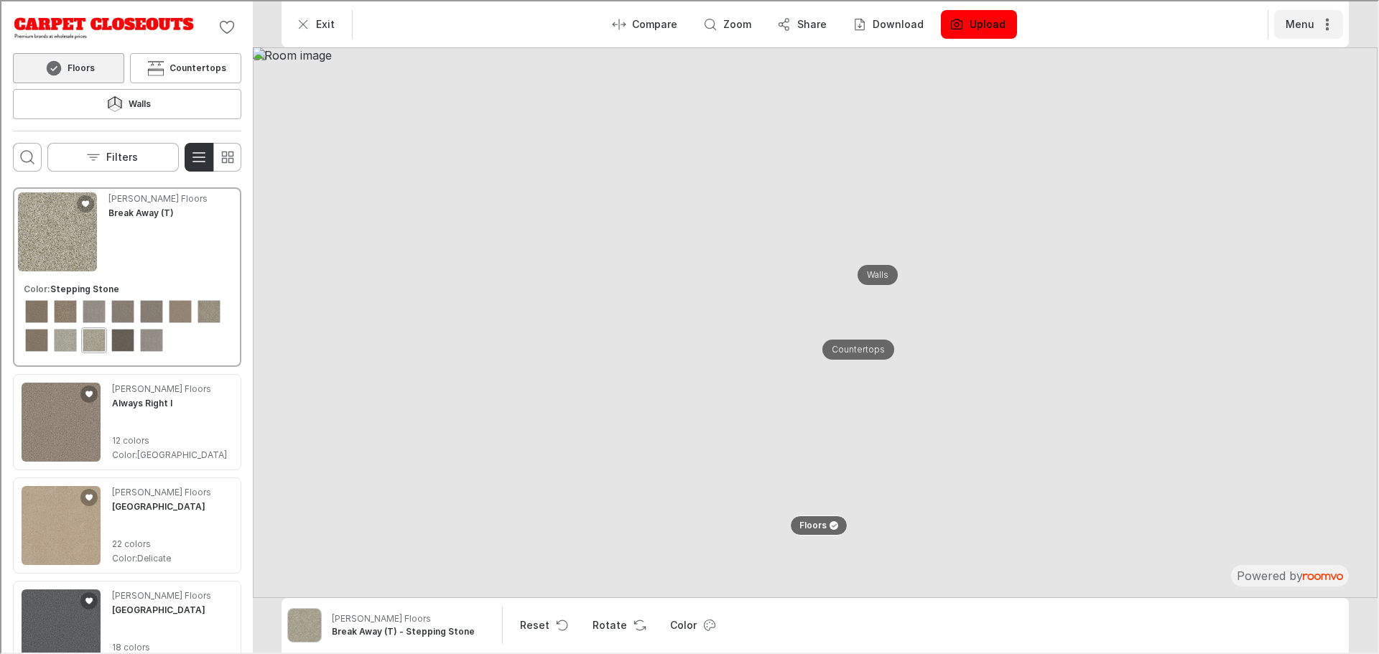
click at [1332, 24] on icon "More actions" at bounding box center [1325, 23] width 14 height 14
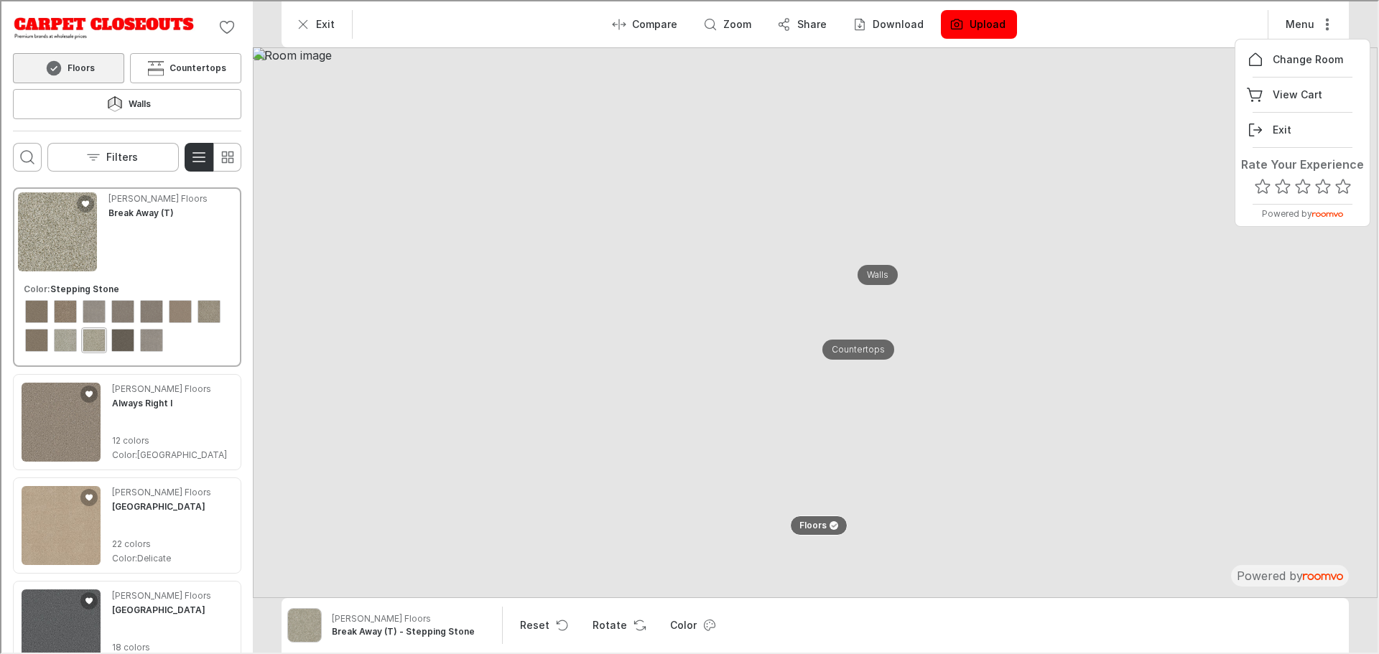
click at [1315, 450] on div at bounding box center [688, 325] width 1376 height 651
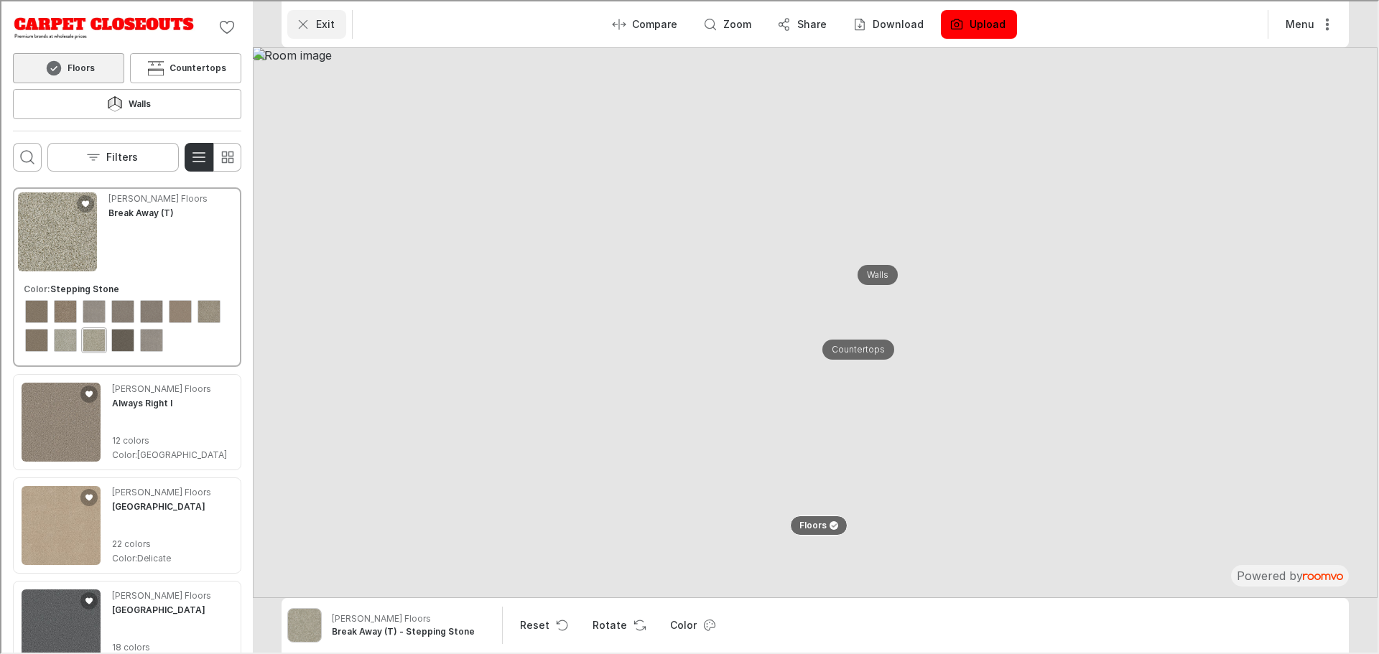
click at [323, 19] on p "Exit" at bounding box center [324, 23] width 19 height 14
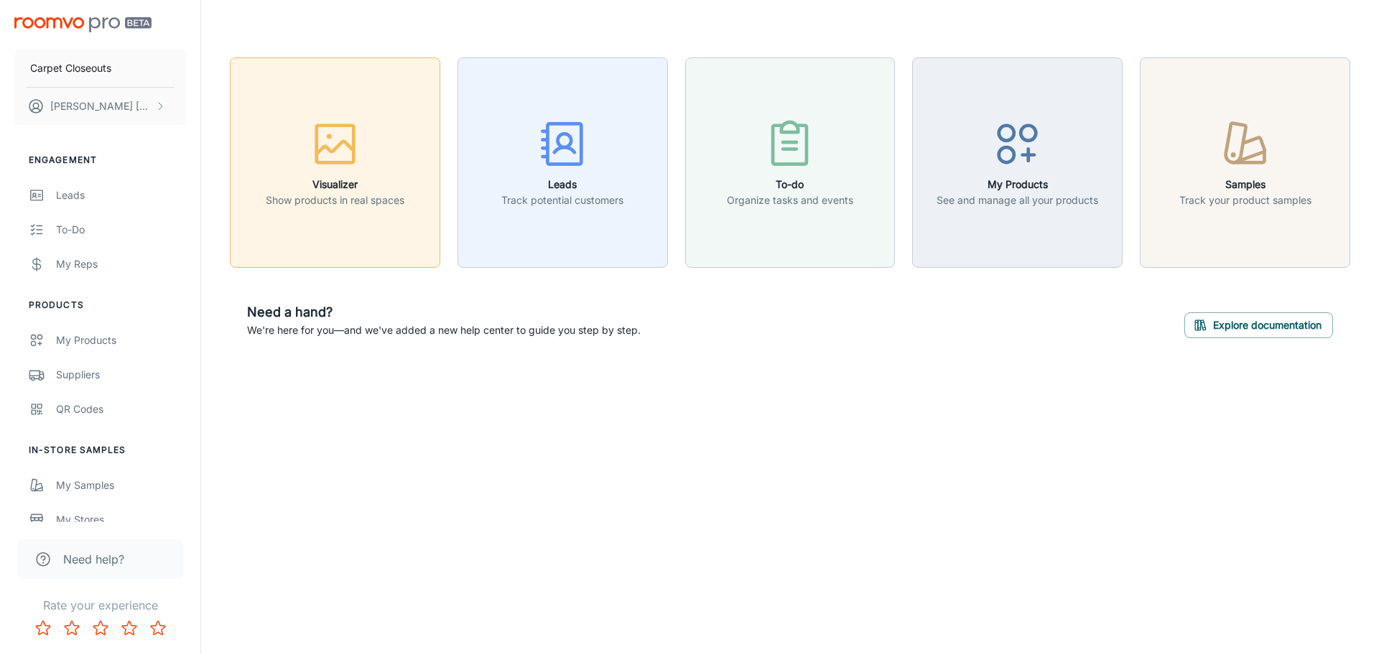
click at [421, 172] on button "Visualizer Show products in real spaces" at bounding box center [335, 162] width 210 height 210
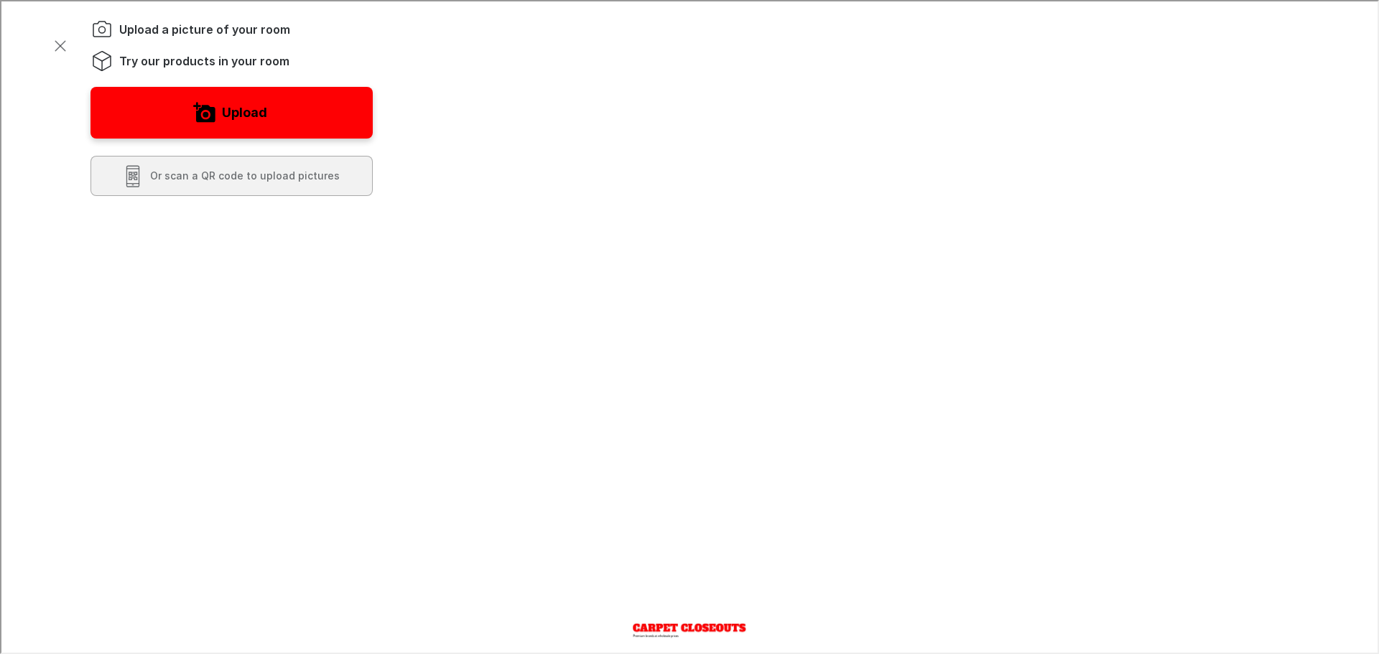
scroll to position [144, 0]
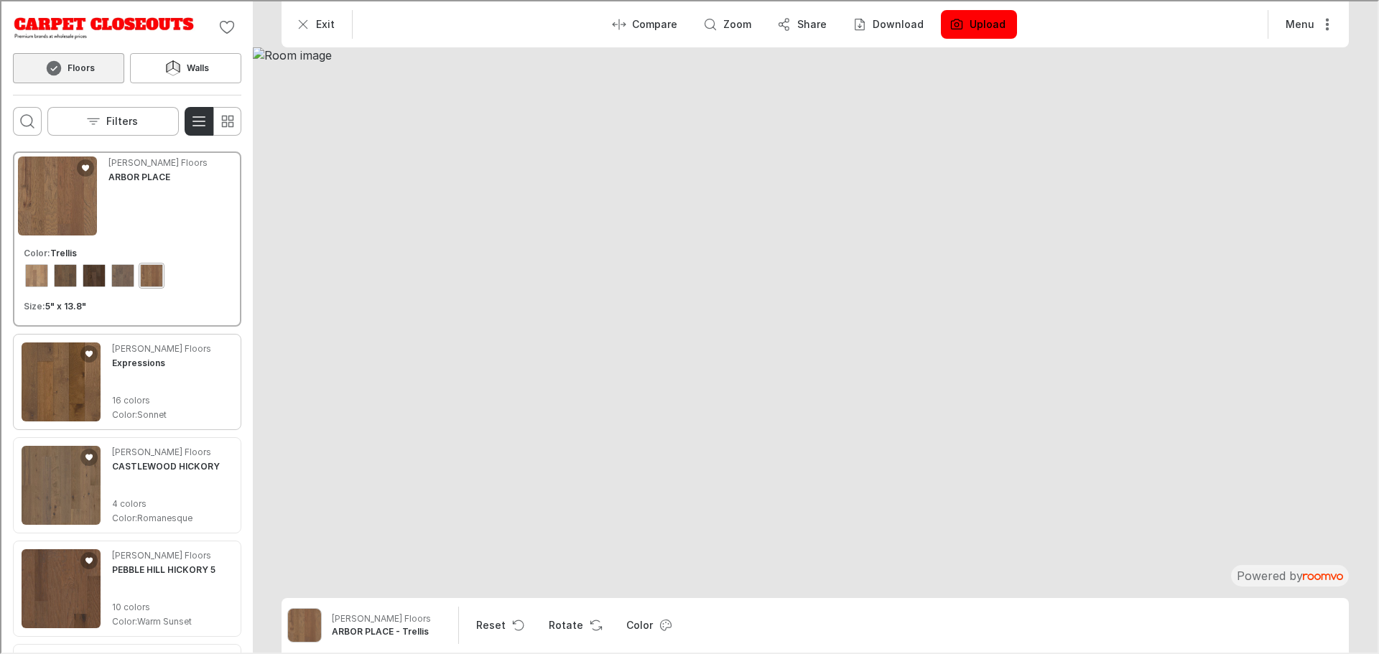
click at [69, 398] on img "See Expressions in the room" at bounding box center [59, 380] width 79 height 79
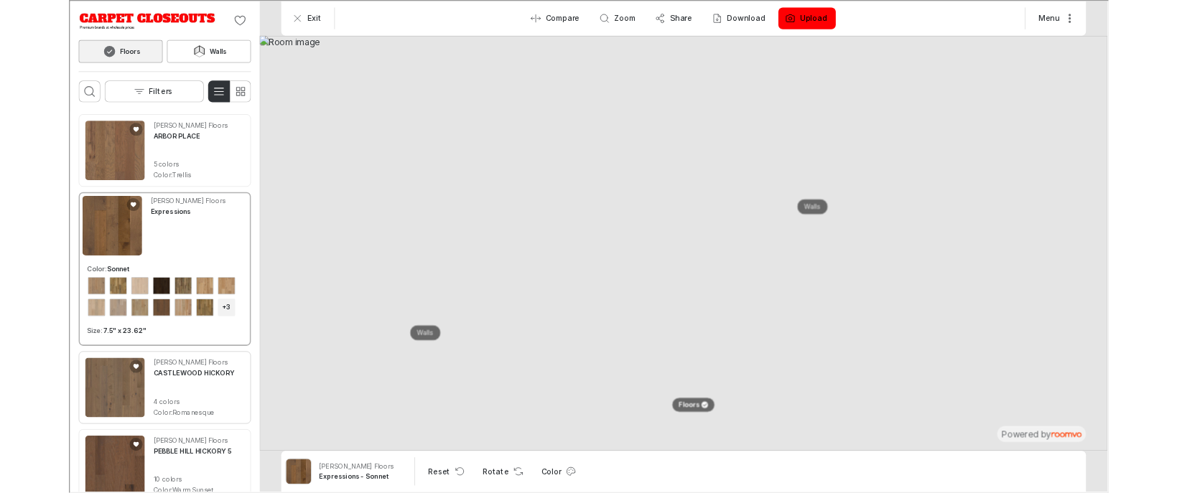
scroll to position [215, 0]
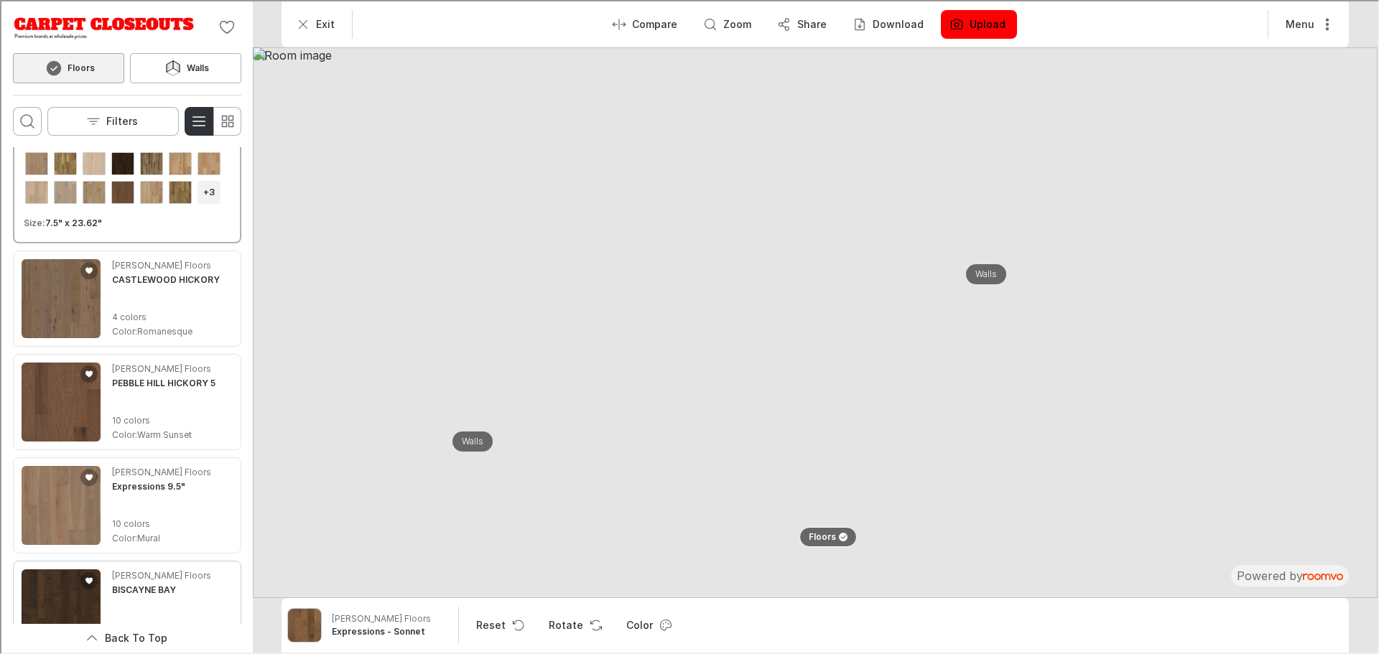
click at [46, 592] on img "See BISCAYNE BAY in the room" at bounding box center [59, 607] width 79 height 79
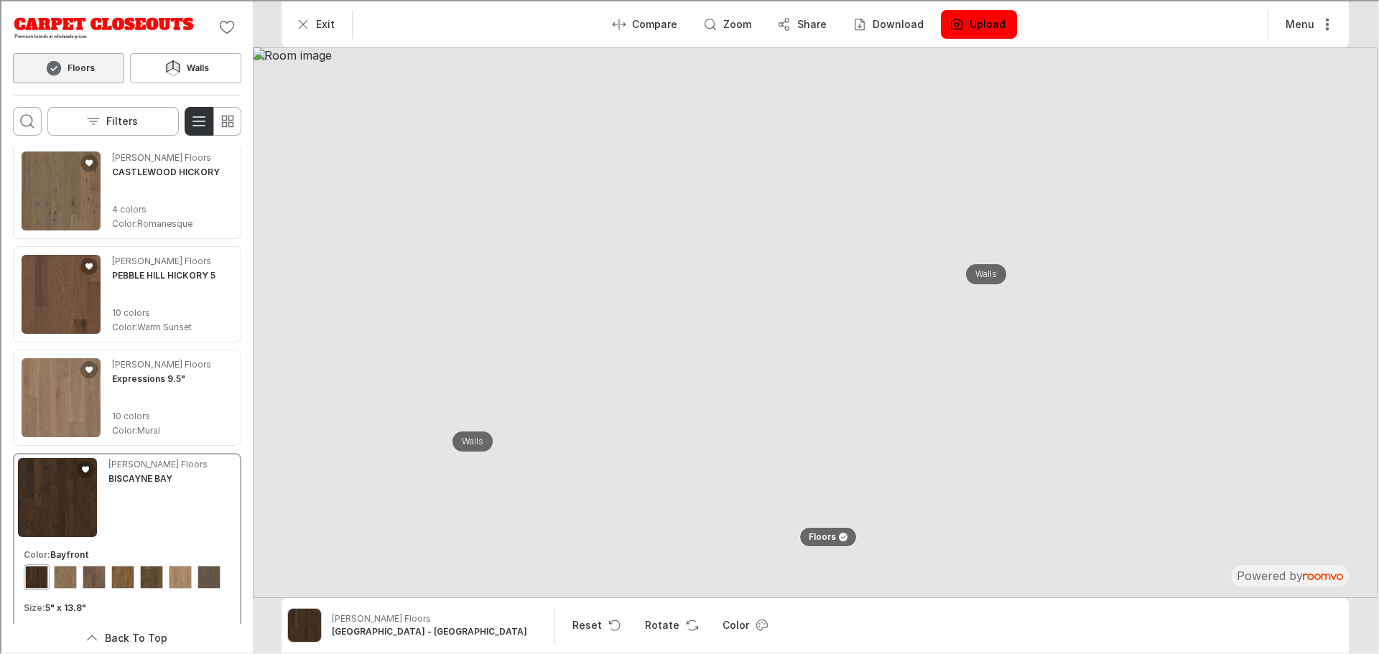
drag, startPoint x: 926, startPoint y: 340, endPoint x: 834, endPoint y: 180, distance: 185.0
click at [837, 181] on img at bounding box center [813, 321] width 1124 height 551
drag, startPoint x: 1084, startPoint y: 523, endPoint x: 905, endPoint y: 320, distance: 270.7
click at [904, 320] on img at bounding box center [813, 321] width 1124 height 551
click at [827, 25] on button "Share" at bounding box center [802, 23] width 70 height 29
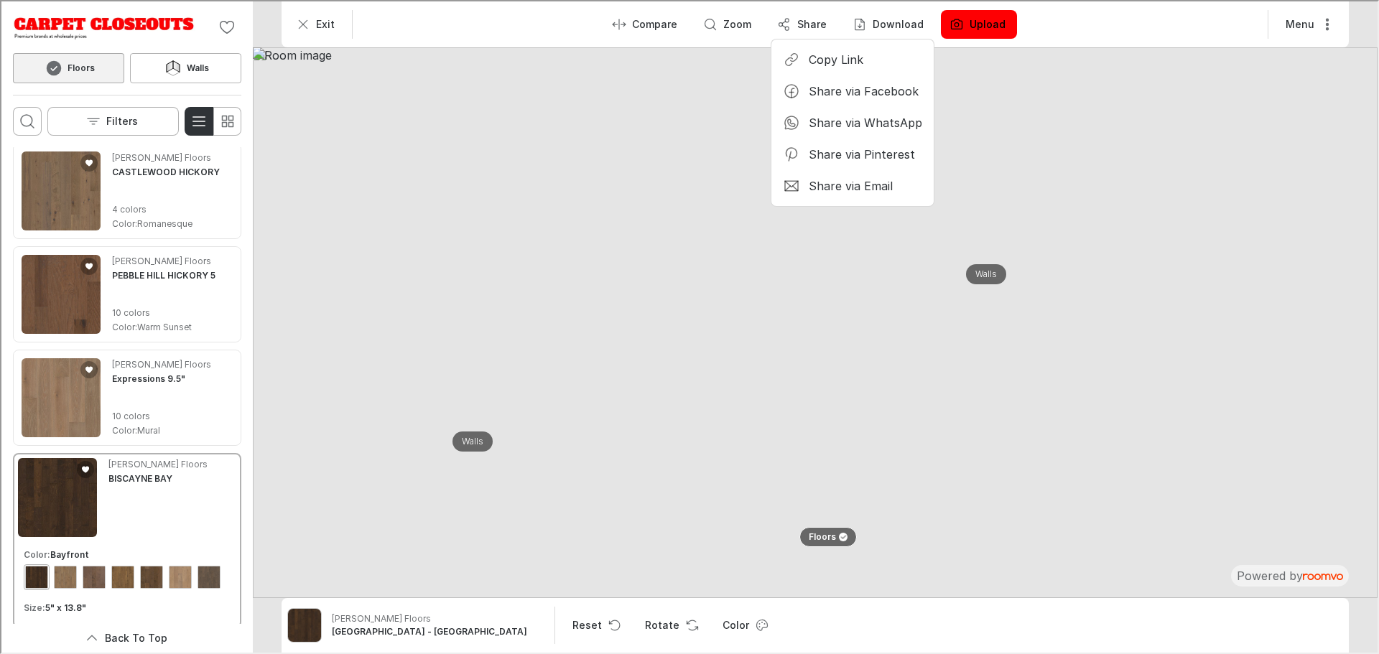
click at [348, 83] on div at bounding box center [688, 325] width 1376 height 651
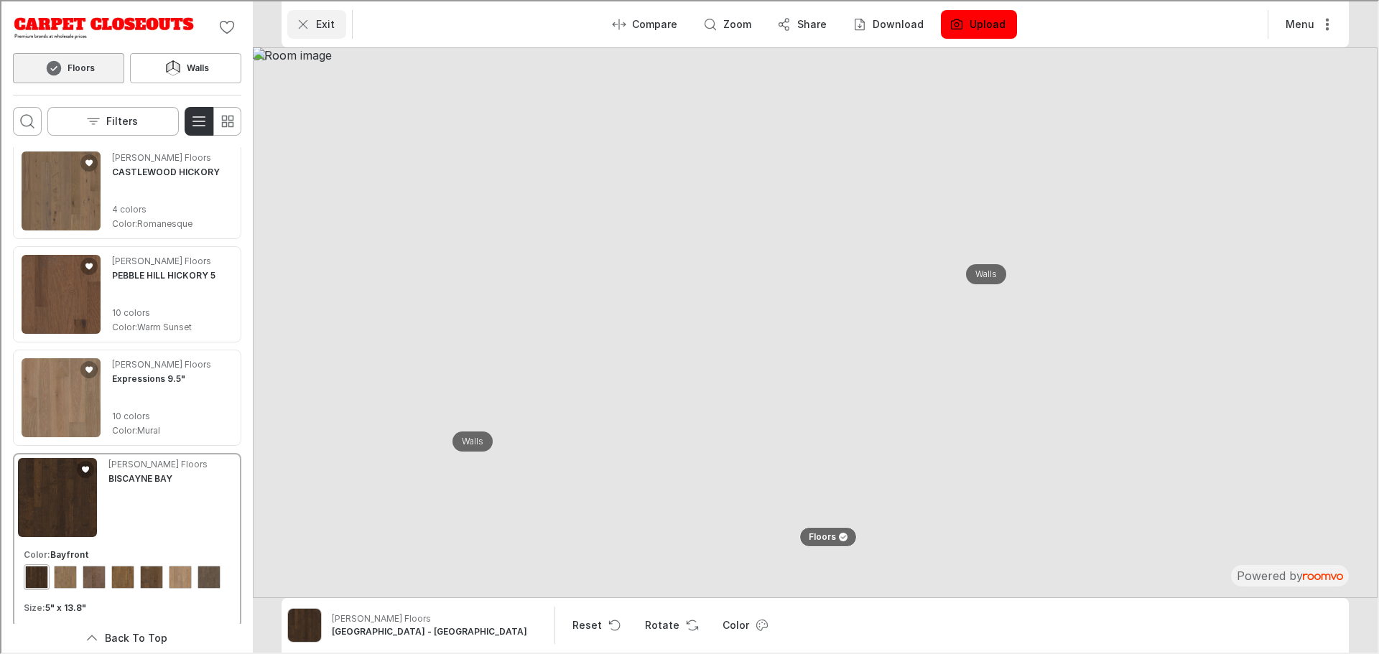
click at [312, 24] on button "Exit" at bounding box center [315, 23] width 59 height 29
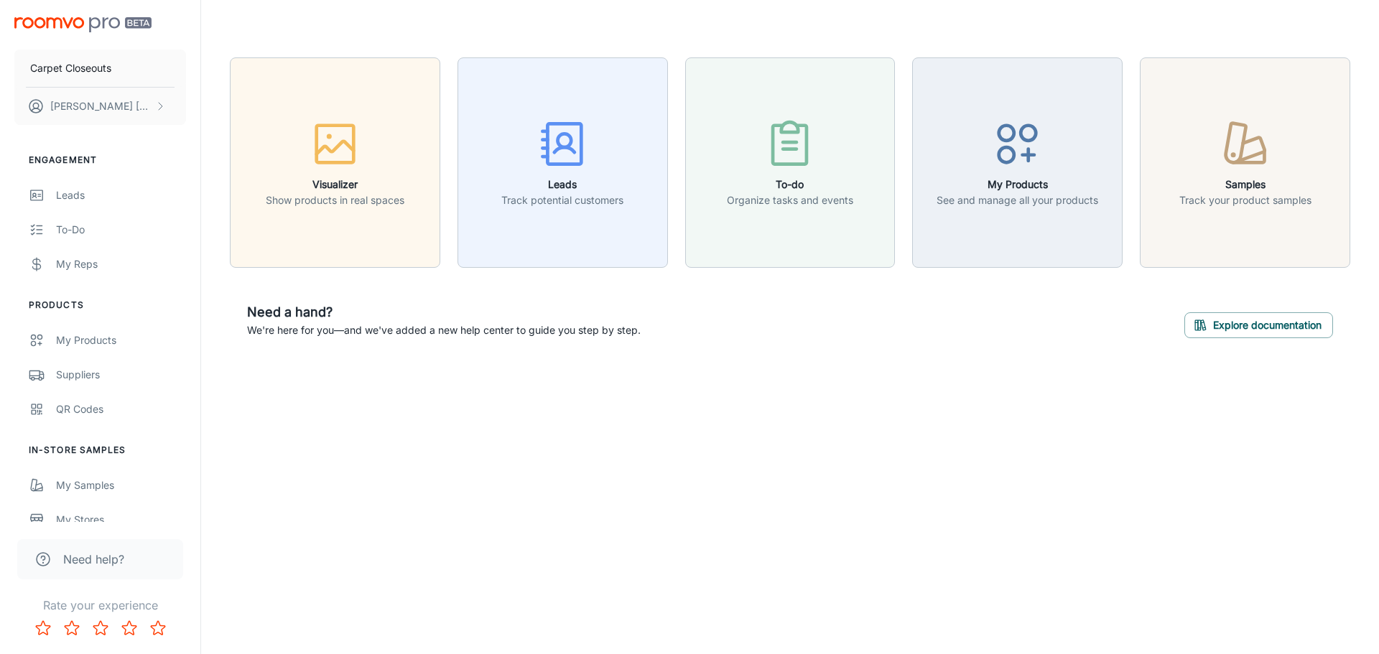
click at [943, 346] on div "Need a hand? We're here for you—and we've added a new help center to guide you …" at bounding box center [790, 320] width 1120 height 70
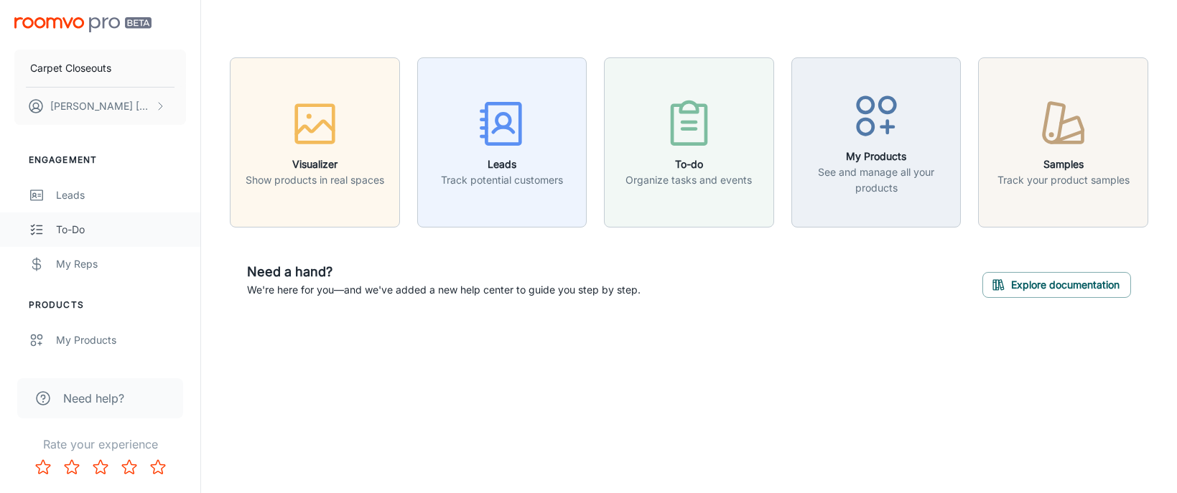
click at [71, 219] on link "To-do" at bounding box center [100, 230] width 200 height 34
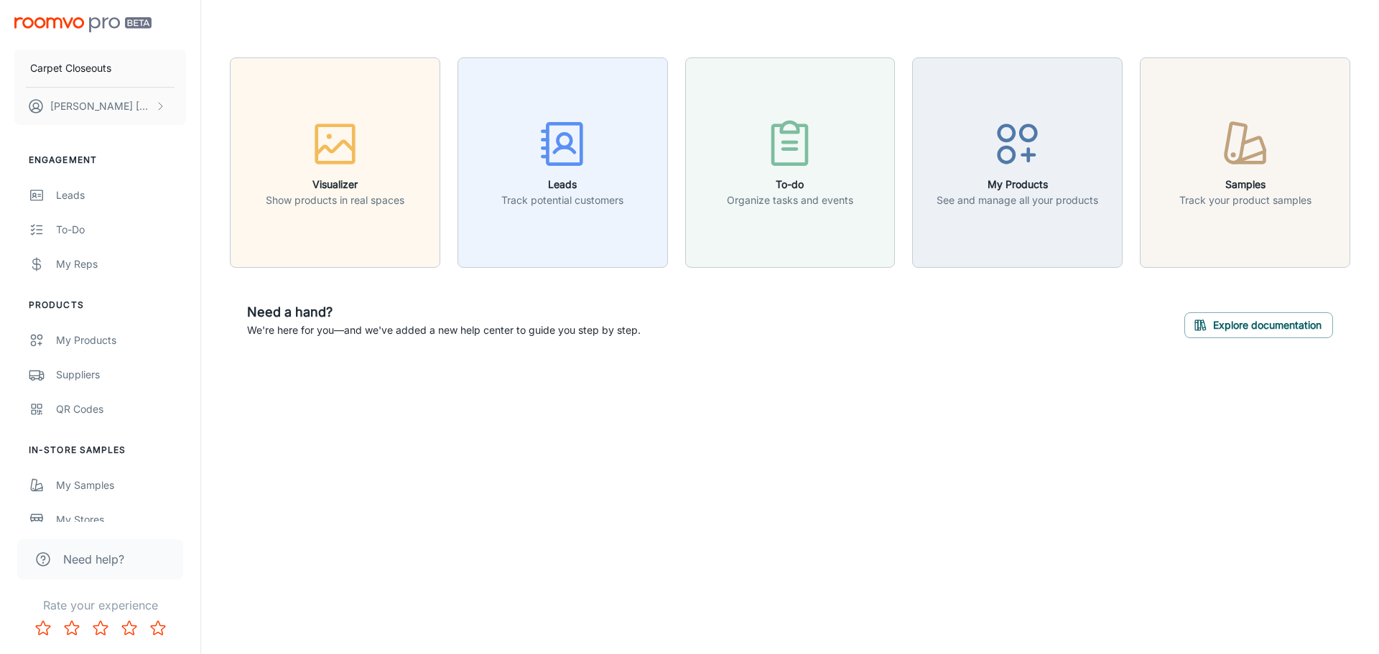
click at [483, 393] on div "Visualizer Show products in real spaces Leads Track potential customers To-do O…" at bounding box center [790, 206] width 1178 height 413
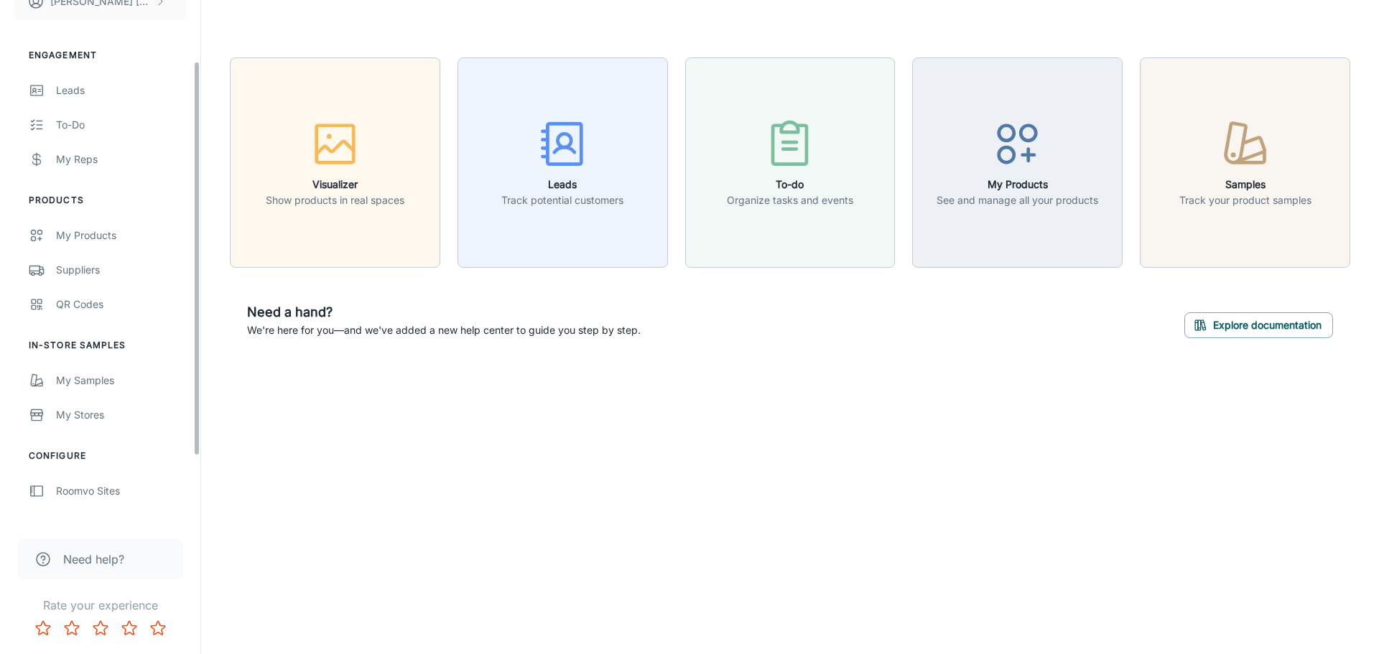
scroll to position [167, 0]
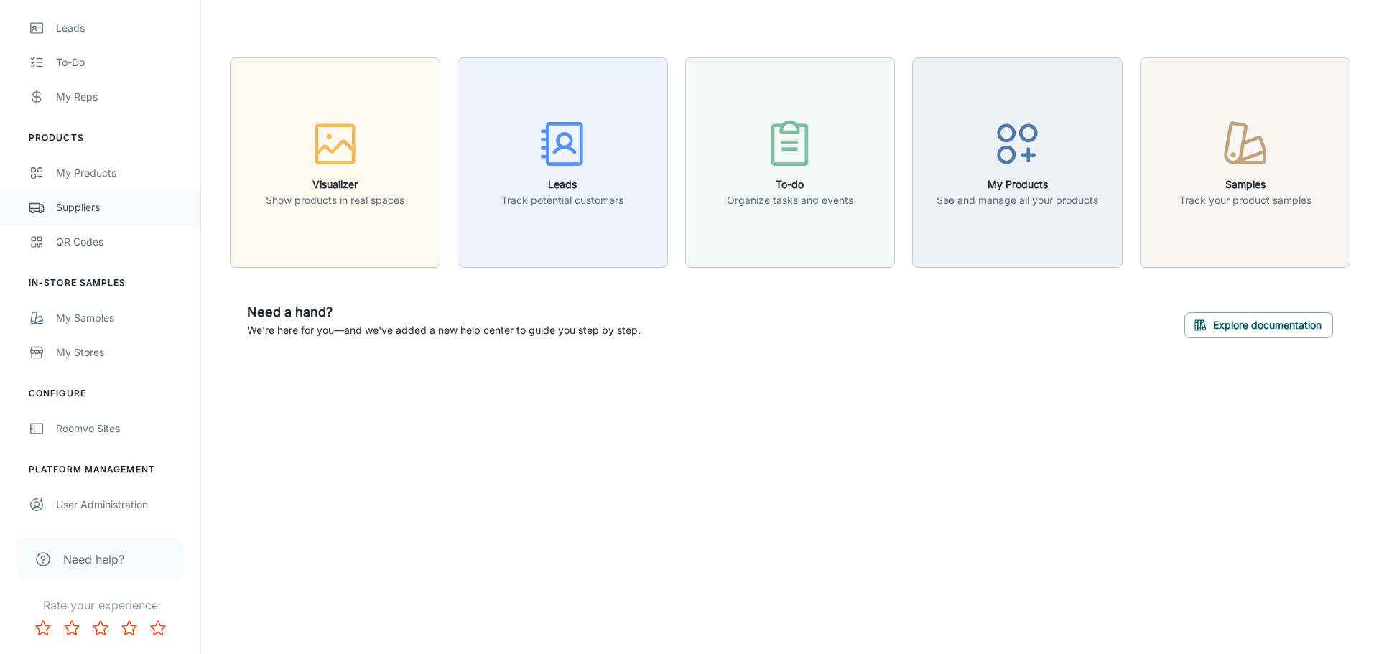
click at [88, 210] on div "Suppliers" at bounding box center [121, 208] width 130 height 16
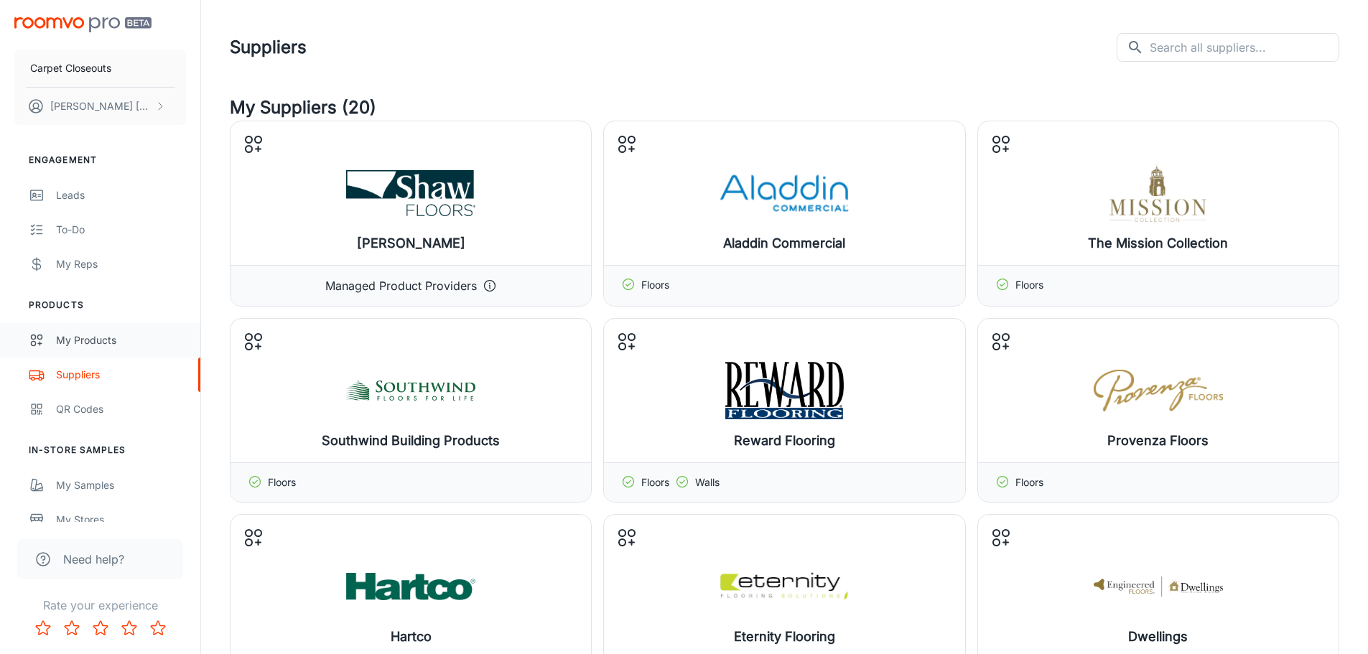
click at [93, 345] on div "My Products" at bounding box center [121, 340] width 130 height 16
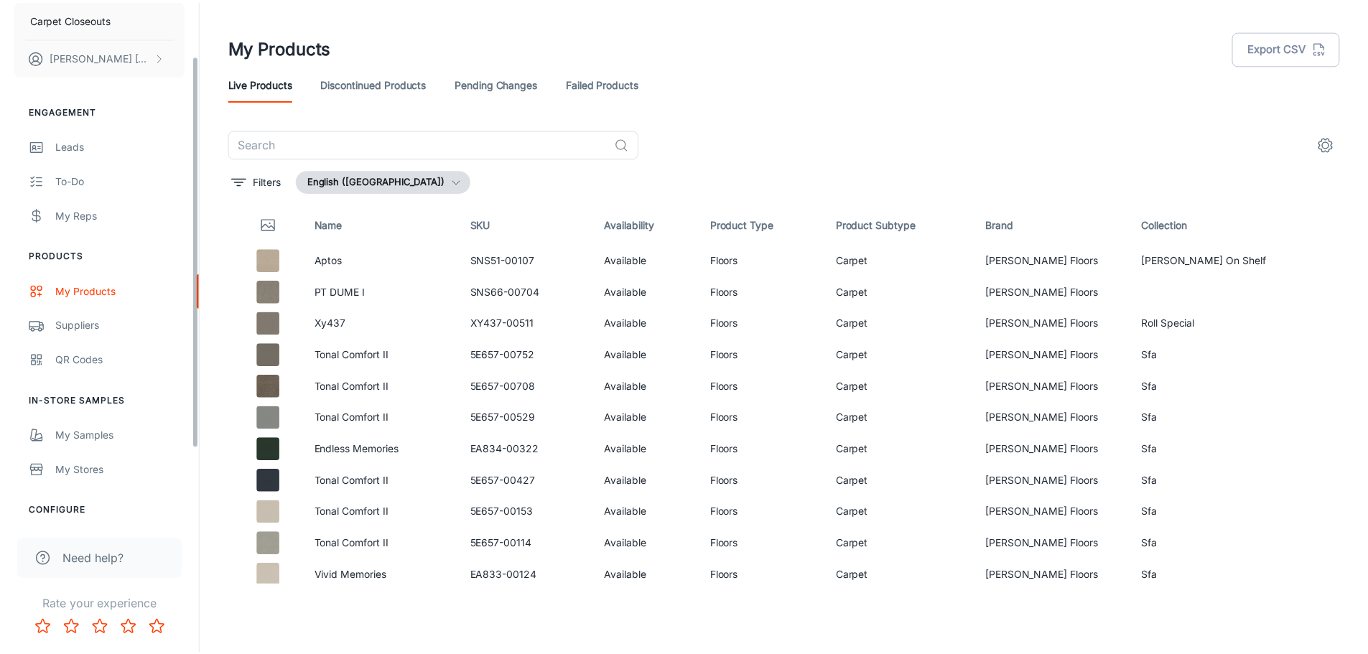
scroll to position [72, 0]
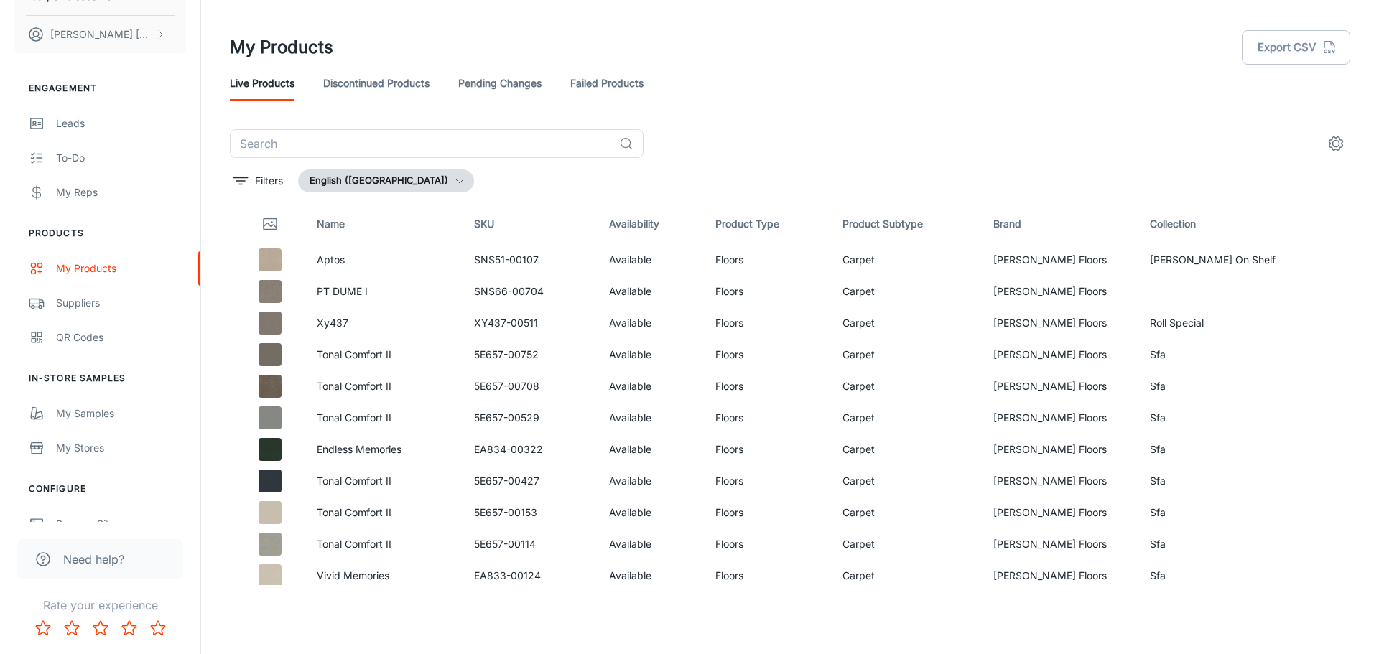
click at [86, 564] on span "Need help?" at bounding box center [93, 559] width 61 height 17
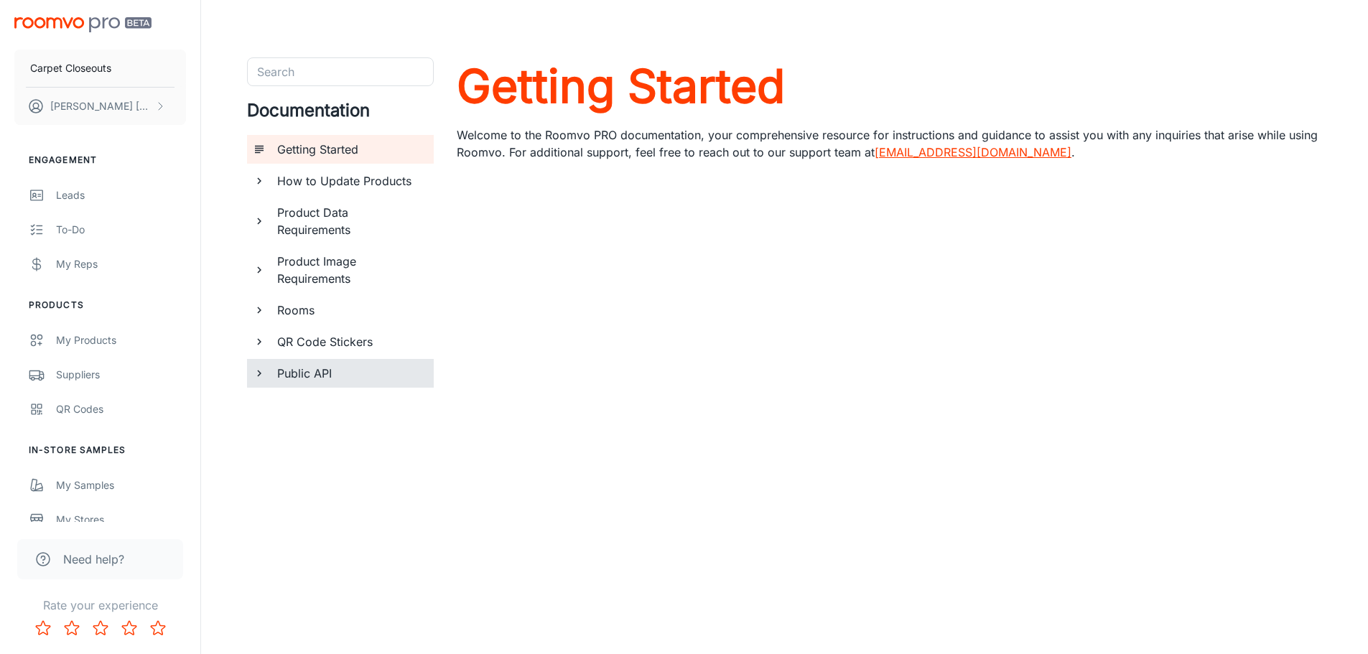
click at [330, 379] on h6 "Public API" at bounding box center [349, 373] width 145 height 17
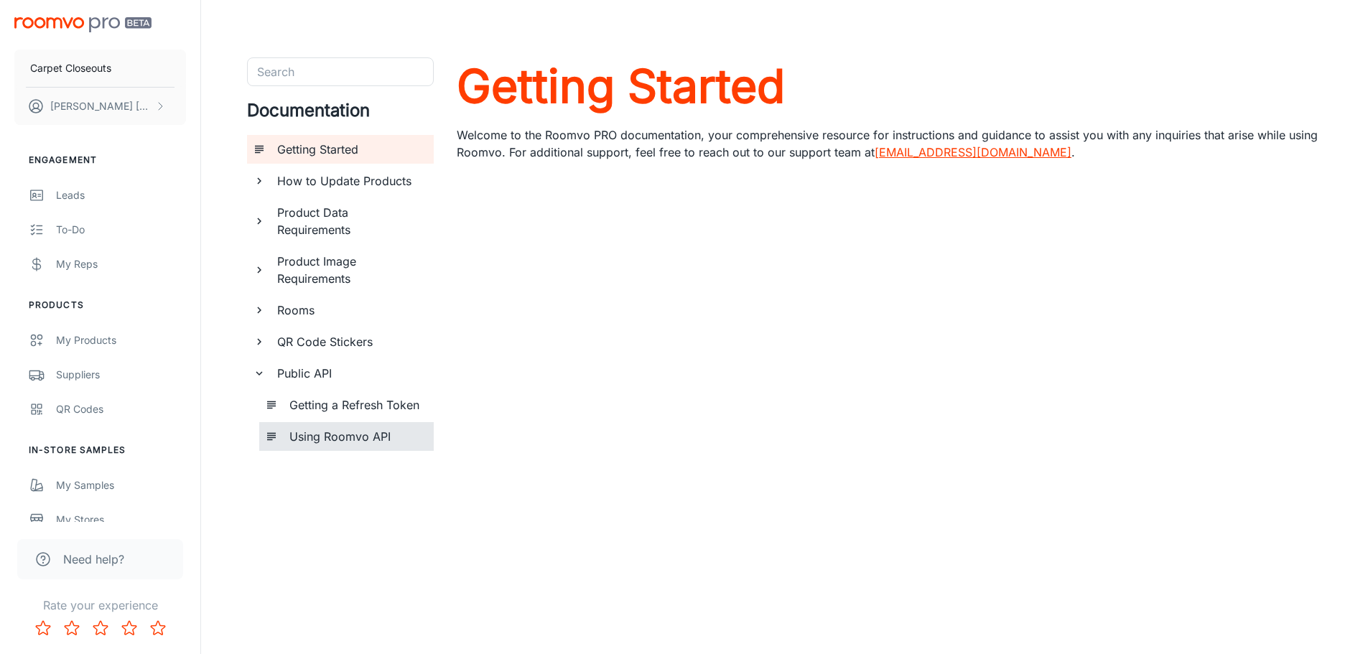
click at [386, 443] on h6 "Using Roomvo API" at bounding box center [355, 436] width 133 height 17
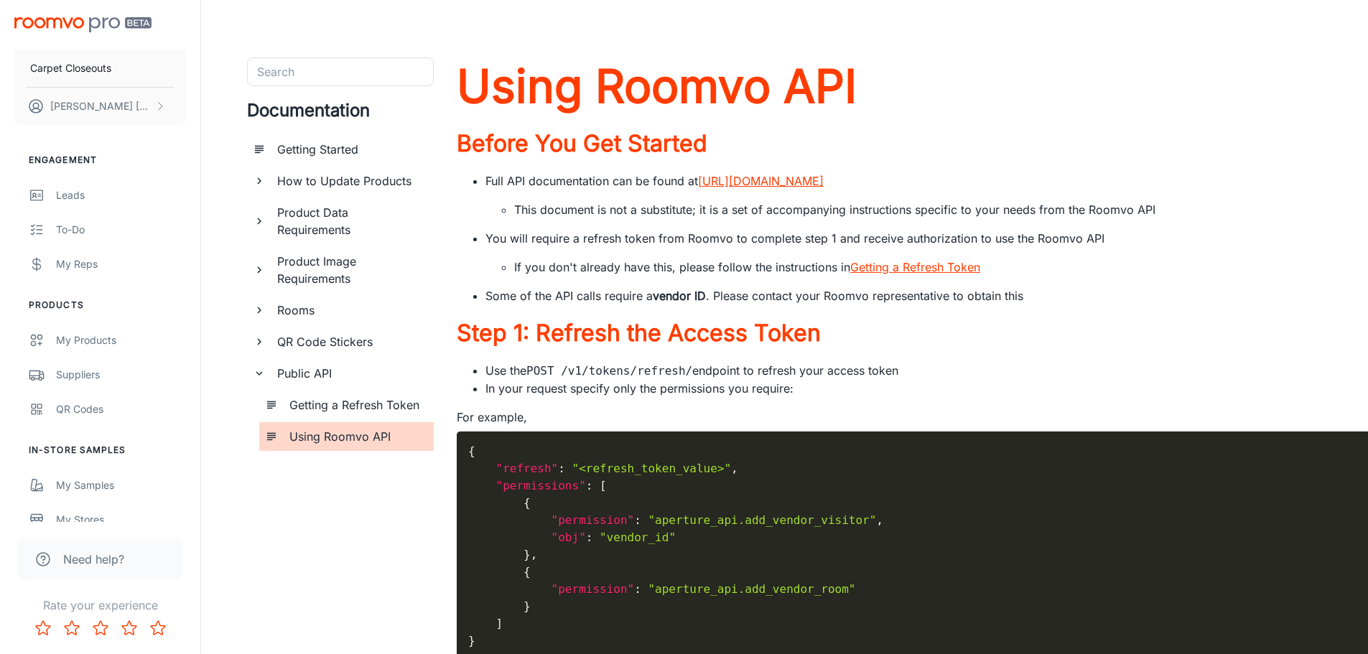
click at [297, 430] on h6 "Using Roomvo API" at bounding box center [355, 436] width 133 height 17
click at [272, 441] on icon "documentation page list" at bounding box center [271, 436] width 13 height 13
click at [276, 429] on div "Using Roomvo API" at bounding box center [346, 436] width 174 height 29
click at [299, 411] on h6 "Getting a Refresh Token" at bounding box center [355, 404] width 133 height 17
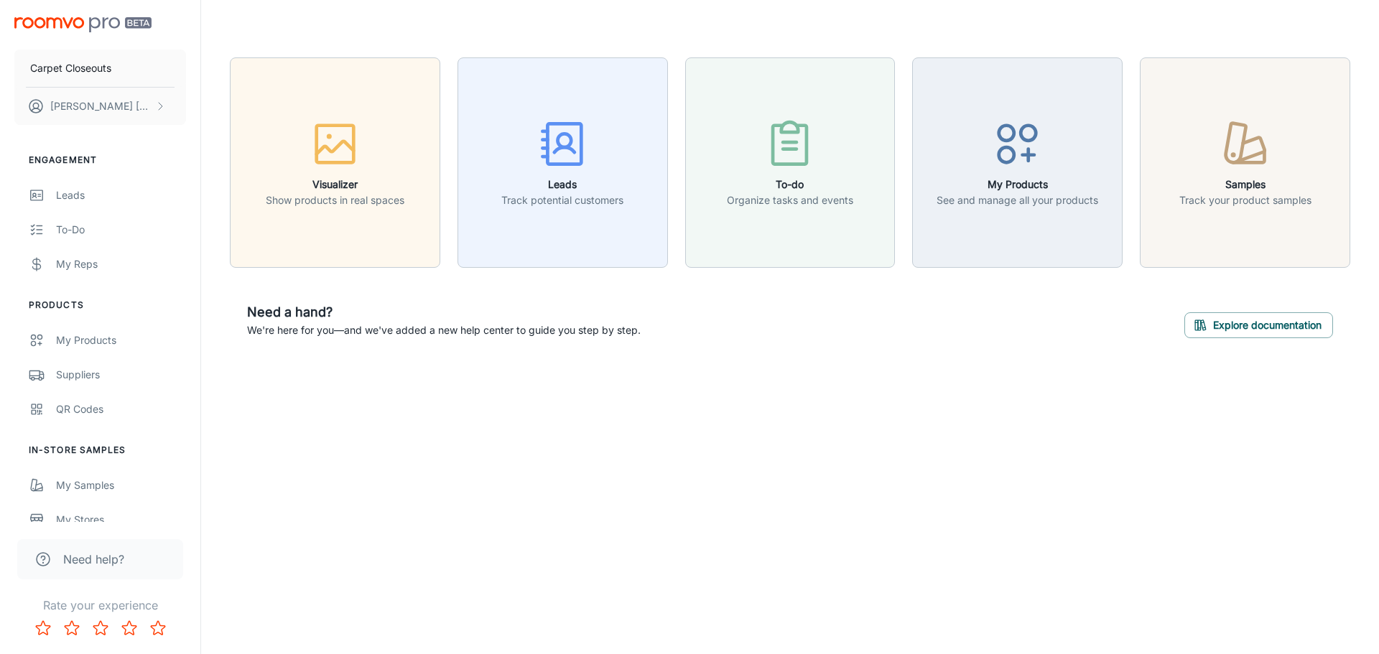
click at [477, 376] on div "Visualizer Show products in real spaces Leads Track potential customers To-do O…" at bounding box center [790, 206] width 1178 height 413
click at [360, 319] on h6 "Need a hand?" at bounding box center [443, 312] width 393 height 20
click at [662, 324] on div "Need a hand? We're here for you—and we've added a new help center to guide you …" at bounding box center [790, 320] width 1120 height 70
click at [976, 305] on div "Need a hand? We're here for you—and we've added a new help center to guide you …" at bounding box center [790, 320] width 1120 height 70
click at [1227, 324] on button "Explore documentation" at bounding box center [1258, 325] width 149 height 26
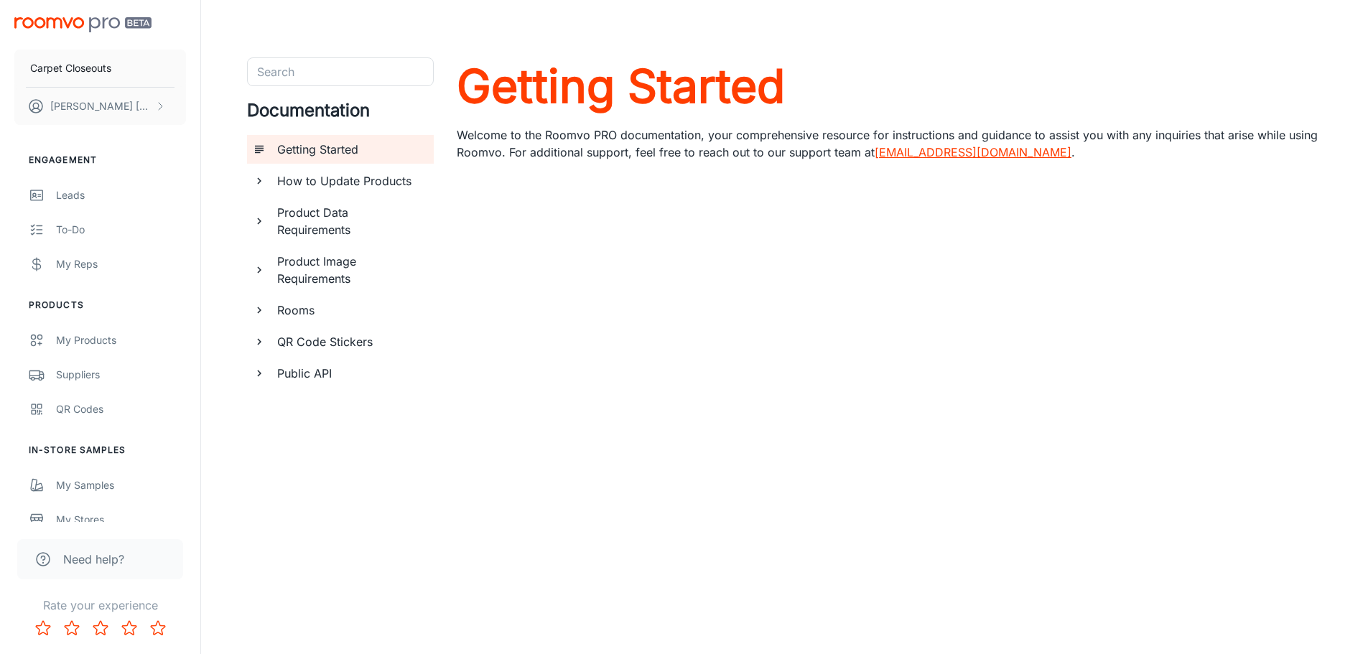
click at [327, 228] on h6 "Product Data Requirements" at bounding box center [349, 221] width 145 height 34
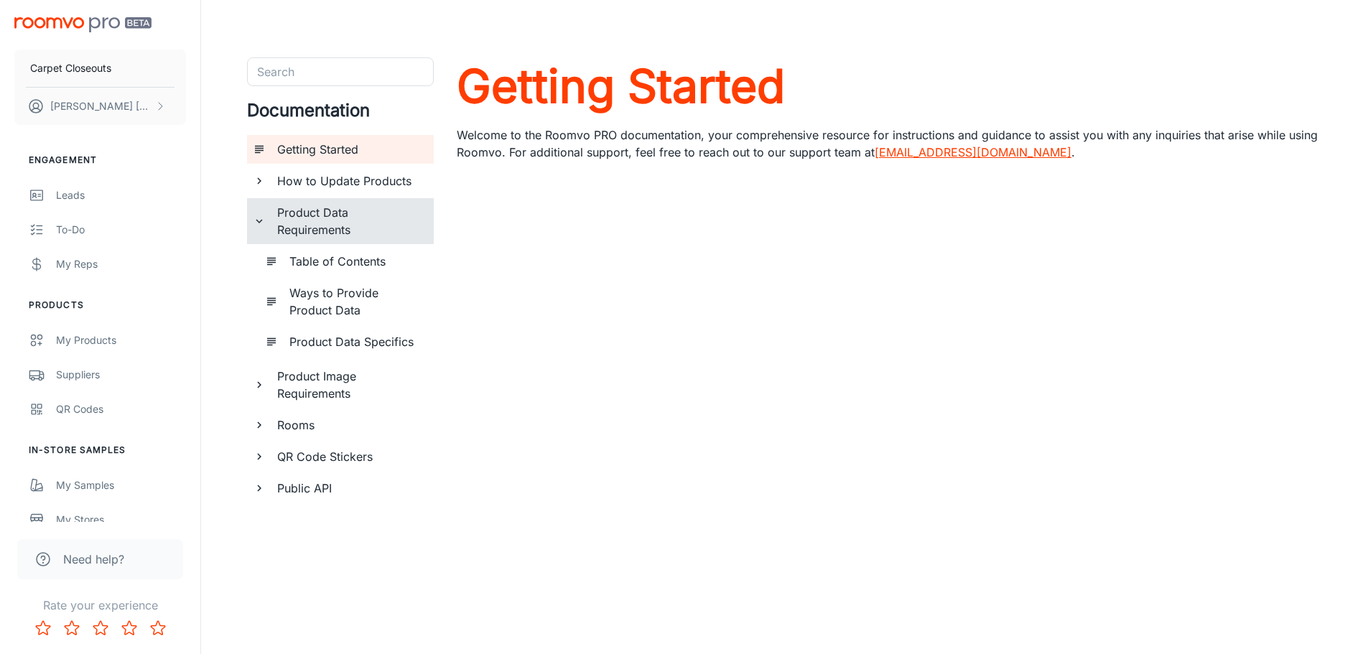
click at [336, 230] on h6 "Product Data Requirements" at bounding box center [349, 221] width 145 height 34
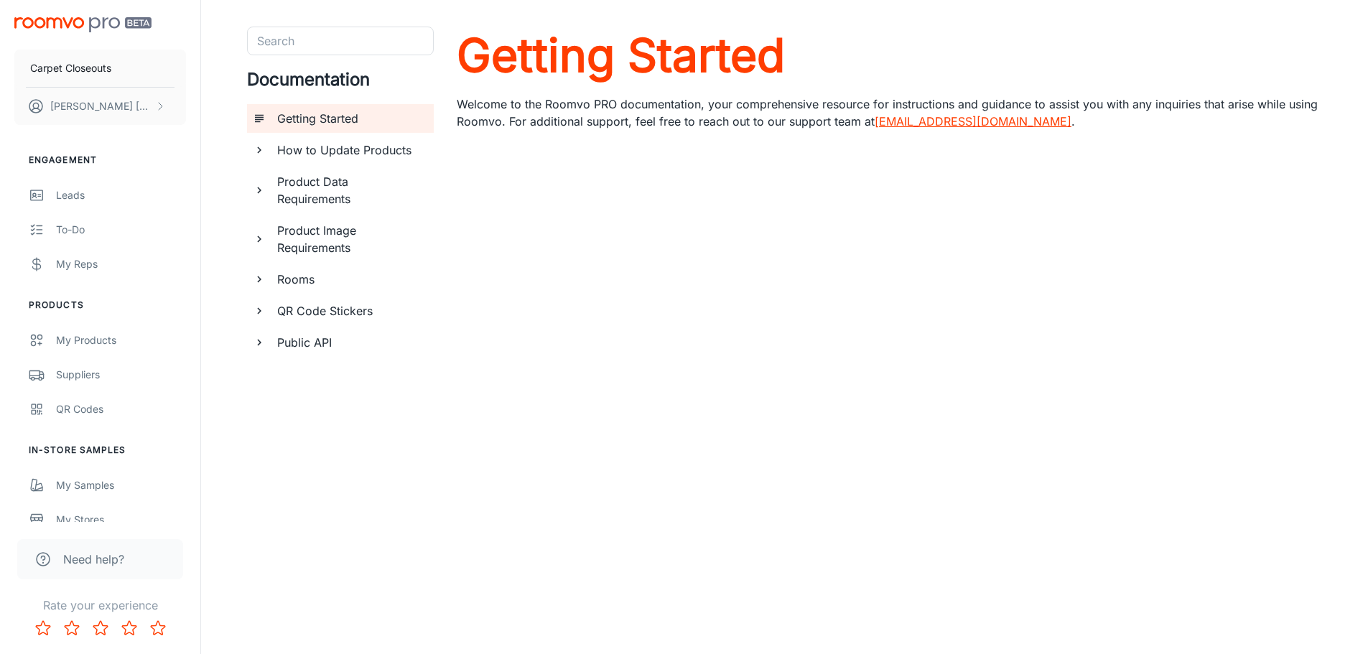
scroll to position [57, 0]
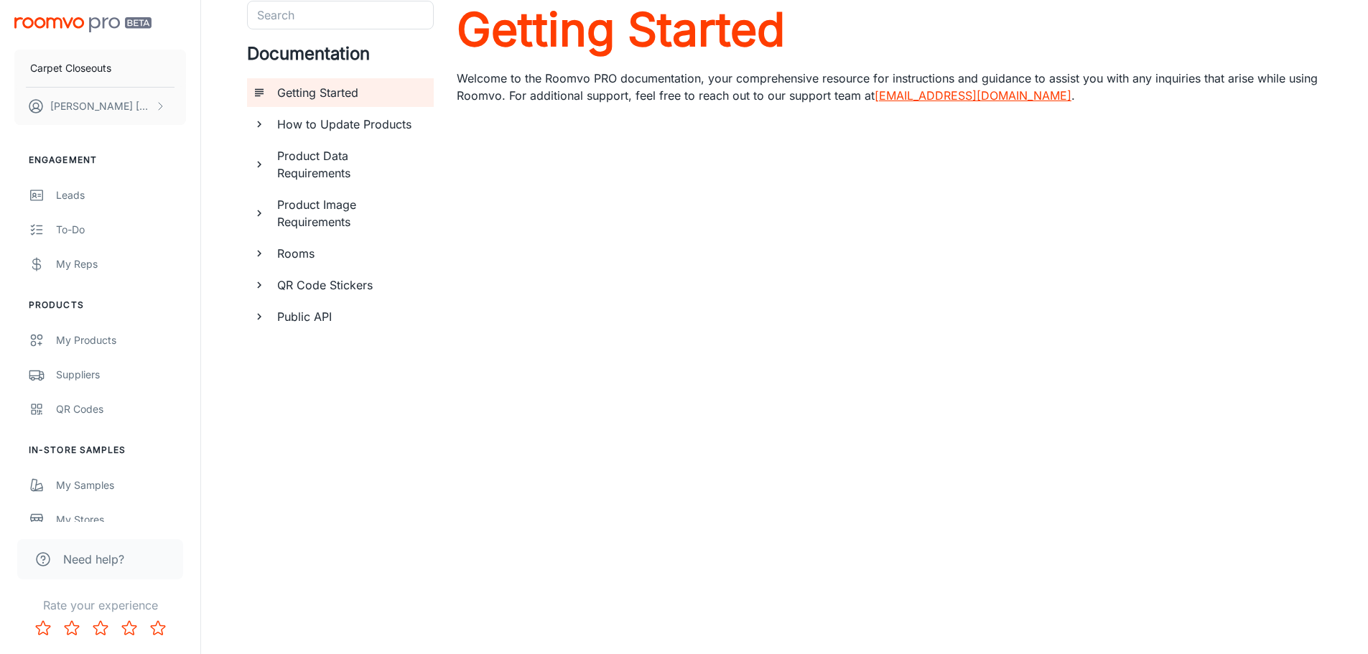
click at [297, 444] on div "Search Search Documentation Getting Started How to Update Products Product Data…" at bounding box center [340, 299] width 187 height 596
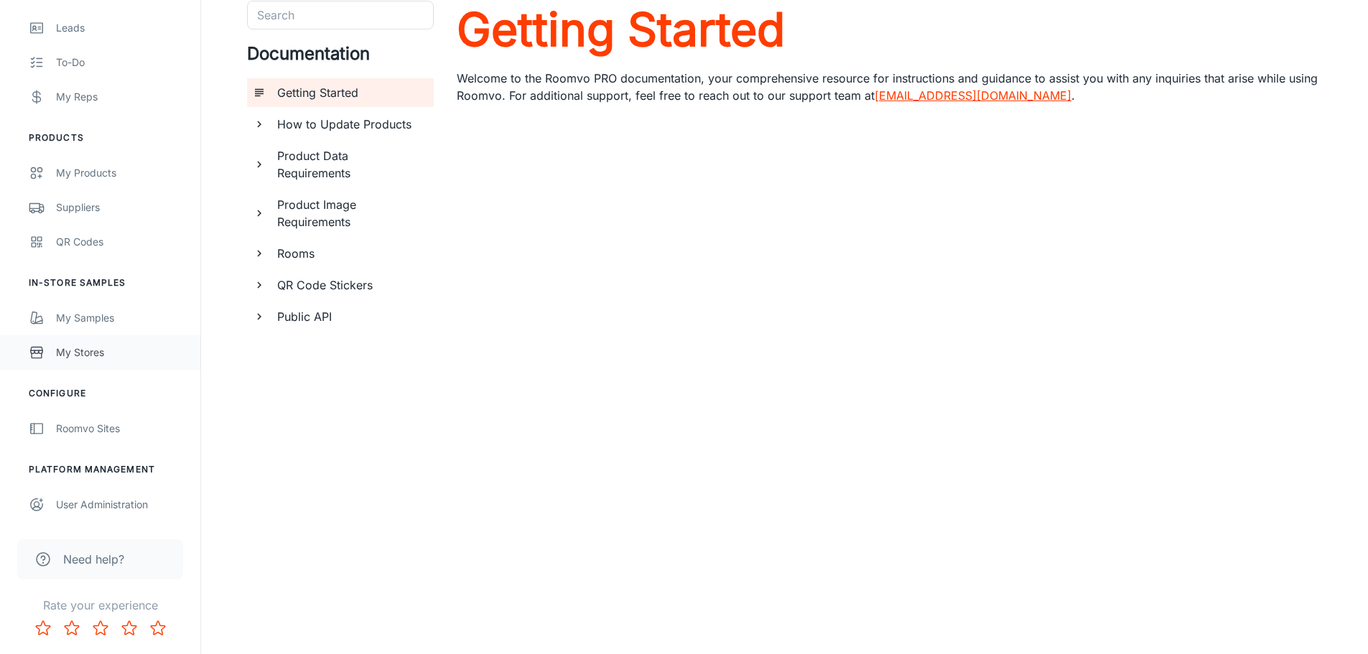
click at [81, 361] on link "My Stores" at bounding box center [100, 352] width 200 height 34
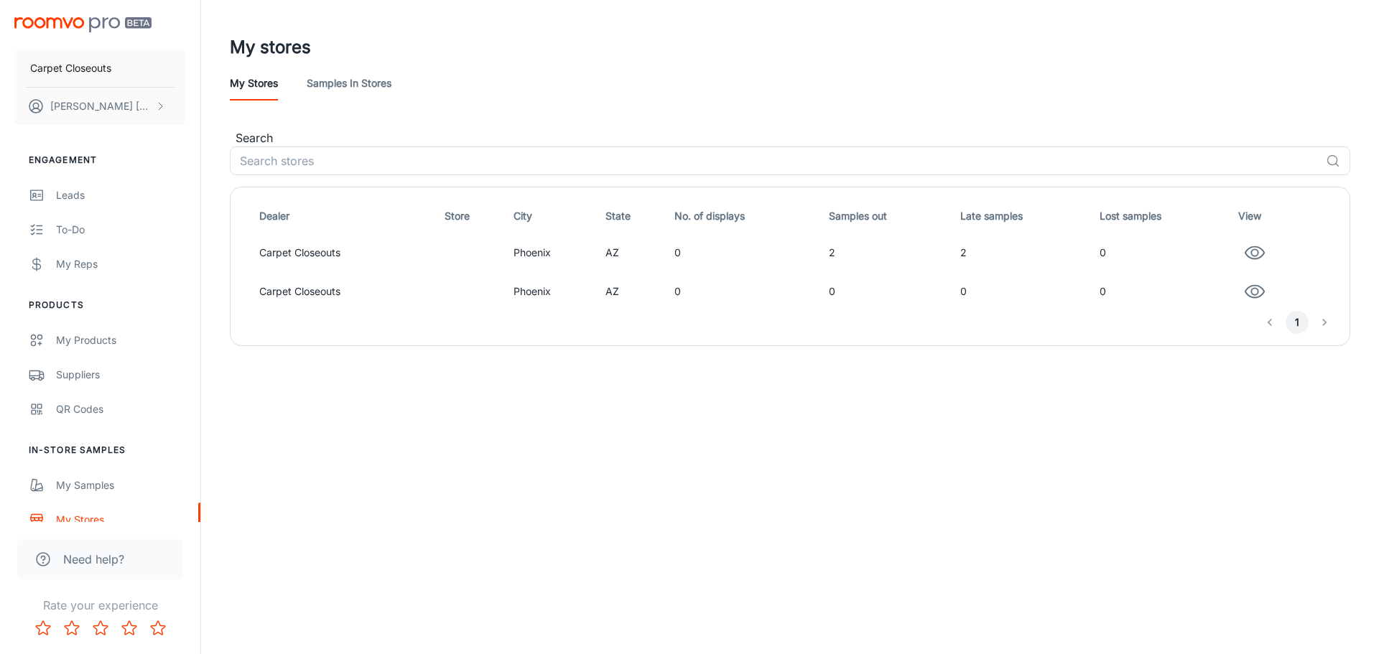
click at [362, 73] on link "Samples in stores" at bounding box center [349, 83] width 85 height 34
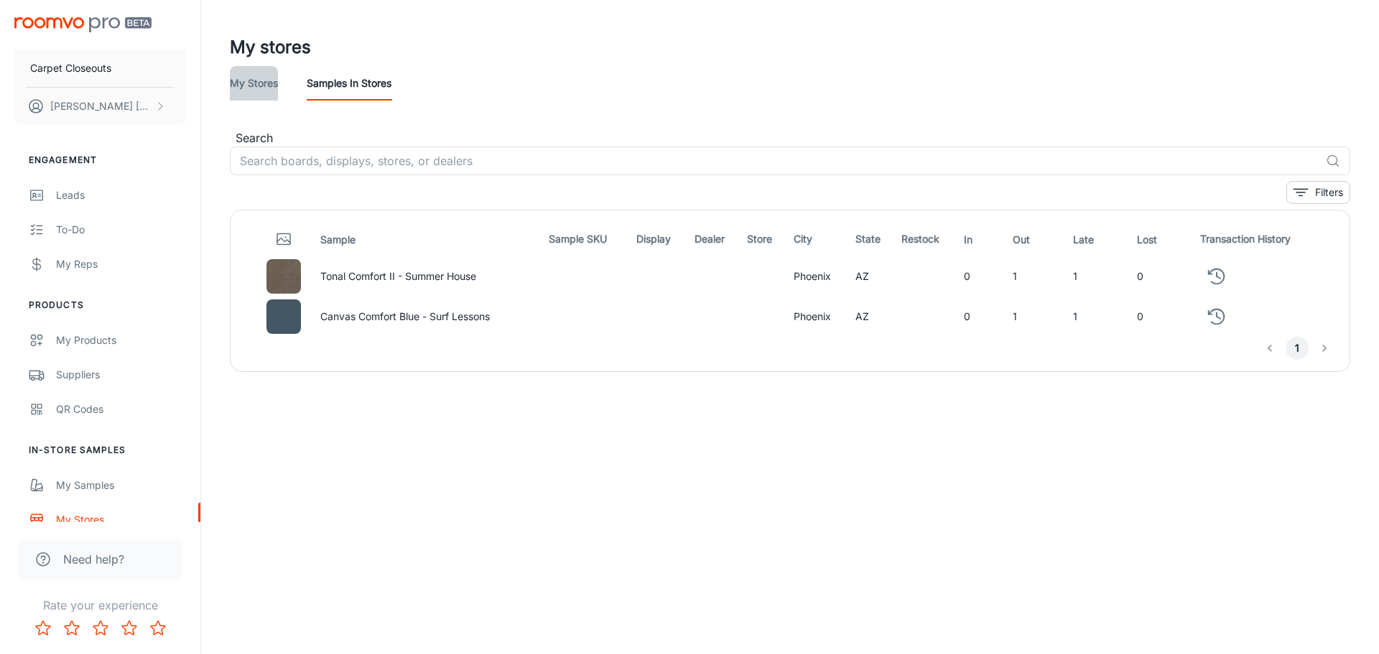
click at [261, 80] on link "My stores" at bounding box center [254, 83] width 48 height 34
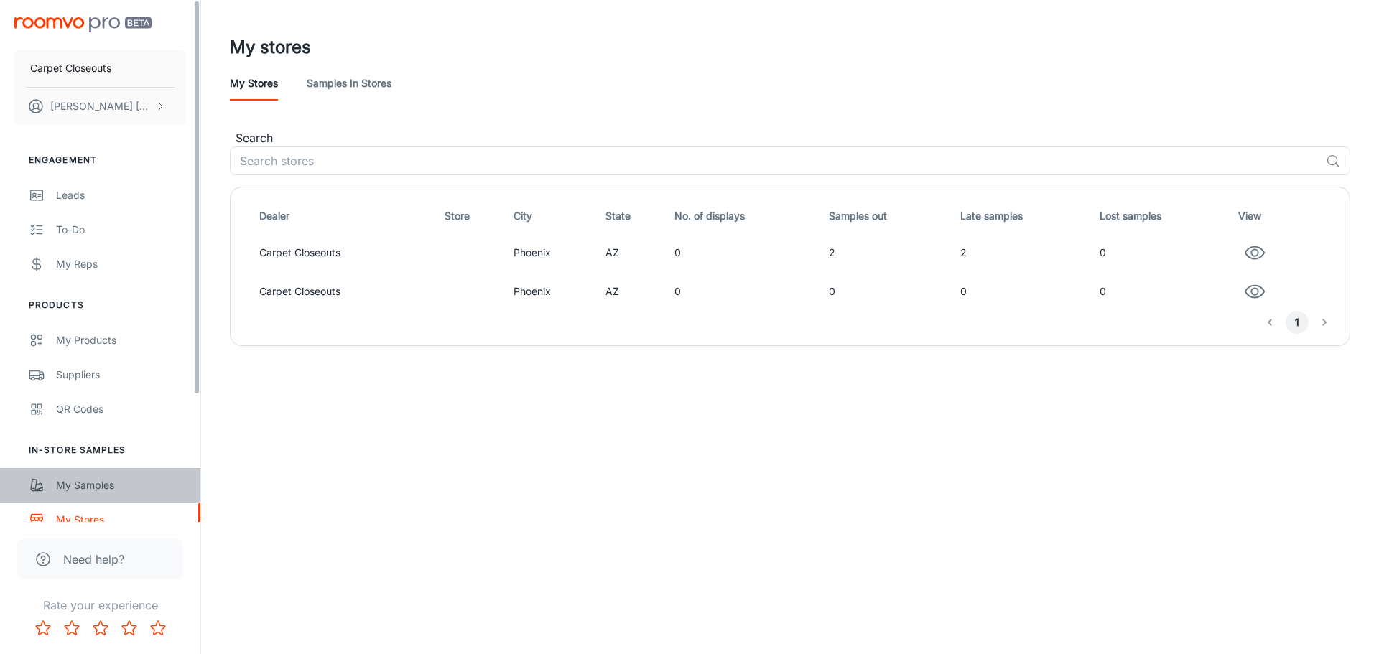
click at [75, 483] on div "My Samples" at bounding box center [121, 485] width 130 height 16
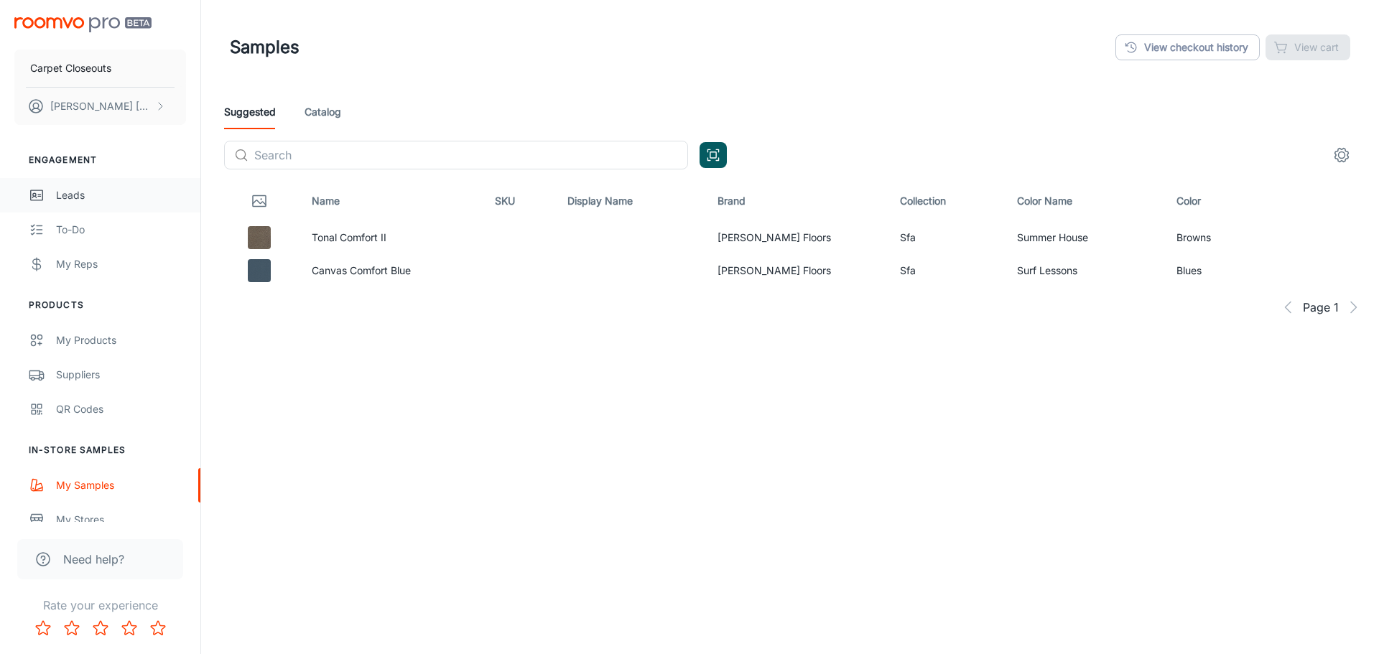
click at [69, 187] on div "Leads" at bounding box center [121, 195] width 130 height 16
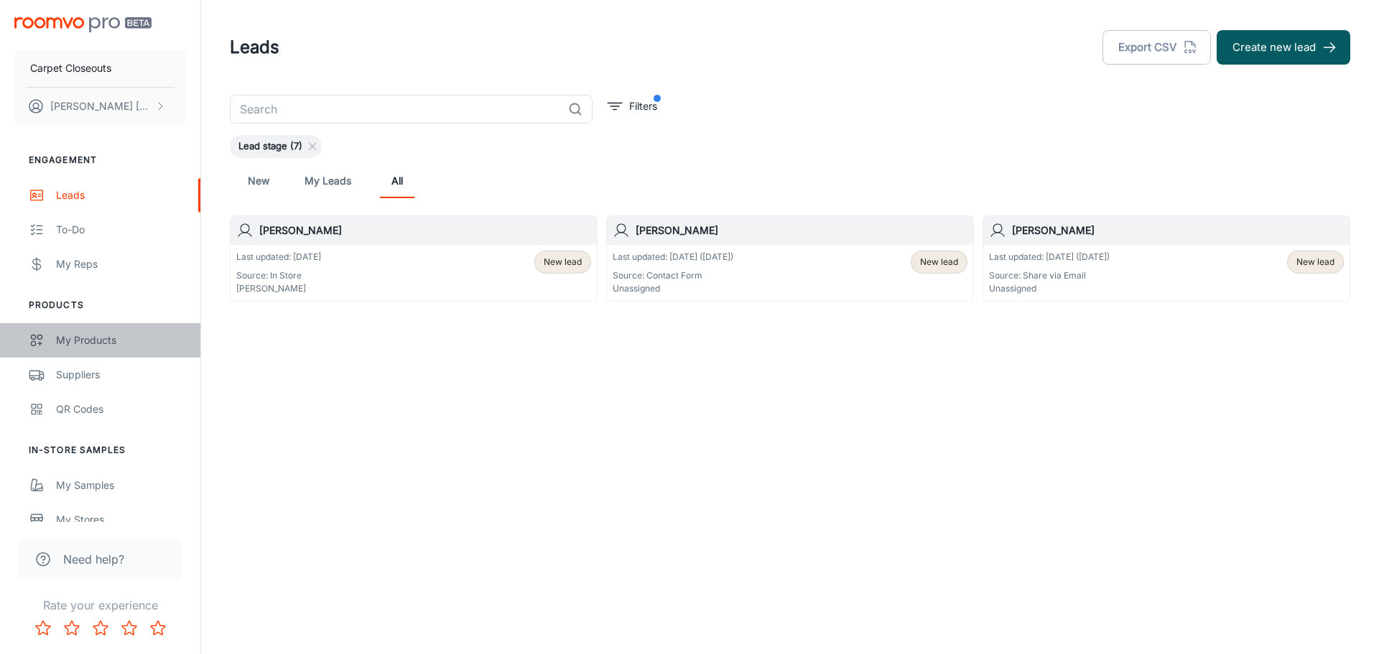
click at [83, 345] on div "My Products" at bounding box center [121, 340] width 130 height 16
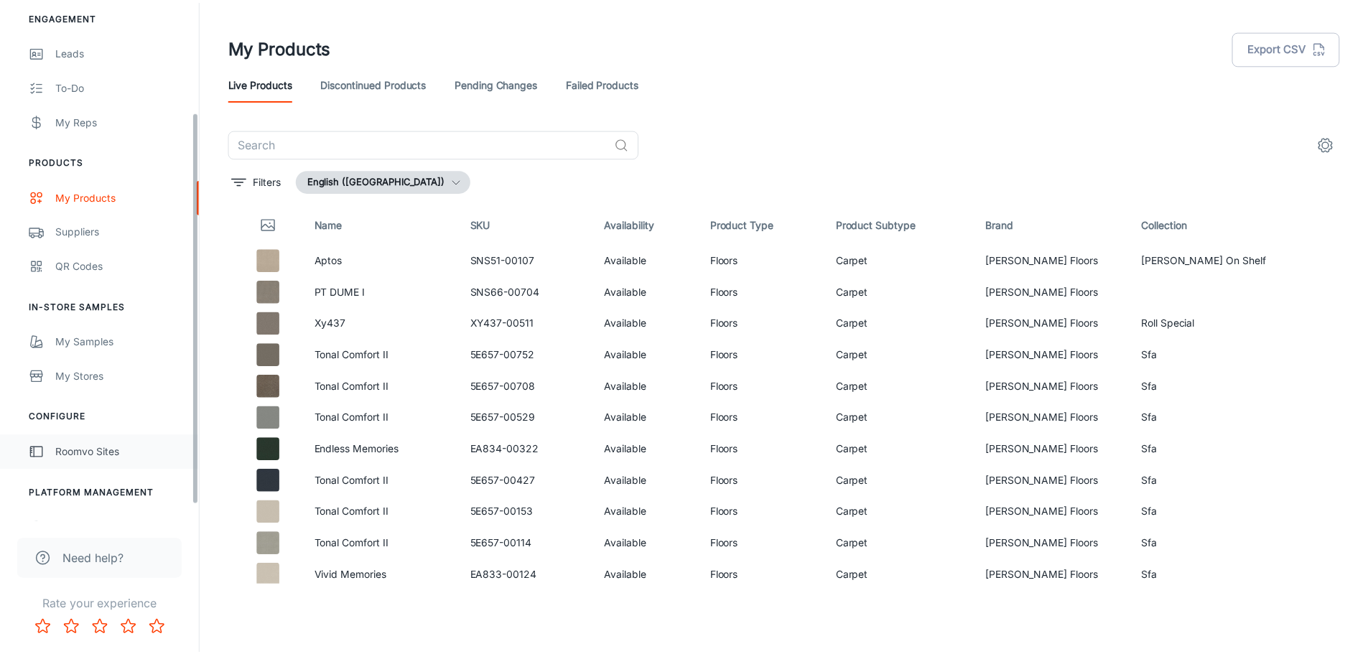
scroll to position [167, 0]
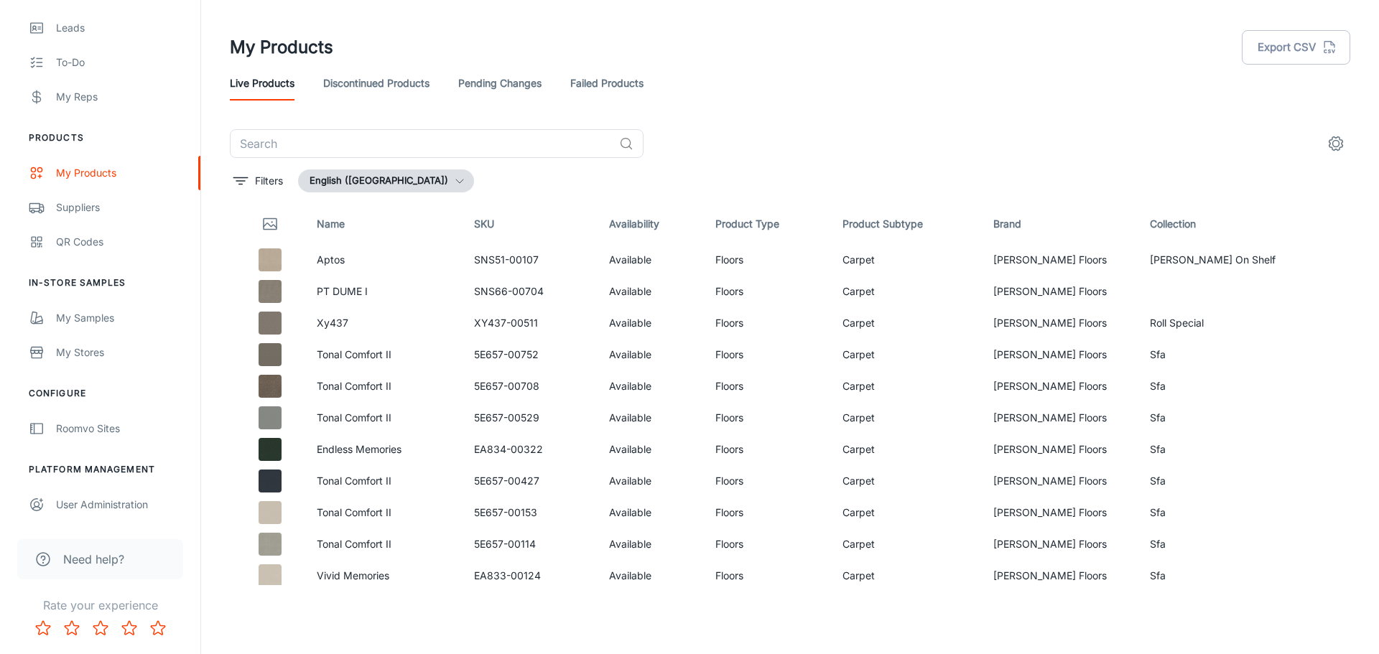
click at [85, 468] on li "Platform Management" at bounding box center [100, 469] width 200 height 13
click at [106, 554] on span "Need help?" at bounding box center [93, 559] width 61 height 17
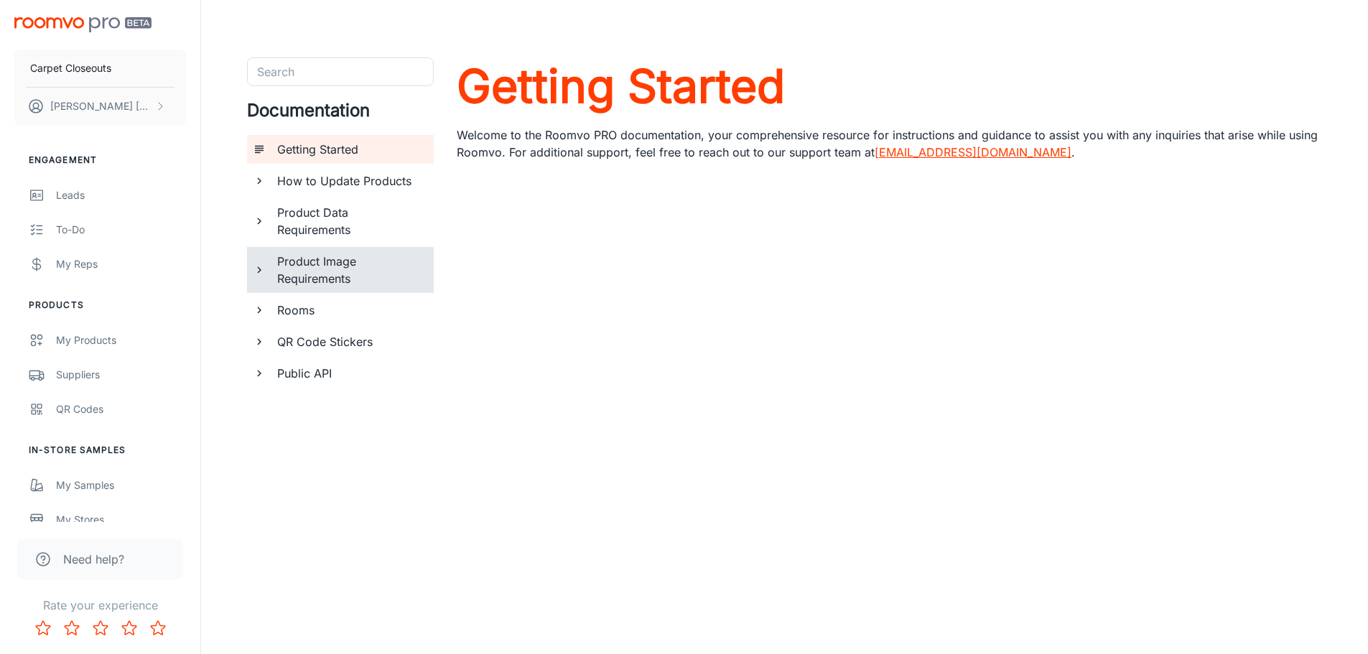
click at [335, 275] on h6 "Product Image Requirements" at bounding box center [349, 270] width 145 height 34
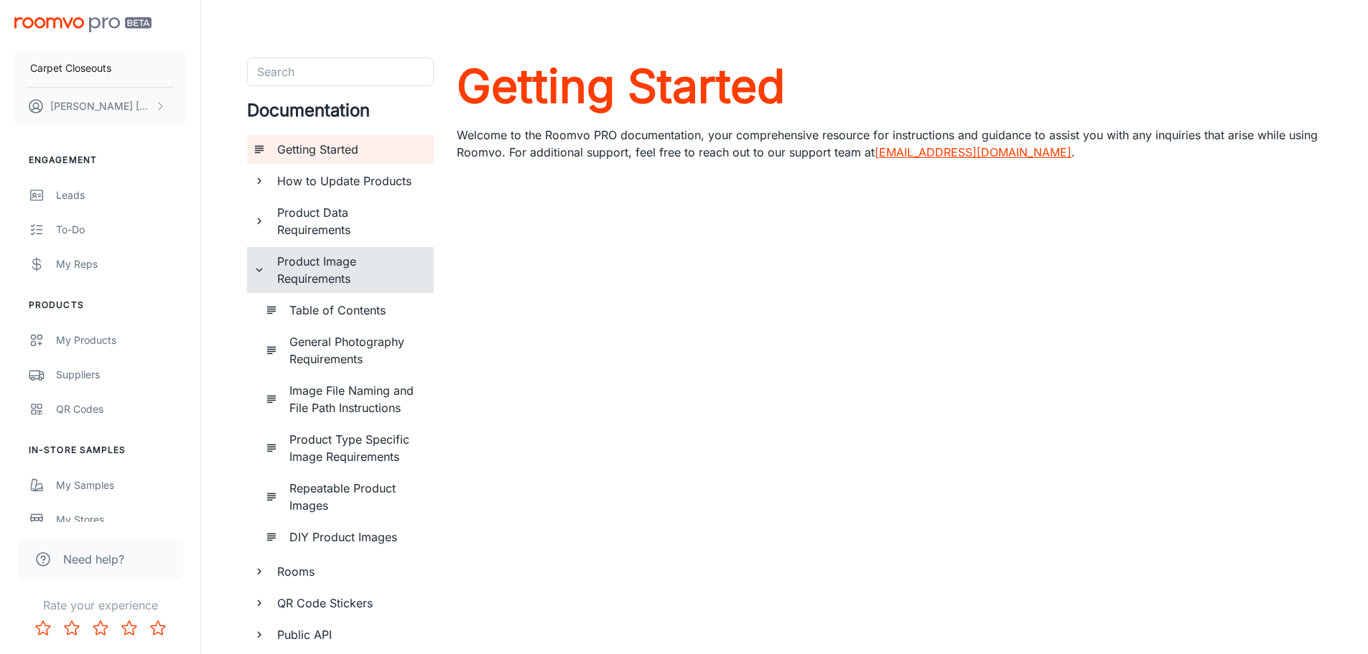
click at [362, 476] on div "Repeatable Product Images" at bounding box center [356, 497] width 144 height 46
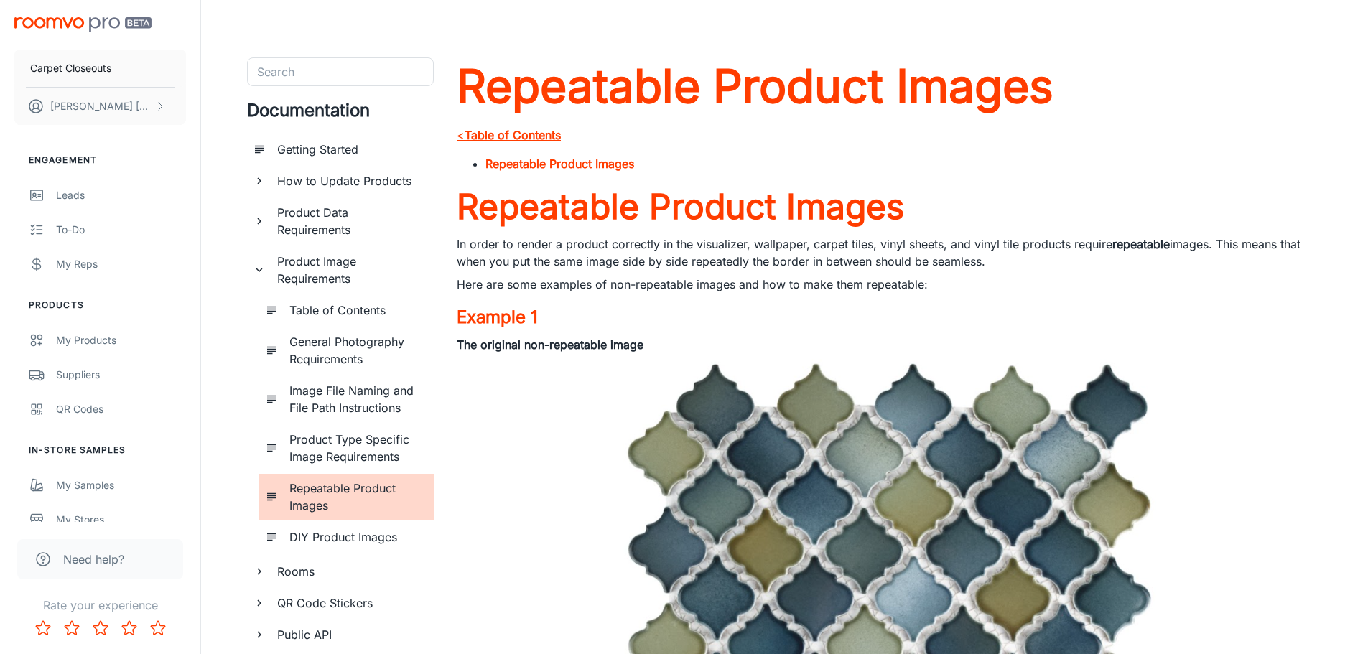
click at [354, 460] on h6 "Product Type Specific Image Requirements" at bounding box center [355, 448] width 133 height 34
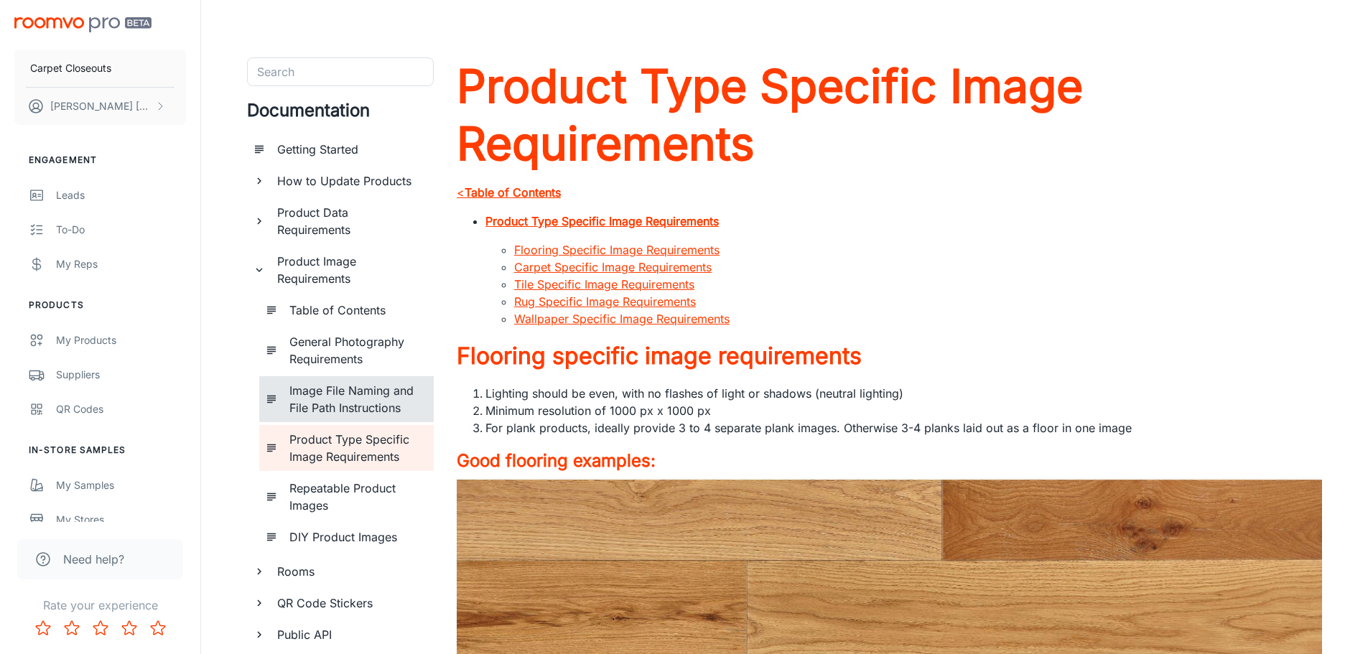
click at [342, 383] on h6 "Image File Naming and File Path Instructions" at bounding box center [355, 399] width 133 height 34
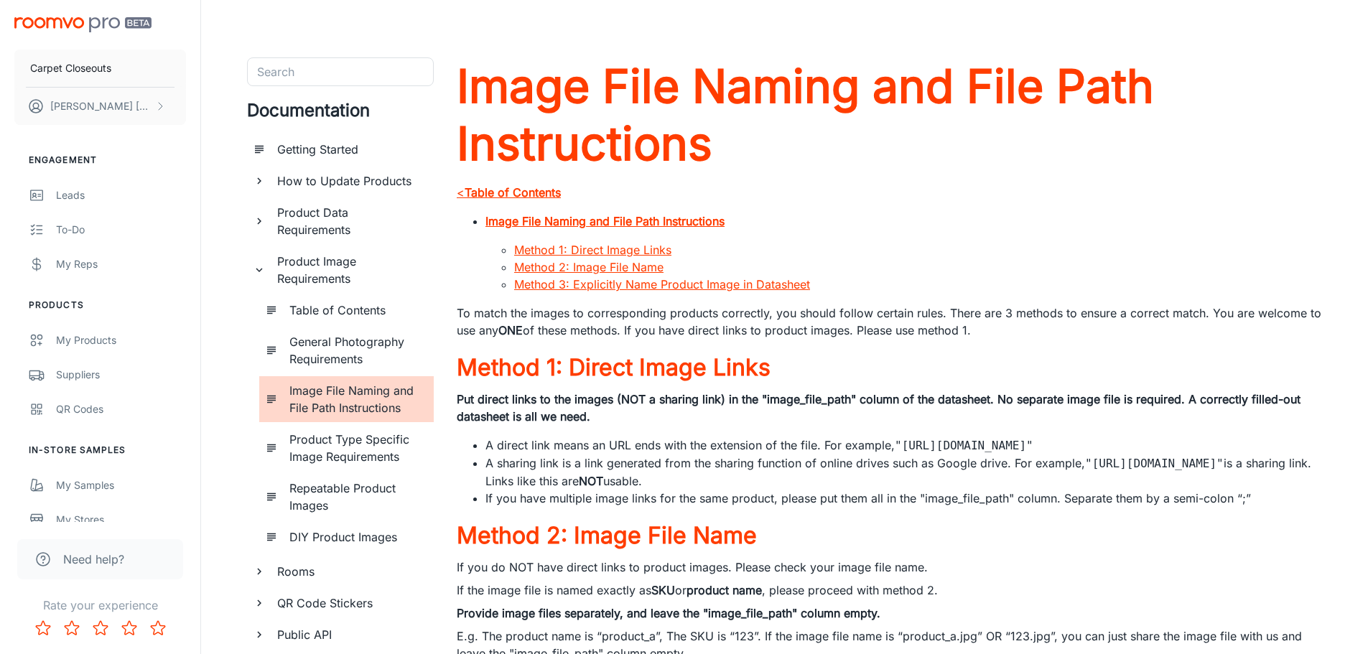
click at [365, 320] on div "Table of Contents" at bounding box center [356, 310] width 144 height 29
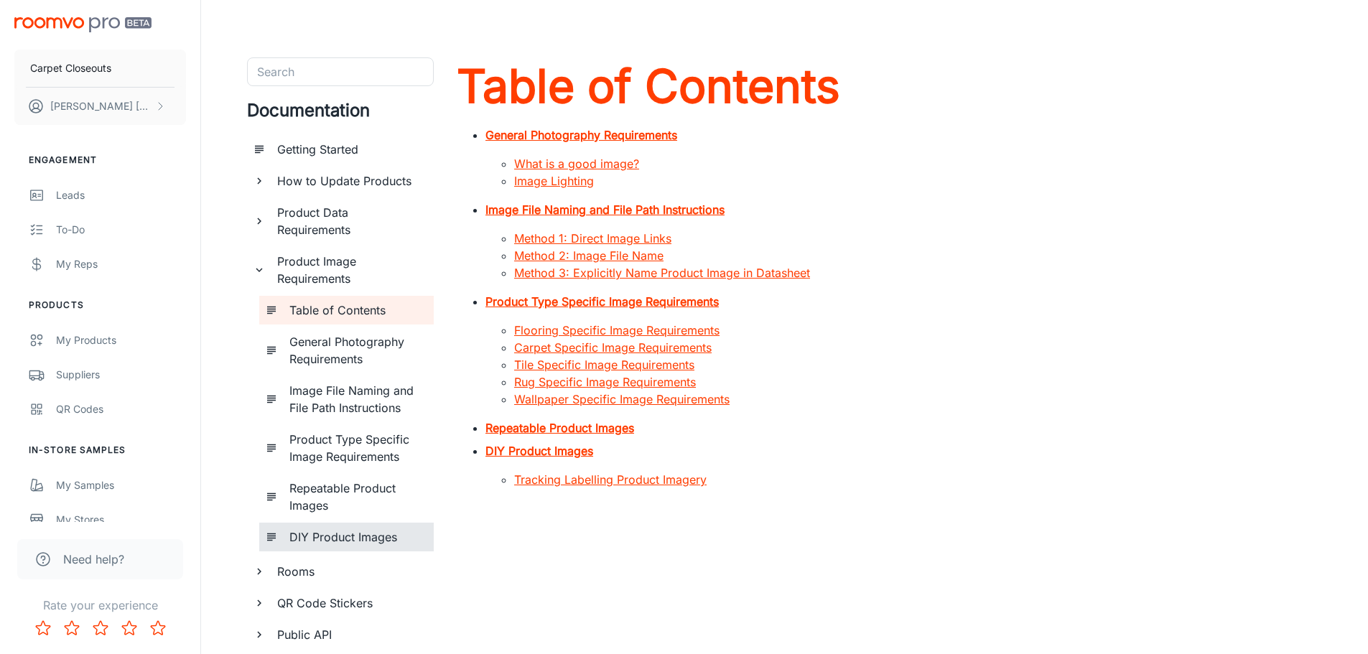
click at [340, 541] on h6 "DIY Product Images" at bounding box center [355, 536] width 133 height 17
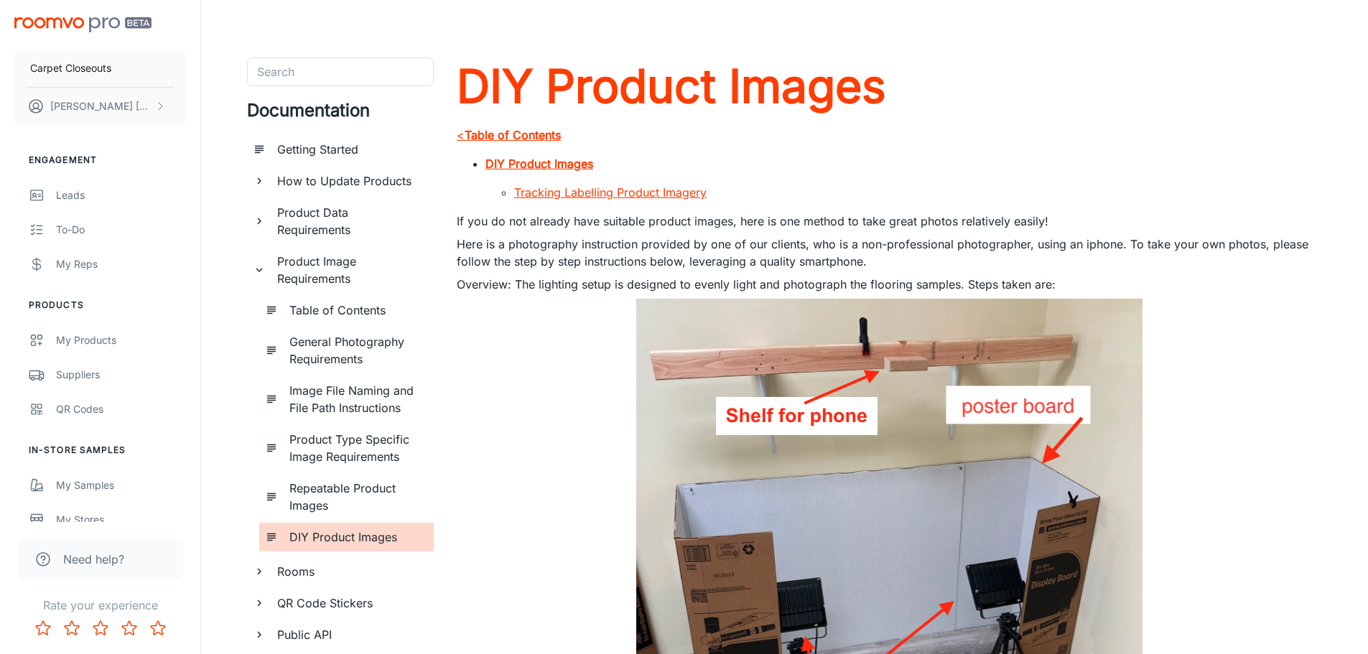
click at [333, 230] on h6 "Product Data Requirements" at bounding box center [349, 221] width 145 height 34
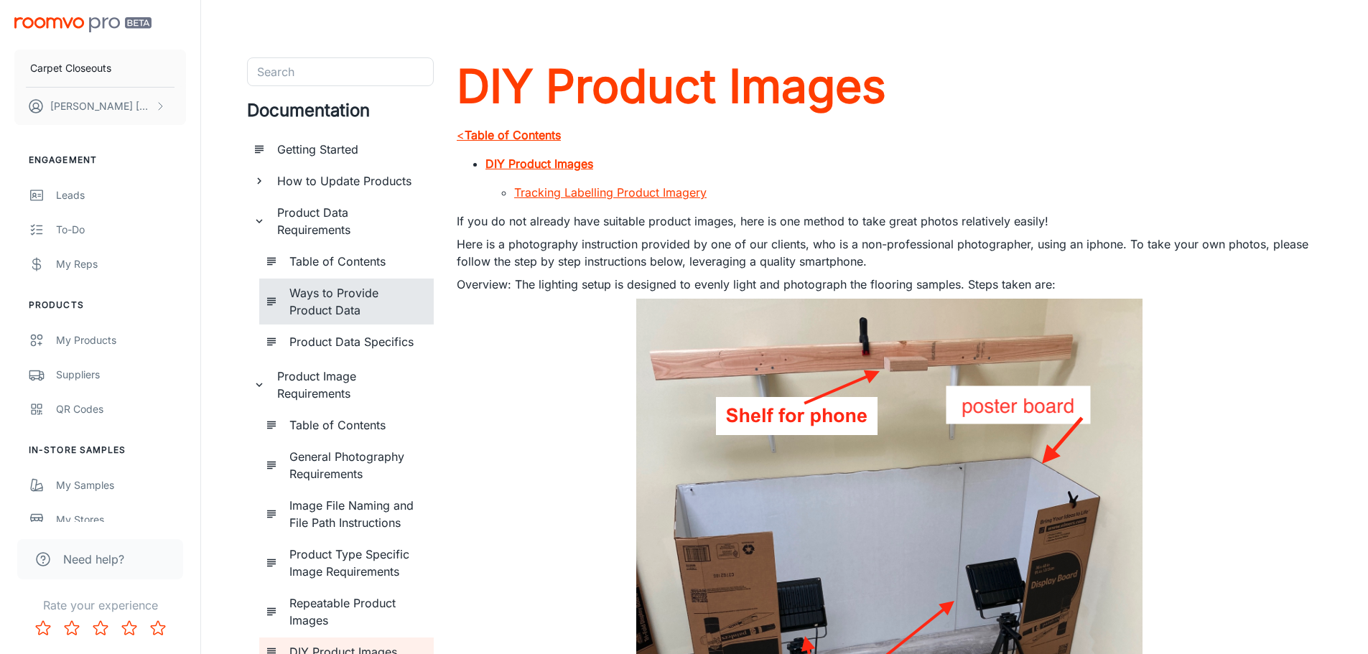
click at [344, 297] on h6 "Ways to Provide Product Data" at bounding box center [355, 301] width 133 height 34
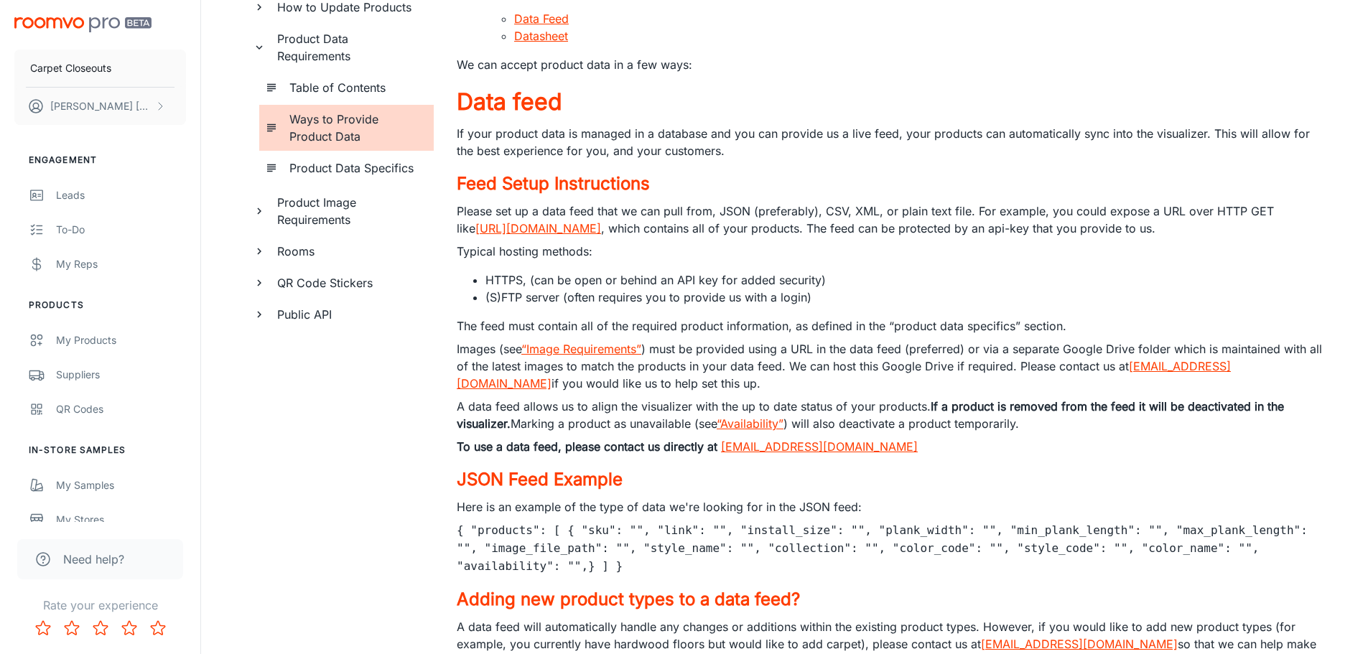
scroll to position [81, 0]
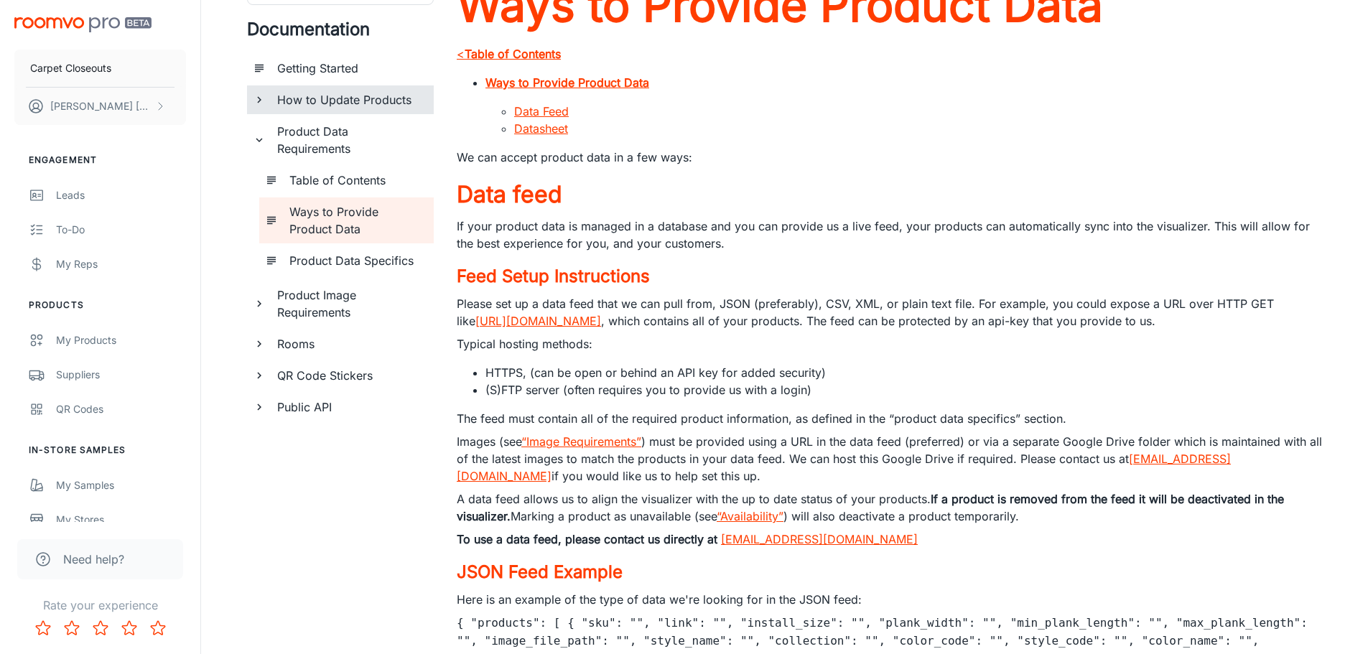
click at [365, 101] on h6 "How to Update Products" at bounding box center [349, 99] width 145 height 17
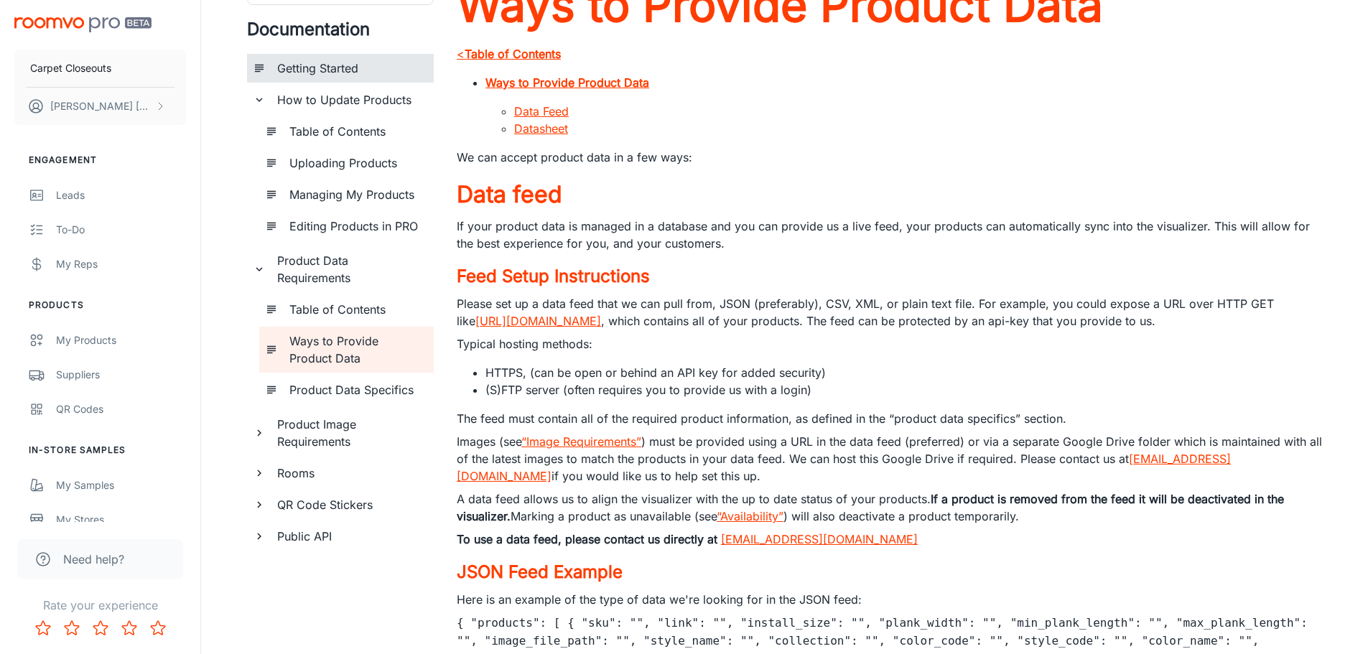
click at [348, 66] on h6 "Getting Started" at bounding box center [349, 68] width 145 height 17
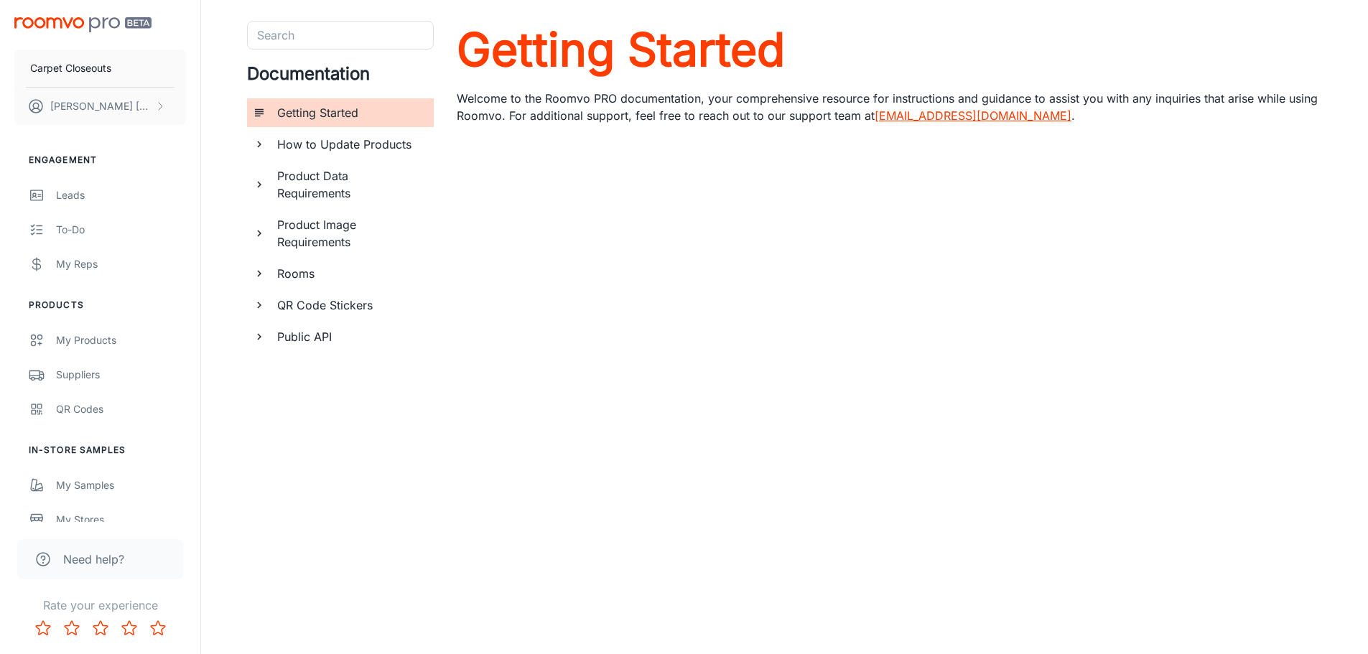
scroll to position [57, 0]
